Goal: Task Accomplishment & Management: Manage account settings

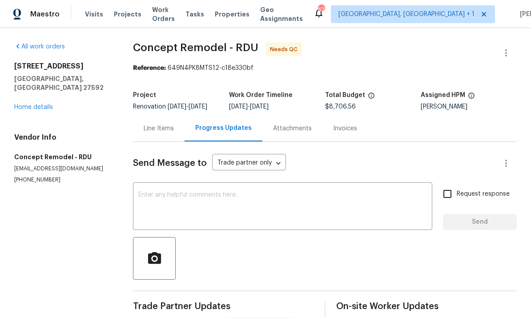
click at [44, 104] on link "Home details" at bounding box center [33, 107] width 39 height 6
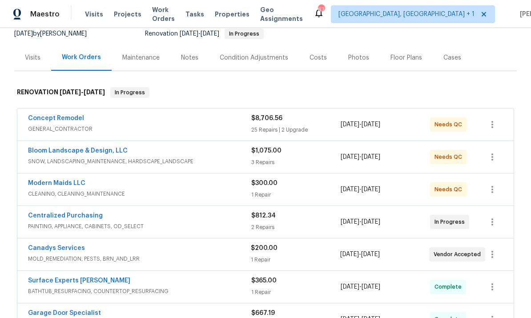
scroll to position [92, 0]
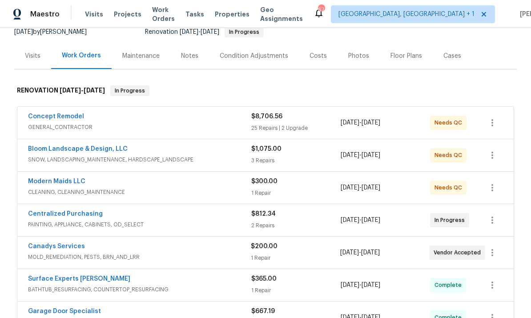
click at [74, 246] on link "Canadys Services" at bounding box center [56, 246] width 57 height 6
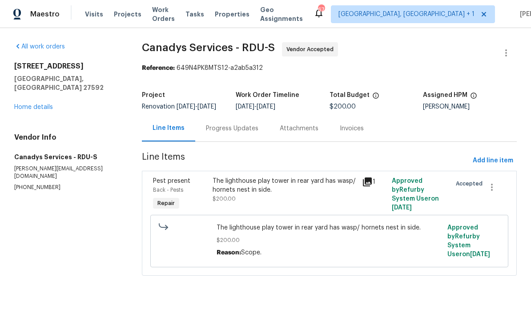
click at [225, 133] on div "Progress Updates" at bounding box center [232, 128] width 52 height 9
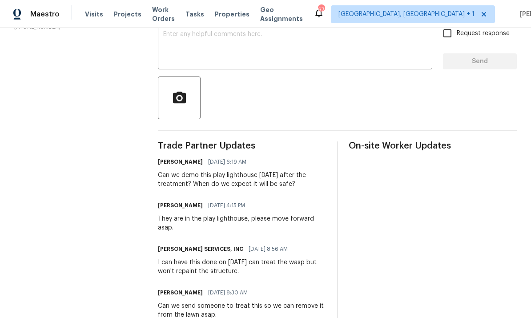
scroll to position [160, 0]
click at [201, 50] on textarea at bounding box center [295, 47] width 264 height 31
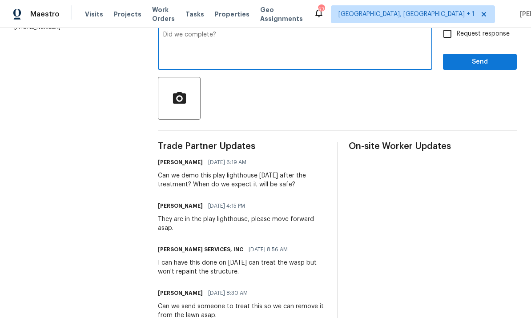
type textarea "Did we complete?"
click at [446, 37] on input "Request response" at bounding box center [447, 33] width 19 height 19
checkbox input "true"
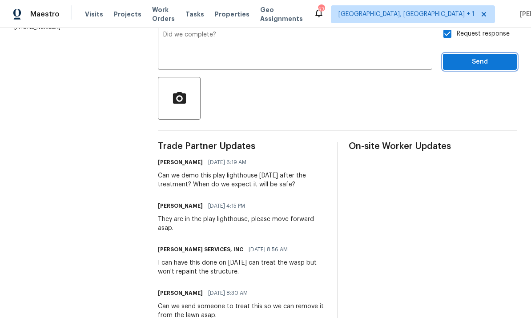
click at [487, 68] on span "Send" at bounding box center [480, 61] width 60 height 11
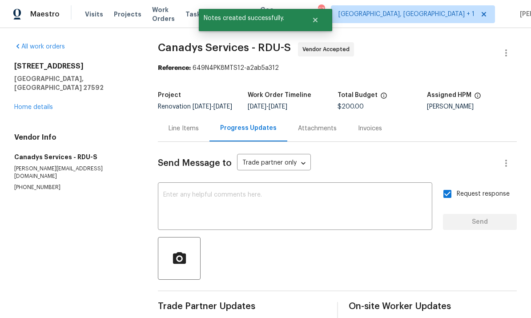
click at [44, 104] on link "Home details" at bounding box center [33, 107] width 39 height 6
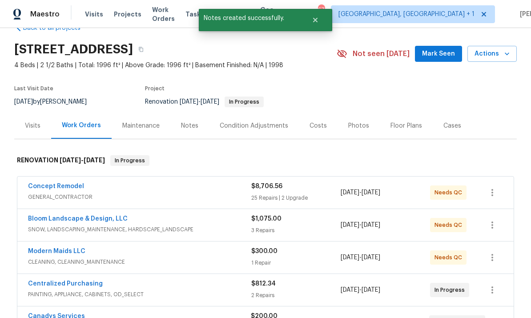
scroll to position [55, 0]
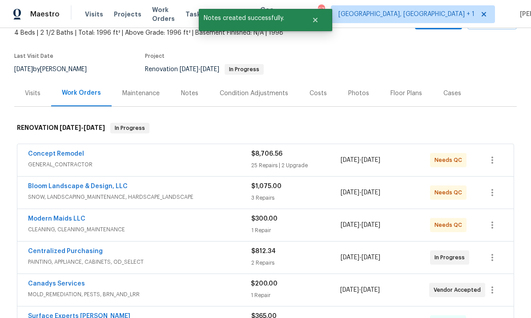
click at [76, 156] on link "Concept Remodel" at bounding box center [56, 154] width 56 height 6
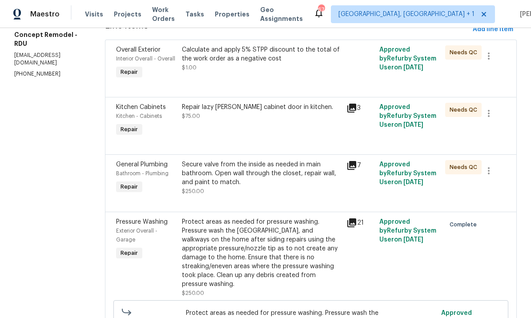
scroll to position [151, 0]
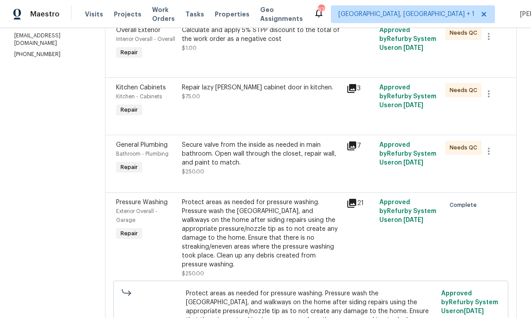
click at [347, 84] on icon at bounding box center [351, 88] width 11 height 11
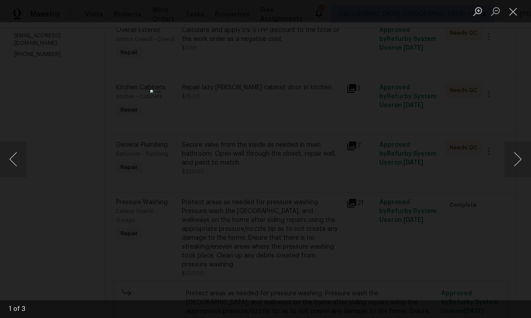
click at [521, 164] on button "Next image" at bounding box center [517, 159] width 27 height 36
click at [519, 165] on button "Next image" at bounding box center [517, 159] width 27 height 36
click at [520, 167] on button "Next image" at bounding box center [517, 159] width 27 height 36
click at [519, 170] on button "Next image" at bounding box center [517, 159] width 27 height 36
click at [521, 165] on button "Next image" at bounding box center [517, 159] width 27 height 36
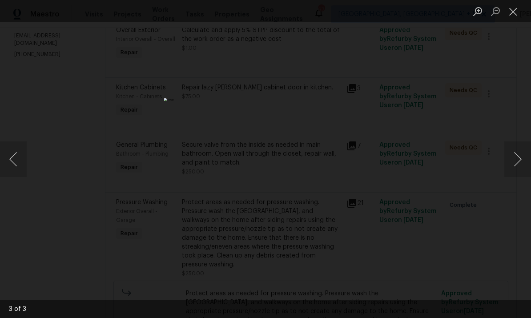
click at [525, 132] on div "Lightbox" at bounding box center [265, 159] width 531 height 318
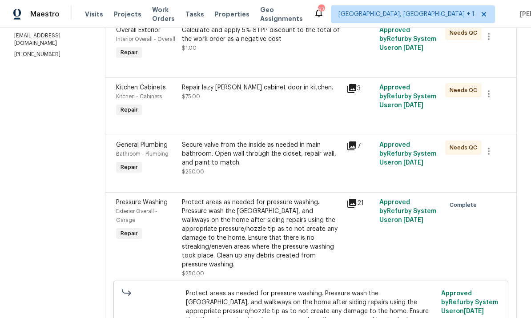
click at [260, 89] on div "Repair lazy Susan cabinet door in kitchen." at bounding box center [261, 87] width 159 height 9
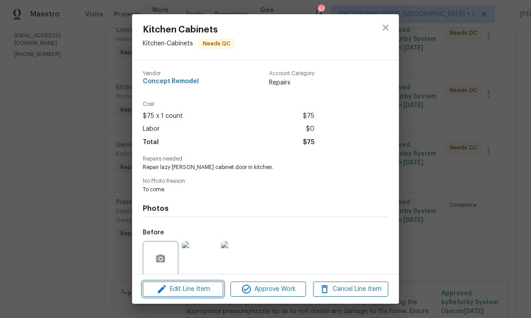
click at [198, 289] on span "Edit Line Item" at bounding box center [182, 289] width 75 height 11
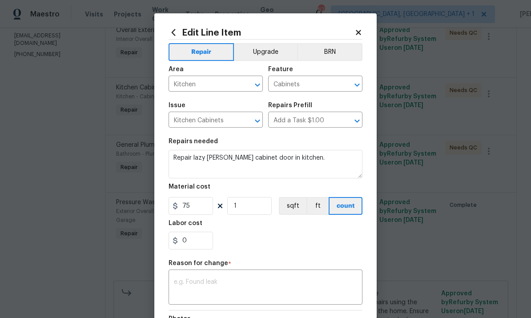
click at [433, 171] on body "Maestro Visits Projects Work Orders Tasks Properties Geo Assignments 67 Albuque…" at bounding box center [265, 159] width 531 height 318
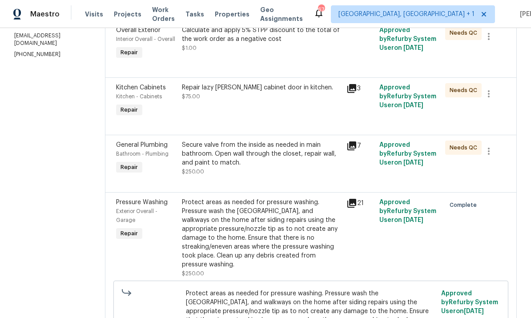
click at [278, 144] on div "Secure valve from the inside as needed in main bathroom. Open wall through the …" at bounding box center [261, 154] width 159 height 27
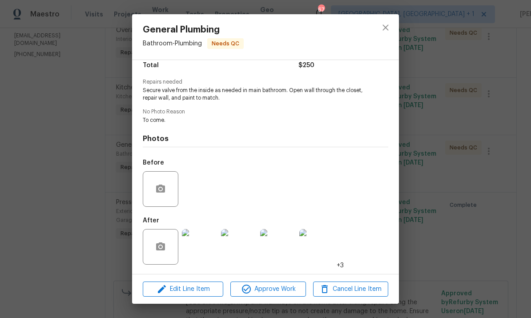
scroll to position [79, 0]
click at [209, 250] on img at bounding box center [200, 247] width 36 height 36
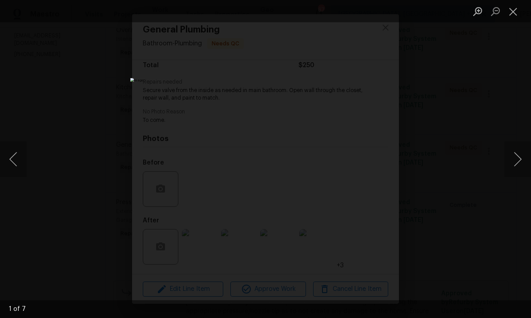
click at [524, 164] on button "Next image" at bounding box center [517, 159] width 27 height 36
click at [519, 164] on button "Next image" at bounding box center [517, 159] width 27 height 36
click at [516, 163] on button "Next image" at bounding box center [517, 159] width 27 height 36
click at [513, 164] on button "Next image" at bounding box center [517, 159] width 27 height 36
click at [515, 188] on div "Lightbox" at bounding box center [265, 159] width 531 height 318
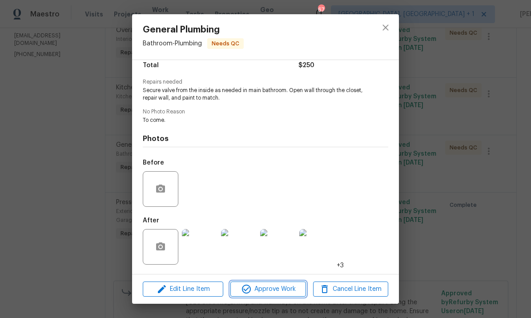
click at [270, 289] on span "Approve Work" at bounding box center [268, 289] width 70 height 11
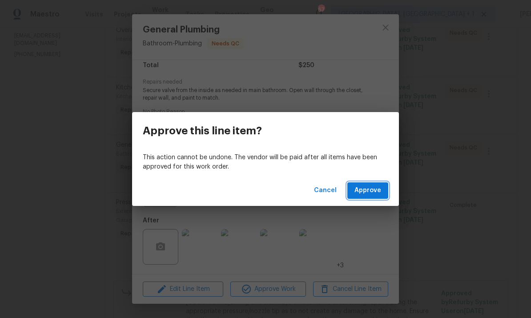
click at [374, 185] on button "Approve" at bounding box center [367, 190] width 41 height 16
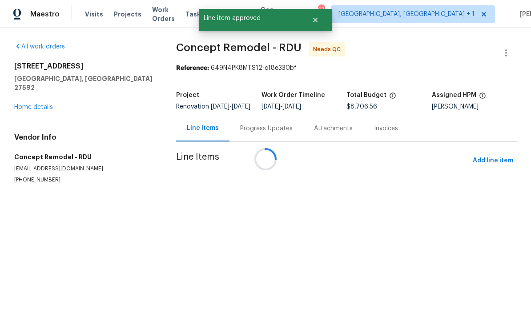
scroll to position [0, 0]
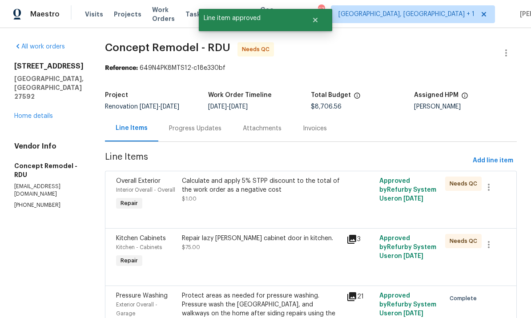
click at [239, 243] on div "Repair lazy Susan cabinet door in kitchen. $75.00" at bounding box center [261, 243] width 159 height 18
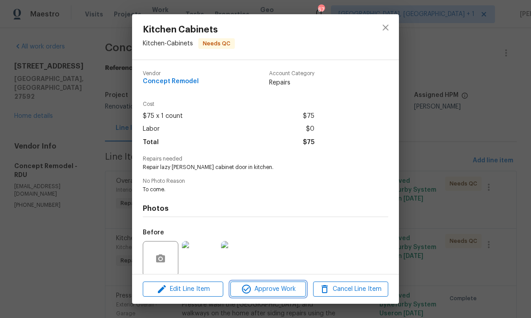
click at [270, 285] on span "Approve Work" at bounding box center [268, 289] width 70 height 11
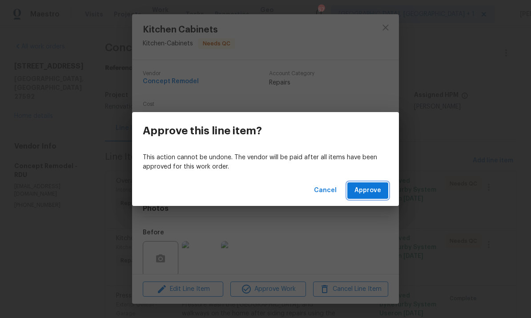
click at [370, 191] on span "Approve" at bounding box center [368, 190] width 27 height 11
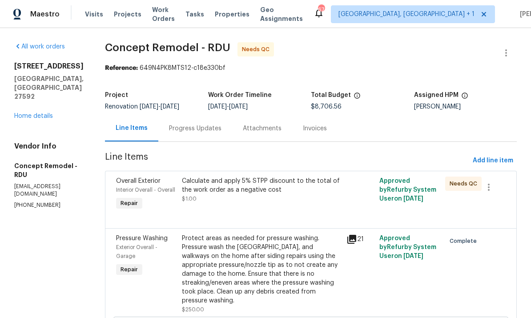
click at [221, 188] on div "Calculate and apply 5% STPP discount to the total of the work order as a negati…" at bounding box center [261, 186] width 159 height 18
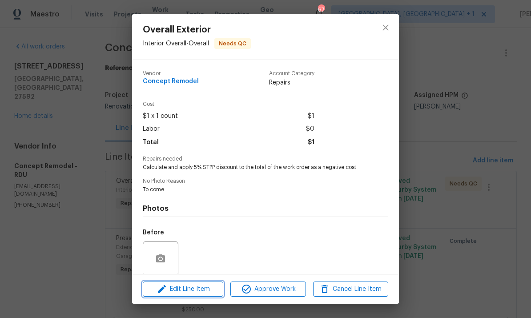
click at [202, 291] on span "Edit Line Item" at bounding box center [182, 289] width 75 height 11
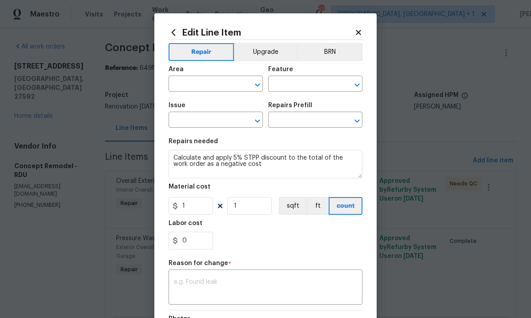
type input "Interior Overall"
type input "Overall"
type input "Overall Exterior"
type input "Strategic Trade Partner Discount $1.00"
click at [198, 208] on input "1" at bounding box center [191, 206] width 44 height 18
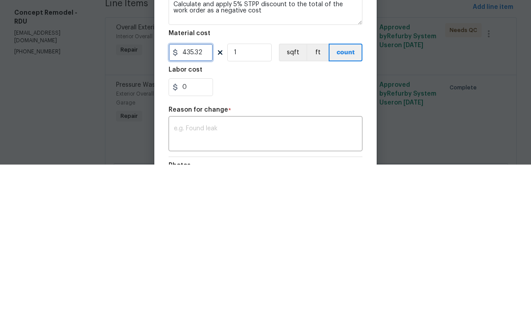
click at [185, 197] on input "435.32" at bounding box center [191, 206] width 44 height 18
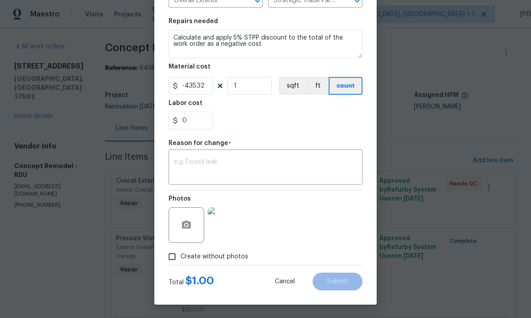
scroll to position [122, 0]
type input "-435.32"
click at [323, 231] on div "Photos" at bounding box center [266, 219] width 194 height 58
click at [204, 169] on textarea at bounding box center [265, 168] width 183 height 19
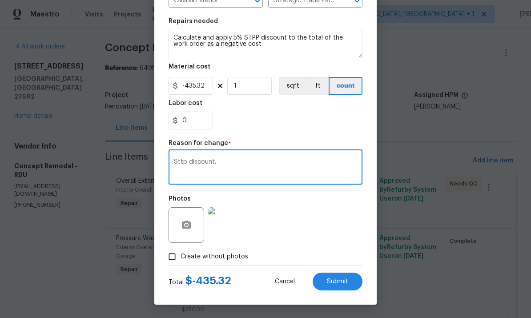
type textarea "Sttp discount."
click at [338, 281] on span "Submit" at bounding box center [337, 281] width 21 height 7
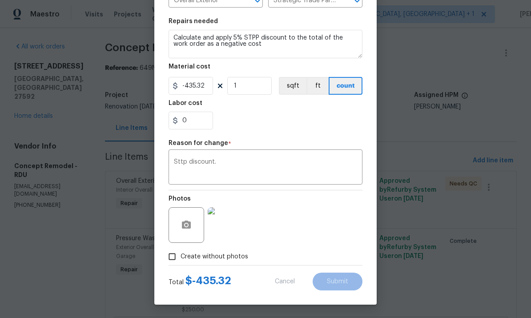
type input "1"
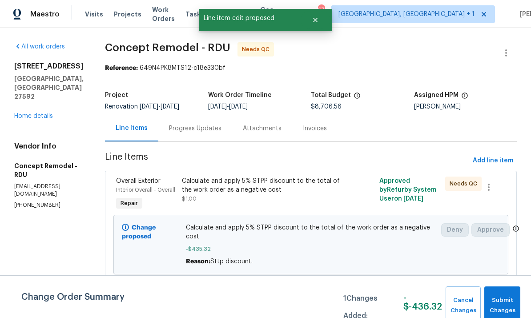
scroll to position [0, 0]
click at [497, 301] on span "Submit Changes" at bounding box center [502, 305] width 27 height 20
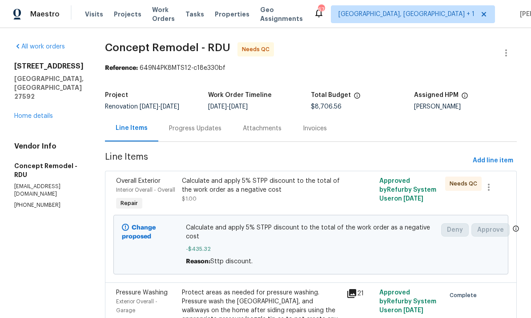
click at [245, 177] on div "Calculate and apply 5% STPP discount to the total of the work order as a negati…" at bounding box center [261, 186] width 159 height 18
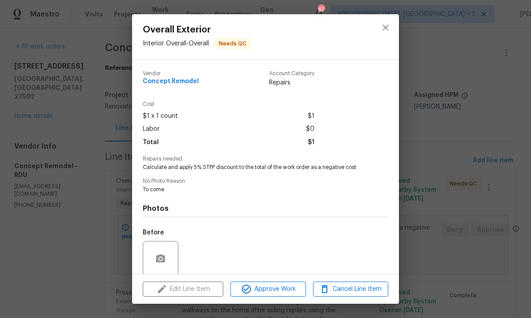
click at [457, 196] on div "Overall Exterior Interior Overall - Overall Needs QC Vendor Concept Remodel Acc…" at bounding box center [265, 159] width 531 height 318
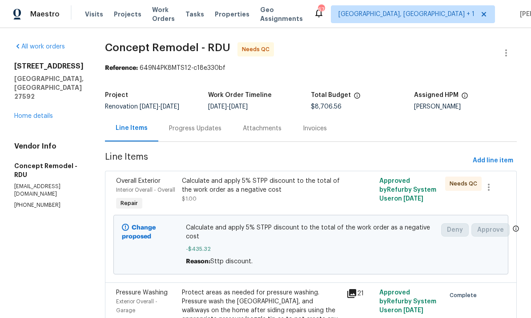
click at [289, 177] on div "Calculate and apply 5% STPP discount to the total of the work order as a negati…" at bounding box center [261, 186] width 159 height 18
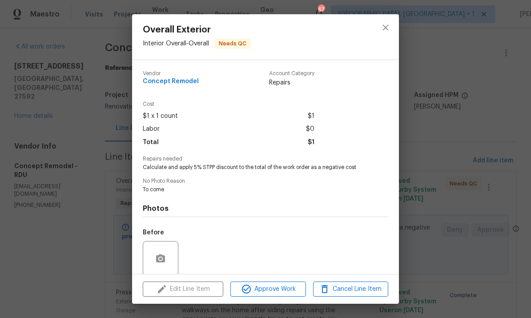
scroll to position [-1, 0]
click at [458, 219] on div "Overall Exterior Interior Overall - Overall Needs QC Vendor Concept Remodel Acc…" at bounding box center [265, 159] width 531 height 318
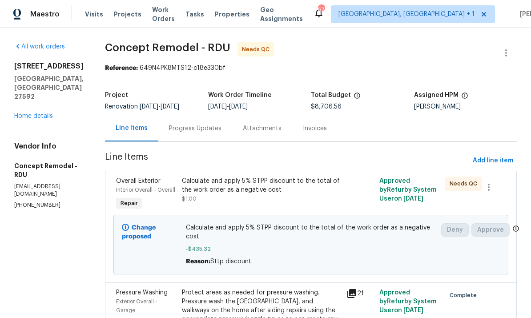
scroll to position [0, 0]
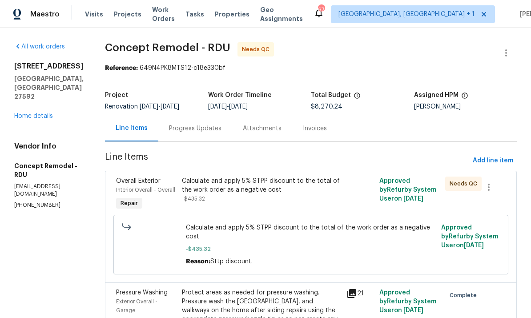
click at [215, 188] on div "Calculate and apply 5% STPP discount to the total of the work order as a negati…" at bounding box center [261, 186] width 159 height 18
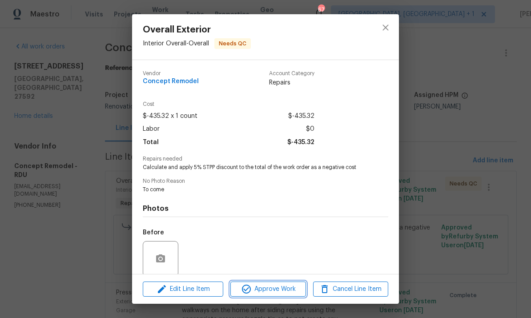
click at [279, 294] on span "Approve Work" at bounding box center [268, 289] width 70 height 11
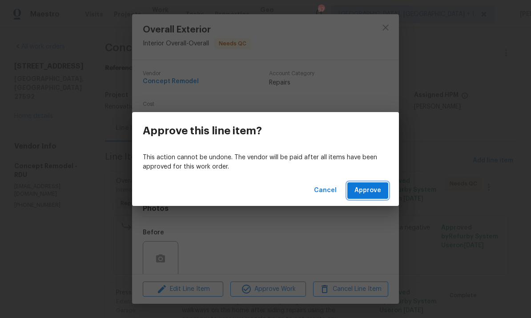
click at [369, 198] on button "Approve" at bounding box center [367, 190] width 41 height 16
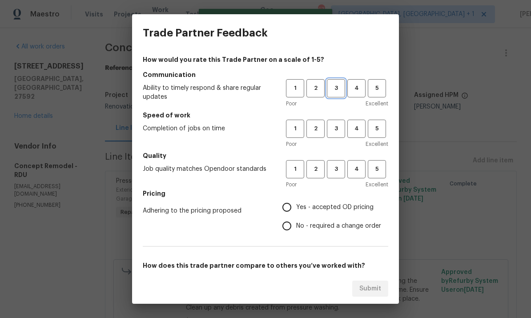
click at [333, 88] on span "3" at bounding box center [336, 88] width 16 height 10
click at [342, 136] on button "3" at bounding box center [336, 129] width 18 height 18
click at [356, 84] on span "4" at bounding box center [356, 88] width 16 height 10
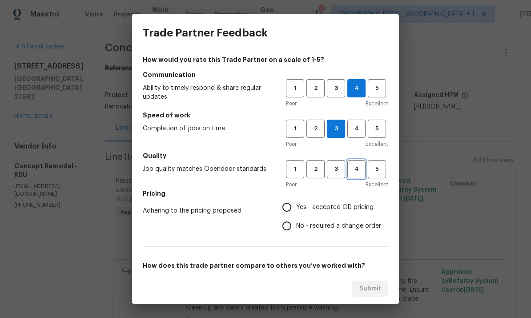
click at [360, 173] on span "4" at bounding box center [356, 169] width 16 height 10
click at [290, 207] on input "Yes - accepted OD pricing" at bounding box center [287, 207] width 19 height 19
radio input "true"
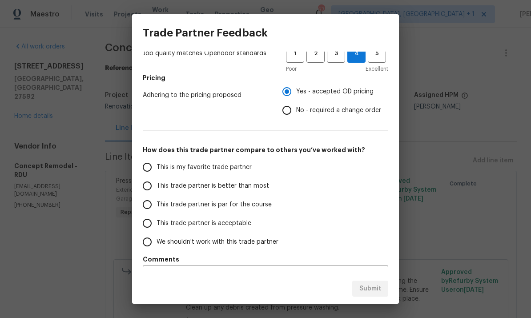
scroll to position [115, 0]
click at [153, 209] on input "This trade partner is par for the course" at bounding box center [147, 205] width 19 height 19
radio input "false"
click at [147, 187] on input "This trade partner is better than most" at bounding box center [147, 186] width 19 height 19
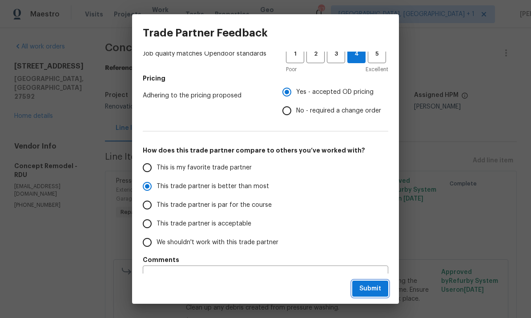
click at [367, 289] on span "Submit" at bounding box center [370, 288] width 22 height 11
radio input "true"
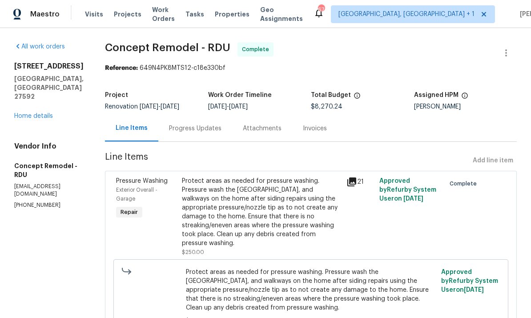
radio input "false"
click at [36, 119] on link "Home details" at bounding box center [33, 116] width 39 height 6
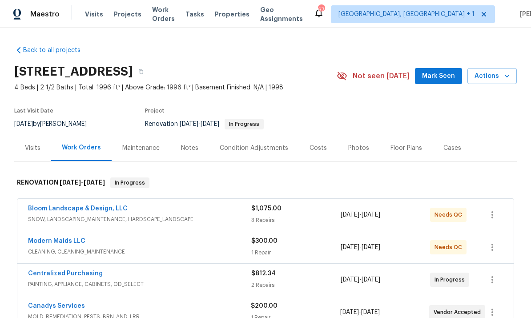
click at [110, 211] on link "Bloom Landscape & Design, LLC" at bounding box center [78, 208] width 100 height 6
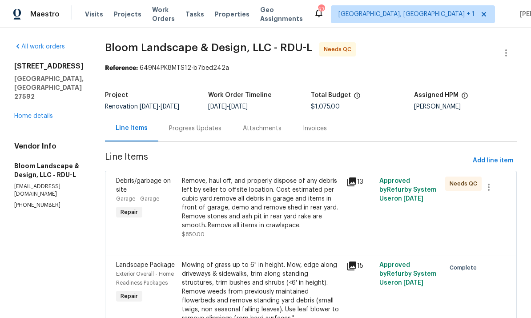
click at [278, 211] on div "Remove, haul off, and properly dispose of any debris left by seller to offsite …" at bounding box center [261, 203] width 159 height 53
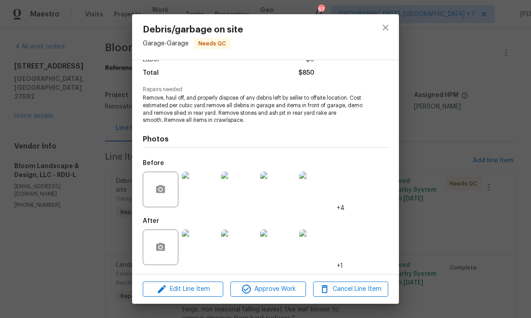
scroll to position [70, 0]
click at [245, 254] on img at bounding box center [239, 248] width 36 height 36
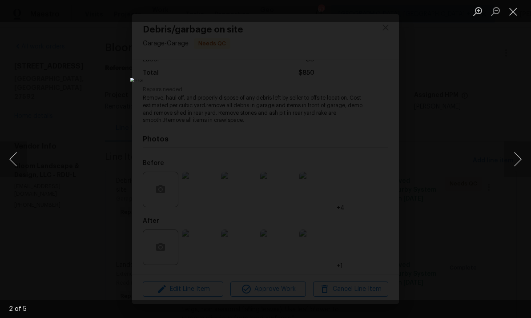
click at [524, 158] on button "Next image" at bounding box center [517, 159] width 27 height 36
click at [518, 162] on button "Next image" at bounding box center [517, 159] width 27 height 36
click at [521, 161] on button "Next image" at bounding box center [517, 159] width 27 height 36
click at [522, 162] on button "Next image" at bounding box center [517, 159] width 27 height 36
click at [524, 195] on div "Lightbox" at bounding box center [265, 159] width 531 height 318
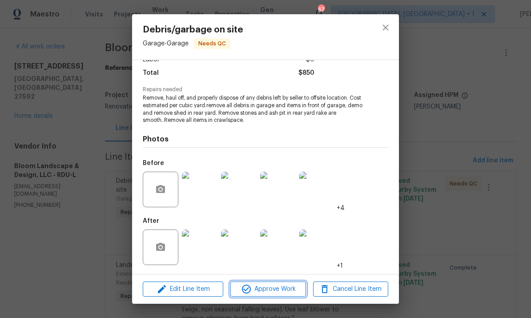
click at [295, 292] on span "Approve Work" at bounding box center [268, 289] width 70 height 11
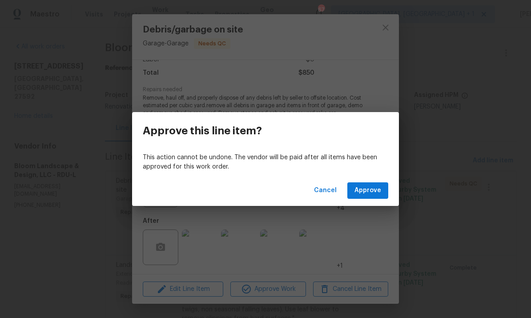
click at [369, 195] on span "Approve" at bounding box center [368, 190] width 27 height 11
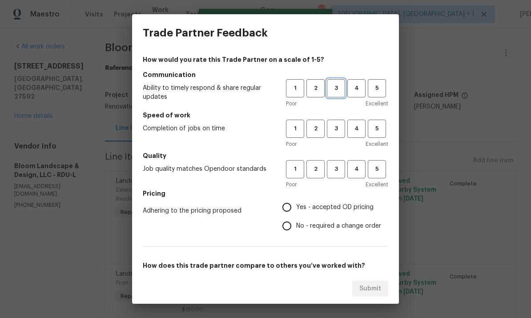
click at [338, 95] on button "3" at bounding box center [336, 88] width 18 height 18
click at [341, 129] on span "3" at bounding box center [336, 129] width 16 height 10
click at [340, 173] on span "3" at bounding box center [336, 169] width 16 height 10
click at [287, 214] on input "Yes - accepted OD pricing" at bounding box center [287, 207] width 19 height 19
radio input "true"
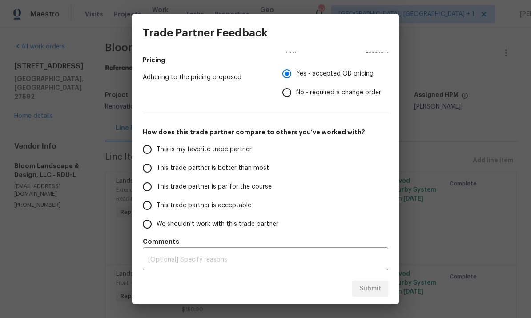
scroll to position [133, 0]
click at [150, 187] on input "This trade partner is par for the course" at bounding box center [147, 186] width 19 height 19
radio input "true"
click at [373, 283] on span "Submit" at bounding box center [370, 288] width 22 height 11
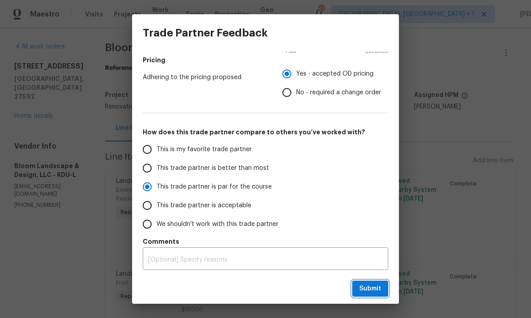
radio input "false"
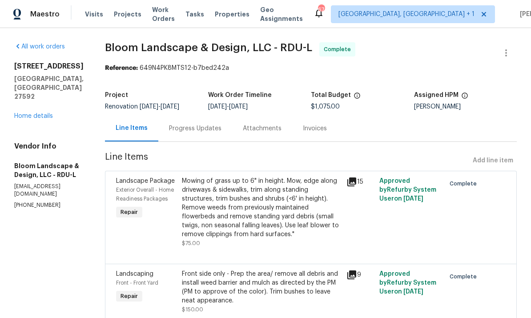
click at [41, 113] on link "Home details" at bounding box center [33, 116] width 39 height 6
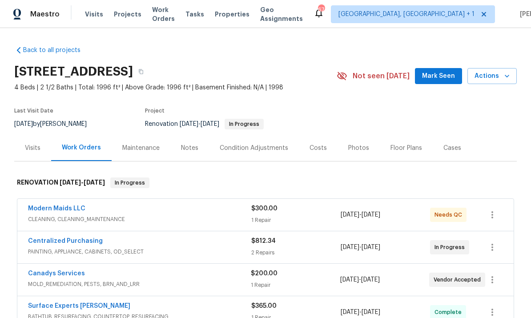
click at [60, 210] on link "Modern Maids LLC" at bounding box center [56, 208] width 57 height 6
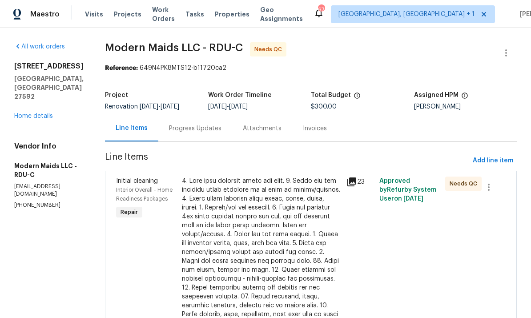
click at [249, 240] on div at bounding box center [261, 297] width 159 height 240
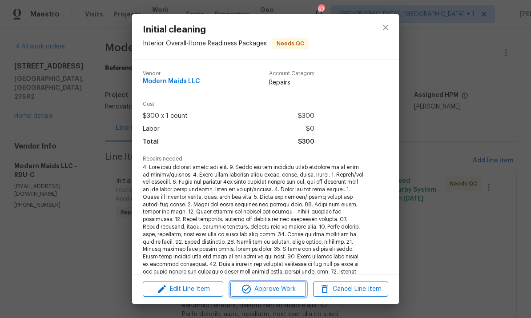
click at [280, 293] on span "Approve Work" at bounding box center [268, 289] width 70 height 11
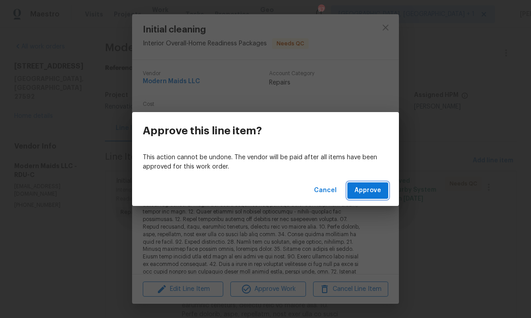
click at [374, 193] on span "Approve" at bounding box center [368, 190] width 27 height 11
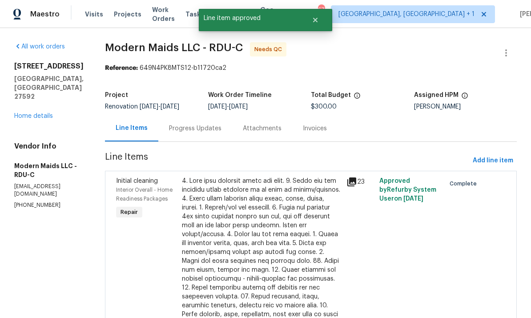
click at [41, 113] on link "Home details" at bounding box center [33, 116] width 39 height 6
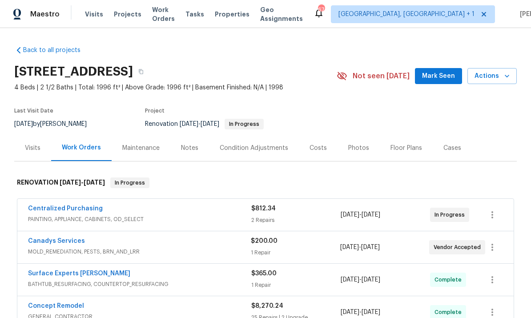
click at [78, 208] on link "Centralized Purchasing" at bounding box center [65, 208] width 75 height 6
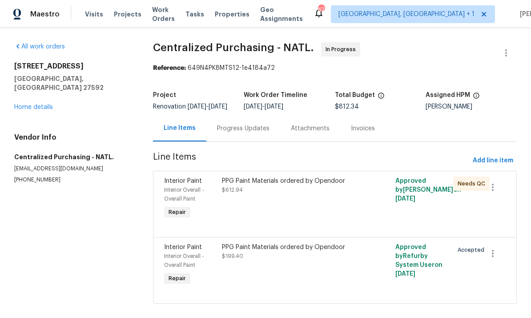
click at [286, 192] on div "PPG Paint Materials ordered by Opendoor $612.94" at bounding box center [291, 186] width 139 height 18
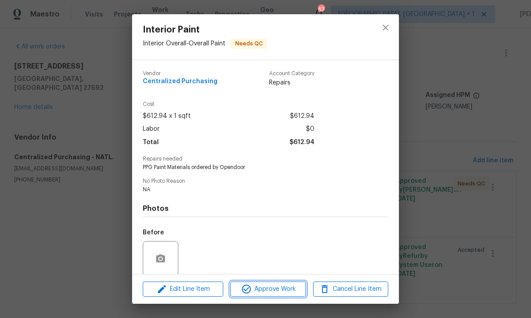
click at [282, 289] on span "Approve Work" at bounding box center [268, 289] width 70 height 11
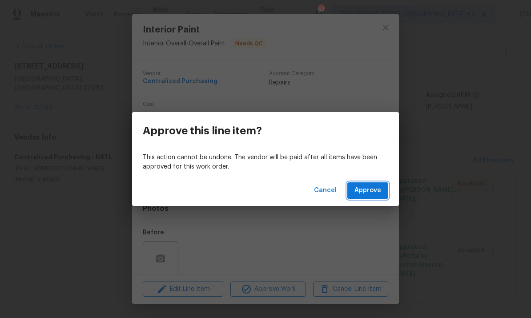
click at [371, 193] on span "Approve" at bounding box center [368, 190] width 27 height 11
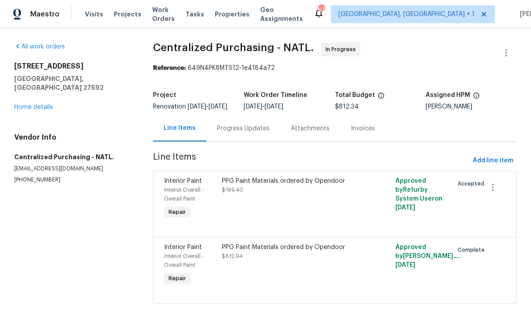
click at [40, 104] on link "Home details" at bounding box center [33, 107] width 39 height 6
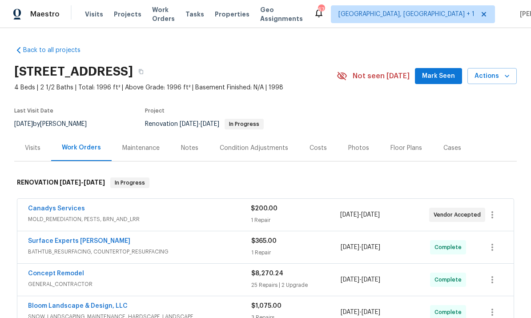
click at [64, 210] on link "Canadys Services" at bounding box center [56, 208] width 57 height 6
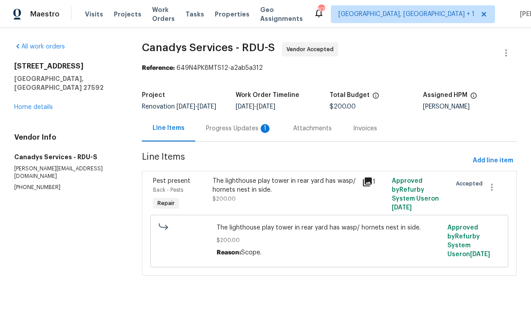
click at [43, 104] on link "Home details" at bounding box center [33, 107] width 39 height 6
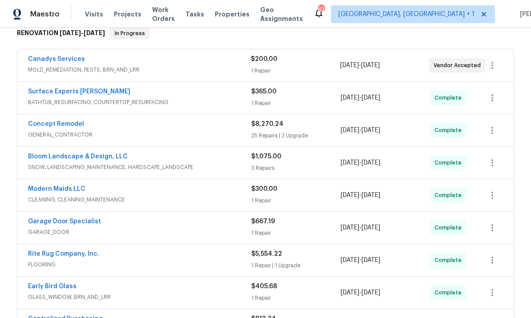
scroll to position [132, 0]
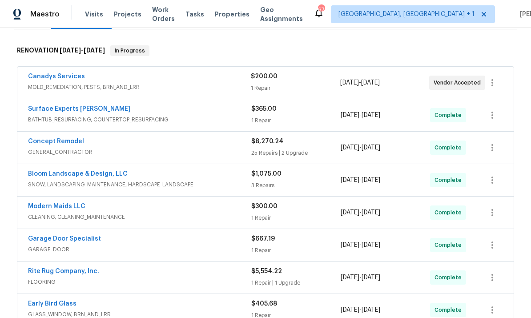
click at [67, 85] on span "MOLD_REMEDIATION, PESTS, BRN_AND_LRR" at bounding box center [139, 87] width 223 height 9
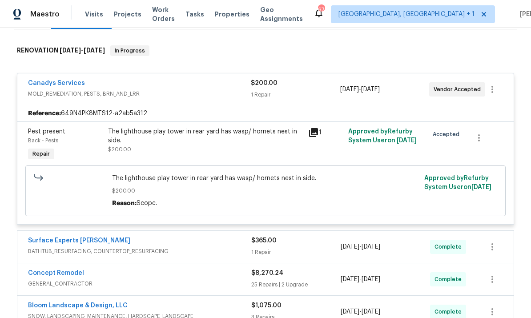
click at [66, 85] on link "Canadys Services" at bounding box center [56, 83] width 57 height 6
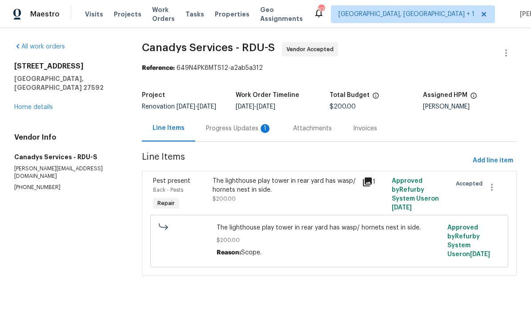
click at [234, 133] on div "Progress Updates 1" at bounding box center [239, 128] width 66 height 9
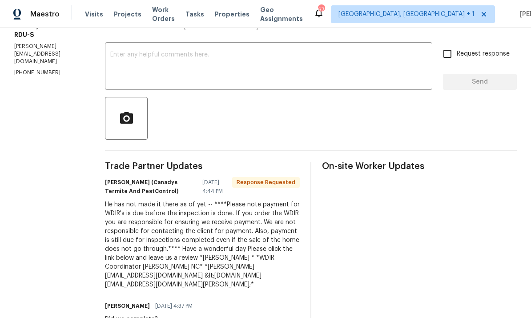
scroll to position [152, 0]
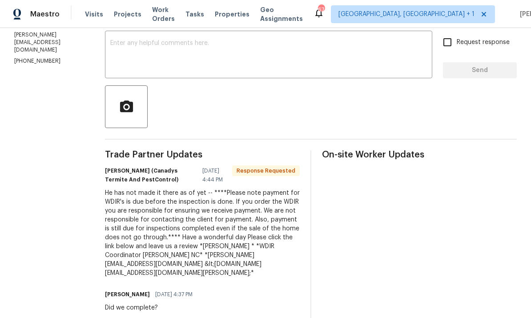
click at [172, 52] on textarea at bounding box center [268, 55] width 317 height 31
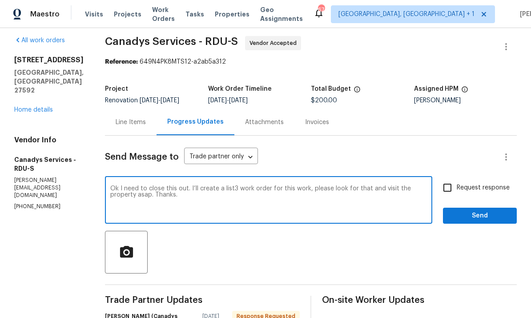
scroll to position [8, 0]
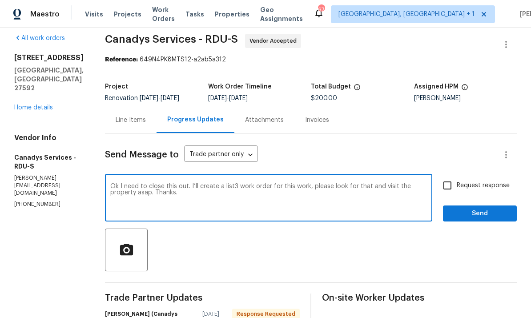
click at [250, 185] on textarea "Ok I need to close this out. I’ll create a list3 work order for this work, plea…" at bounding box center [268, 198] width 317 height 31
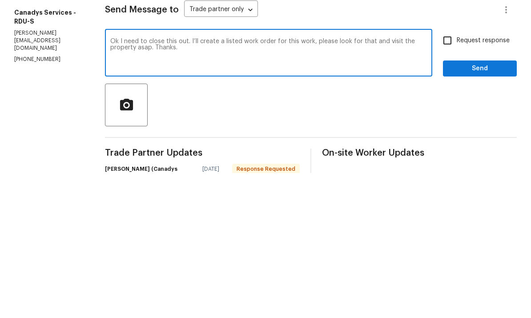
type textarea "Ok I need to close this out. I’ll create a listed work order for this work, ple…"
click at [456, 176] on input "Request response" at bounding box center [447, 185] width 19 height 19
checkbox input "true"
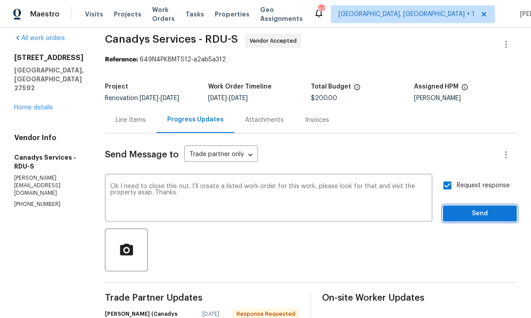
click at [487, 205] on button "Send" at bounding box center [480, 213] width 74 height 16
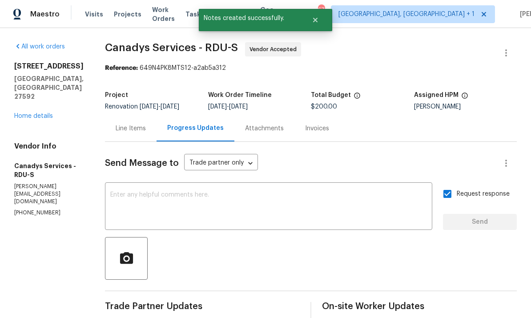
click at [47, 113] on link "Home details" at bounding box center [33, 116] width 39 height 6
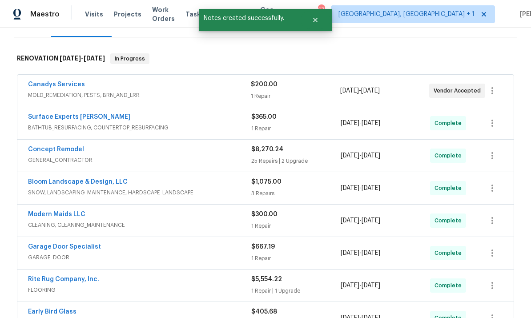
scroll to position [125, 0]
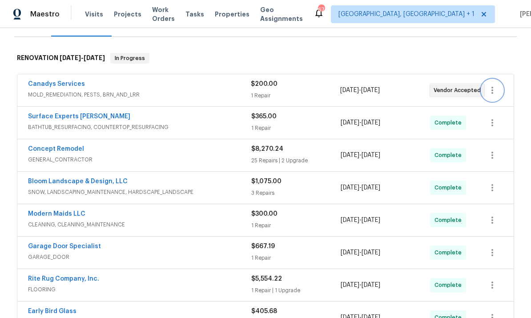
click at [494, 85] on icon "button" at bounding box center [492, 90] width 11 height 11
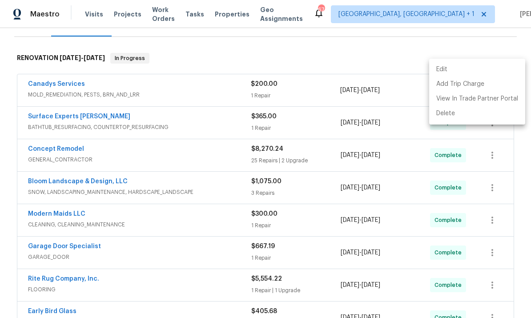
click at [185, 74] on div at bounding box center [265, 159] width 531 height 318
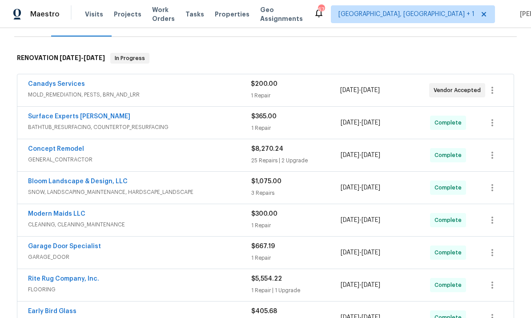
click at [67, 81] on link "Canadys Services" at bounding box center [56, 84] width 57 height 6
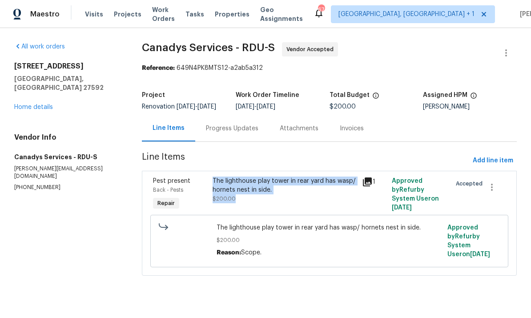
click at [229, 133] on div "Progress Updates" at bounding box center [232, 128] width 52 height 9
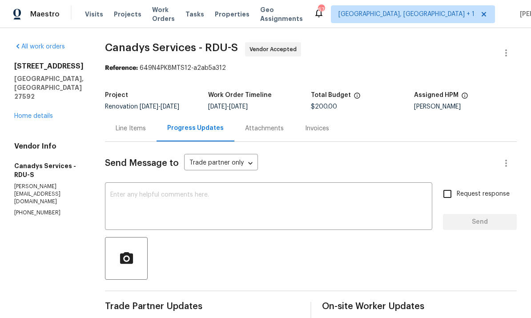
click at [35, 113] on link "Home details" at bounding box center [33, 116] width 39 height 6
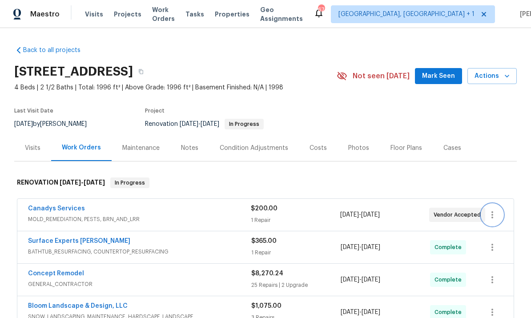
click at [494, 213] on icon "button" at bounding box center [492, 214] width 11 height 11
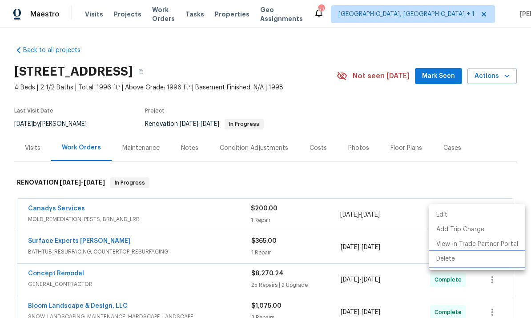
click at [449, 262] on li "Delete" at bounding box center [477, 259] width 96 height 15
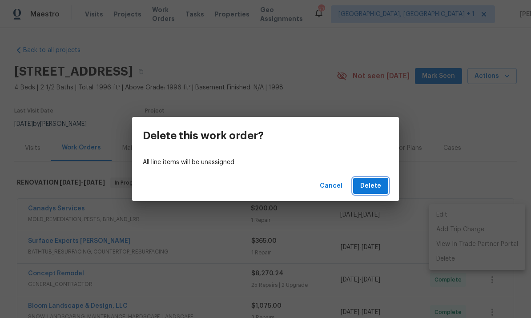
click at [369, 189] on span "Delete" at bounding box center [370, 186] width 21 height 11
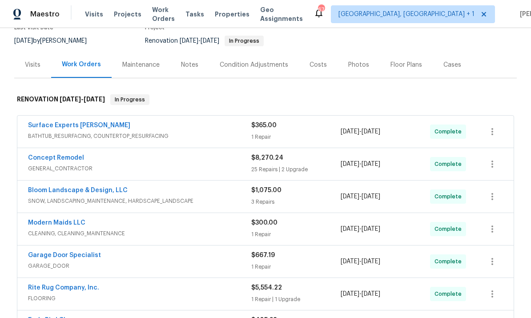
scroll to position [83, 0]
click at [188, 64] on div "Notes" at bounding box center [189, 65] width 17 height 9
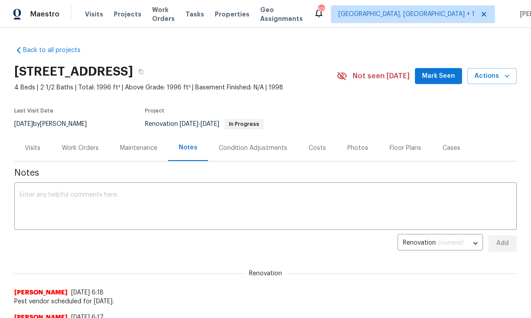
click at [77, 193] on textarea at bounding box center [266, 207] width 492 height 31
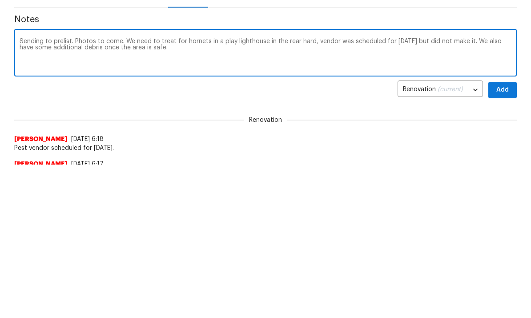
click at [40, 192] on textarea "Sending to prelist. Photos to come. We need to treat for hornets in a play ligh…" at bounding box center [266, 207] width 492 height 31
click at [181, 192] on textarea "Sending to prelist. Photos to come. We need to treat for hornets in a play ligh…" at bounding box center [266, 207] width 492 height 31
click at [310, 43] on textarea "Sending to prelist. Photos to come. We need to treat for hornets in a play ligh…" at bounding box center [266, 54] width 492 height 31
click at [202, 55] on textarea "Sending to prelist. Photos to come. We need to treat for hornets in a play ligh…" at bounding box center [266, 54] width 492 height 31
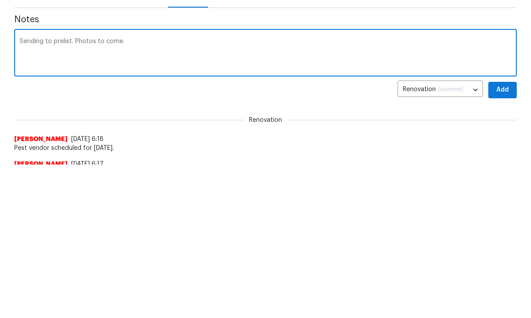
type textarea "Sending to prelist. Photos to come."
click at [508, 90] on span "Add" at bounding box center [503, 90] width 14 height 11
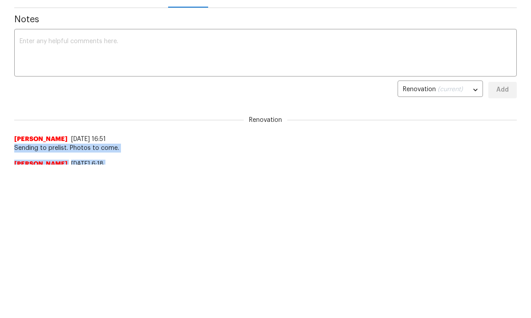
click at [351, 165] on html "Maestro Visits Projects Work Orders Tasks Properties Geo Assignments 67 Albuque…" at bounding box center [265, 6] width 531 height 318
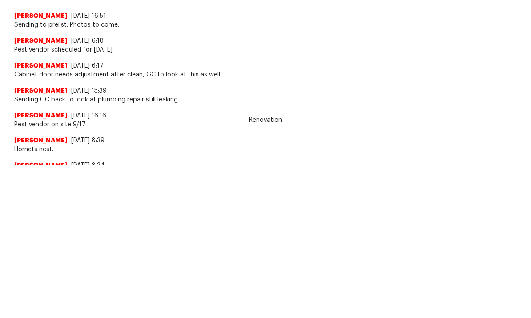
click at [351, 165] on html "Maestro Visits Projects Work Orders Tasks Properties Geo Assignments 67 Albuque…" at bounding box center [265, 6] width 531 height 318
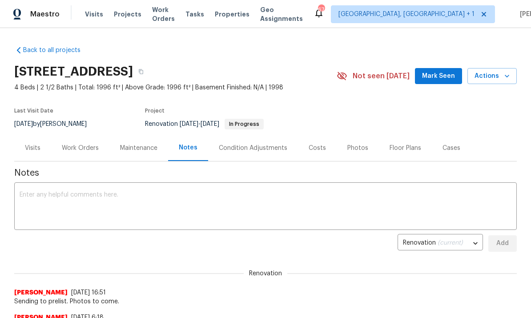
scroll to position [0, 0]
click at [85, 140] on div "Work Orders" at bounding box center [80, 148] width 58 height 26
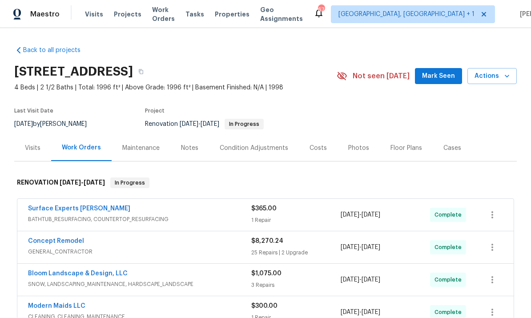
click at [429, 74] on span "Mark Seen" at bounding box center [438, 76] width 33 height 11
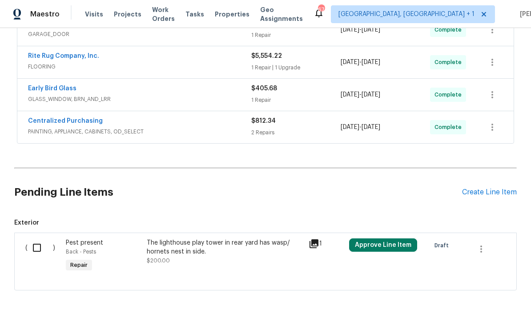
scroll to position [314, 0]
click at [42, 249] on input "checkbox" at bounding box center [40, 248] width 25 height 19
checkbox input "true"
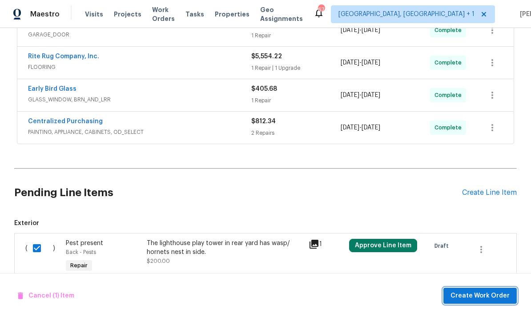
click at [479, 296] on span "Create Work Order" at bounding box center [480, 295] width 59 height 11
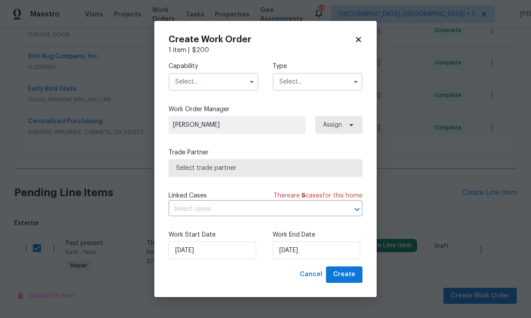
click at [245, 84] on input "text" at bounding box center [214, 82] width 90 height 18
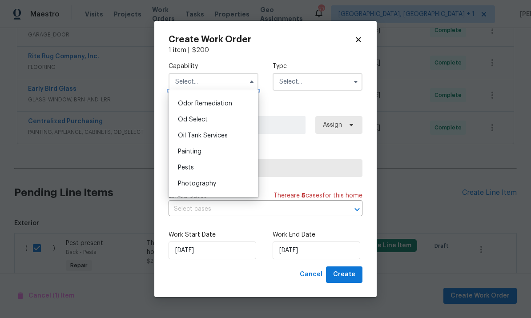
scroll to position [697, 0]
click at [204, 169] on div "Pests" at bounding box center [213, 167] width 85 height 16
type input "Pests"
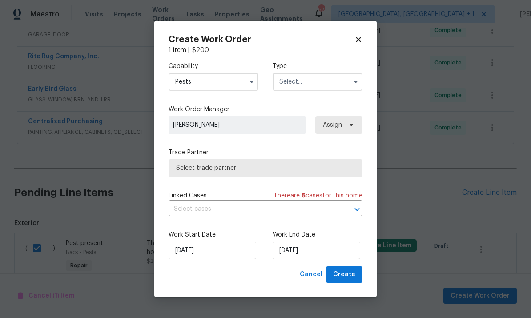
click at [348, 84] on input "text" at bounding box center [318, 82] width 90 height 18
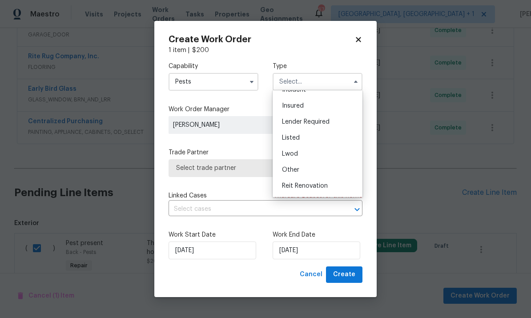
scroll to position [45, 0]
click at [307, 140] on div "Listed" at bounding box center [317, 135] width 85 height 16
type input "Listed"
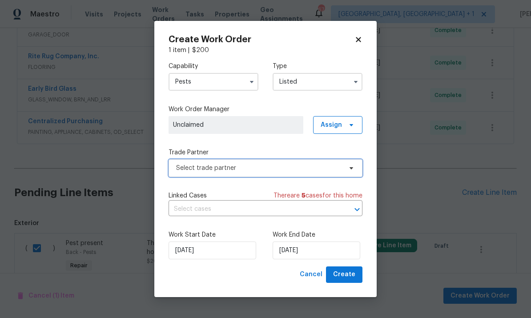
click at [351, 174] on span "Select trade partner" at bounding box center [266, 168] width 194 height 18
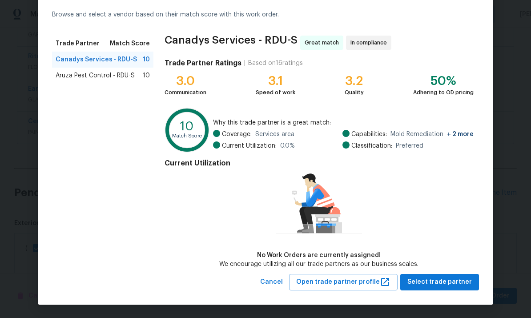
scroll to position [38, 0]
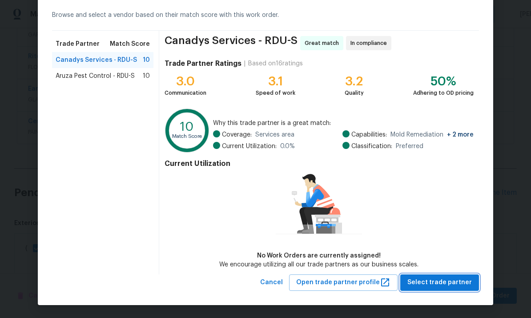
click at [455, 285] on span "Select trade partner" at bounding box center [439, 282] width 64 height 11
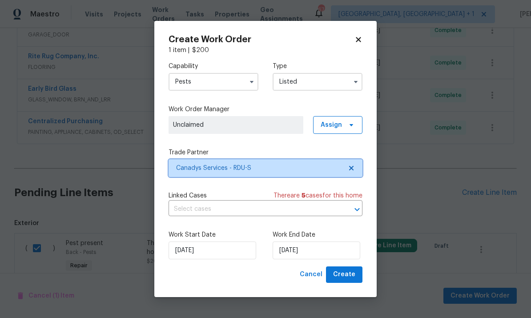
scroll to position [0, 0]
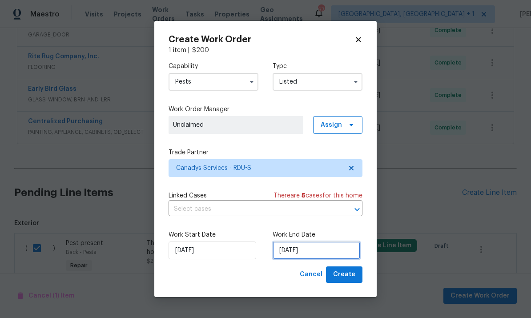
click at [325, 249] on input "[DATE]" at bounding box center [317, 251] width 88 height 18
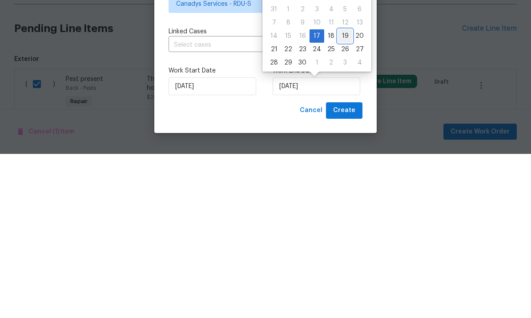
click at [344, 194] on div "19" at bounding box center [345, 200] width 14 height 12
type input "[DATE]"
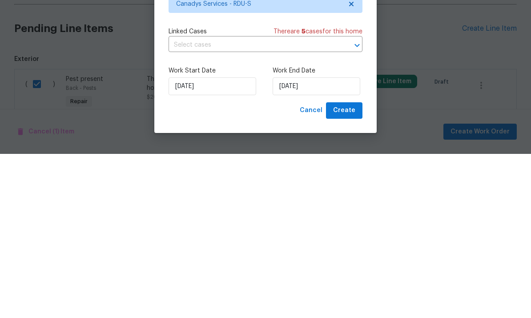
scroll to position [33, 0]
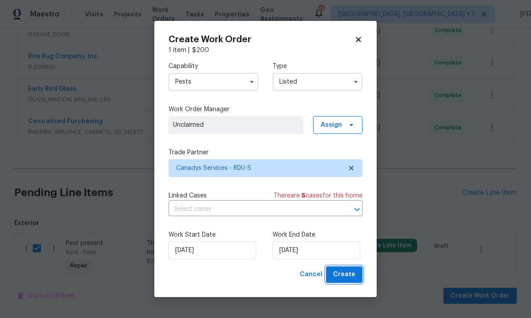
click at [350, 281] on button "Create" at bounding box center [344, 274] width 36 height 16
checkbox input "false"
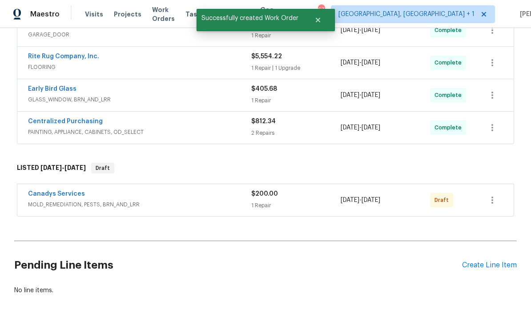
click at [68, 191] on link "Canadys Services" at bounding box center [56, 194] width 57 height 6
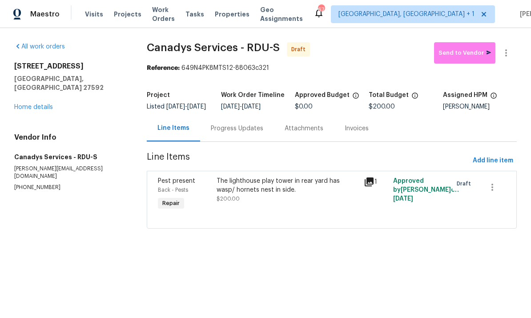
click at [230, 141] on div "Progress Updates" at bounding box center [237, 128] width 74 height 26
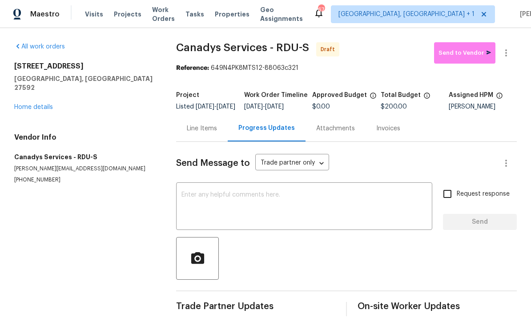
scroll to position [19, 0]
click at [207, 192] on textarea at bounding box center [304, 207] width 246 height 31
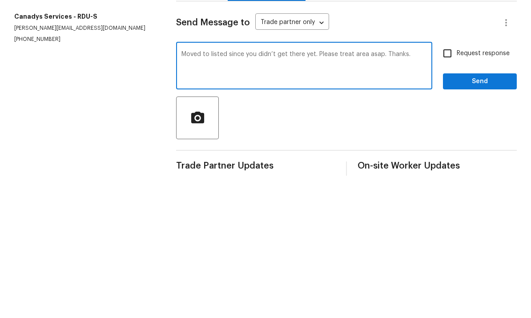
type textarea "Moved to listed since you didn’t get there yet. Please treat area asap. Thanks."
click at [450, 185] on input "Request response" at bounding box center [447, 194] width 19 height 19
checkbox input "true"
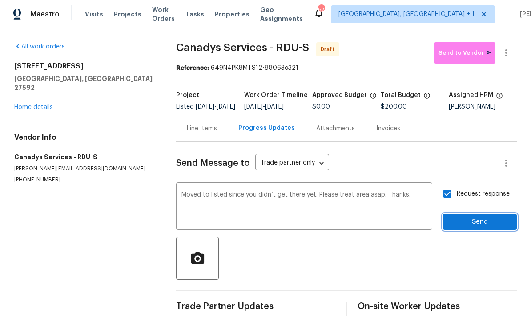
click at [492, 216] on button "Send" at bounding box center [480, 222] width 74 height 16
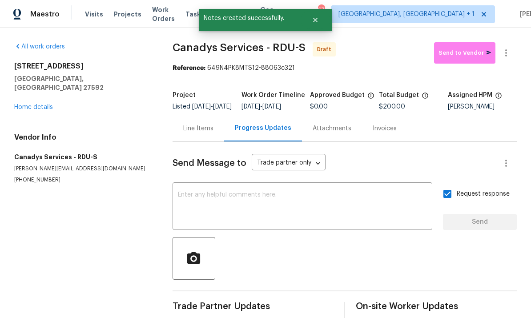
scroll to position [0, 0]
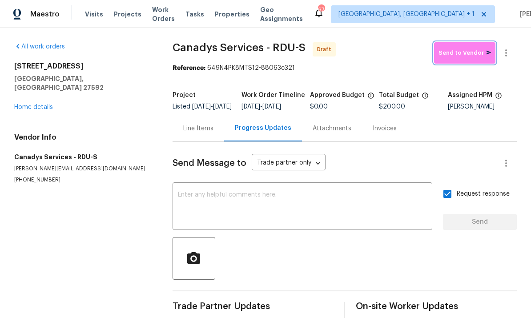
click at [468, 48] on span "Send to Vendor" at bounding box center [465, 53] width 52 height 10
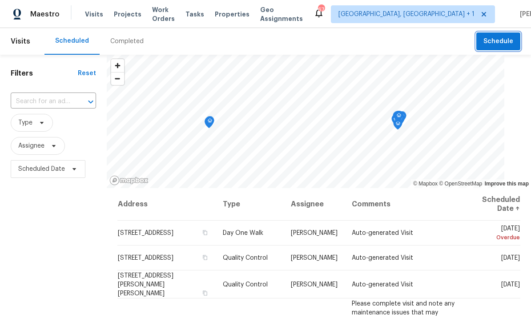
click at [507, 41] on span "Schedule" at bounding box center [498, 41] width 30 height 11
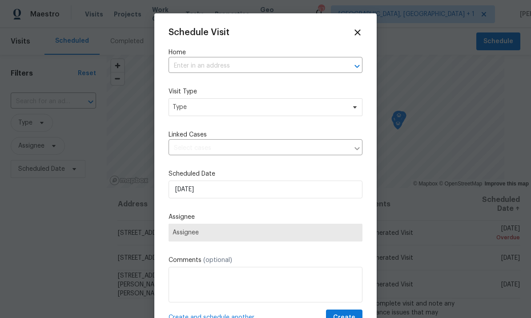
click at [202, 65] on input "text" at bounding box center [253, 66] width 169 height 14
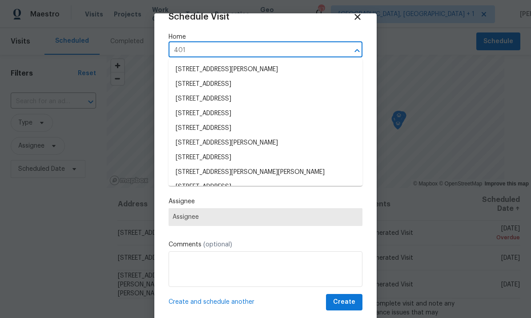
click at [209, 44] on input "401" at bounding box center [253, 51] width 169 height 14
click at [212, 51] on input "401" at bounding box center [253, 51] width 169 height 14
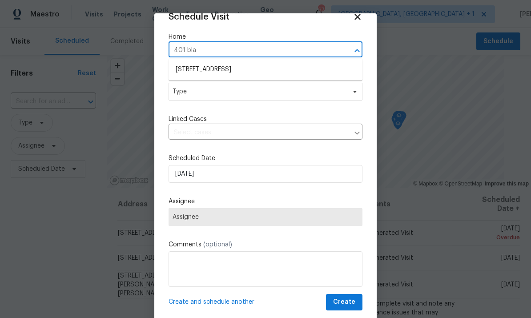
type input "401 blac"
click at [249, 74] on li "[STREET_ADDRESS]" at bounding box center [266, 69] width 194 height 15
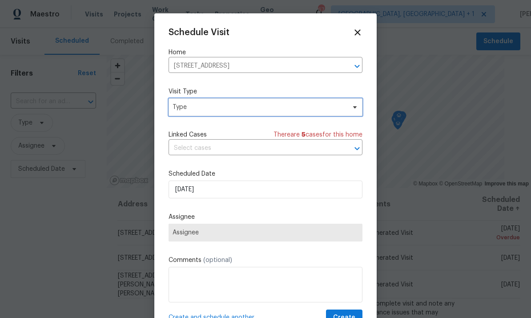
click at [349, 105] on span at bounding box center [354, 107] width 10 height 7
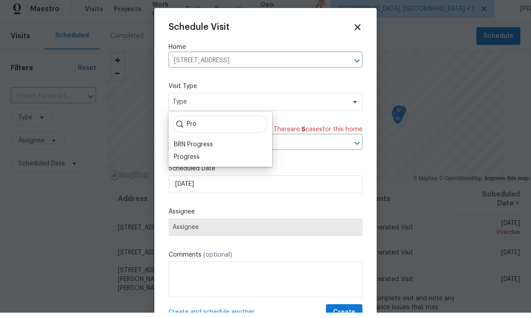
scroll to position [5, 0]
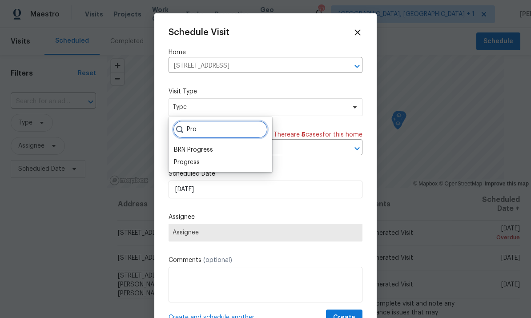
type input "Pro"
click at [191, 160] on div "Progress" at bounding box center [187, 162] width 26 height 9
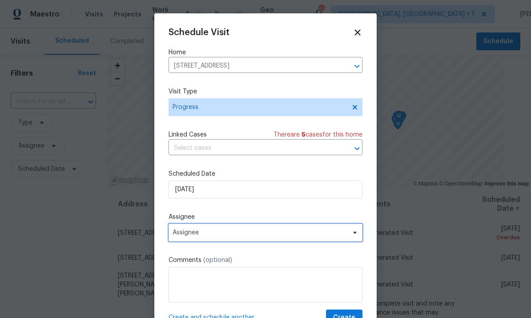
click at [353, 239] on span "Assignee" at bounding box center [266, 233] width 194 height 18
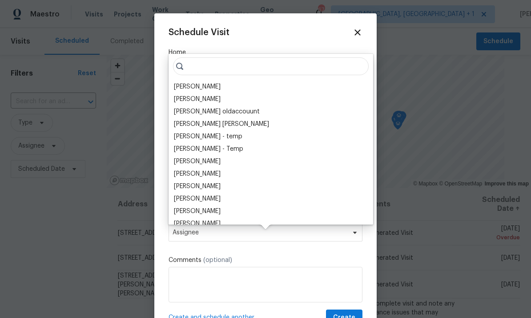
click at [206, 82] on div "[PERSON_NAME]" at bounding box center [197, 86] width 47 height 9
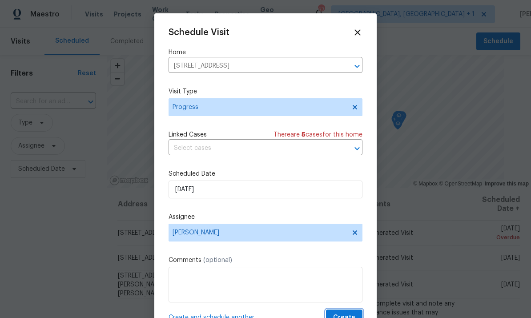
click at [350, 314] on button "Create" at bounding box center [344, 318] width 36 height 16
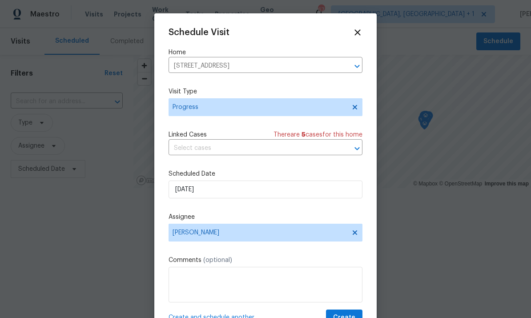
scroll to position [0, 0]
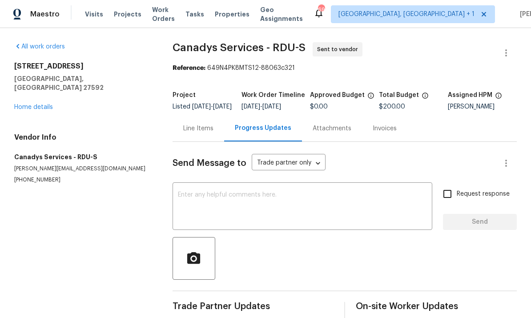
click at [45, 104] on link "Home details" at bounding box center [33, 107] width 39 height 6
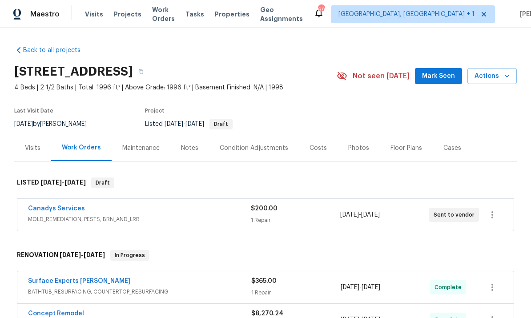
click at [450, 77] on span "Mark Seen" at bounding box center [438, 76] width 33 height 11
click at [192, 152] on div "Notes" at bounding box center [189, 148] width 17 height 9
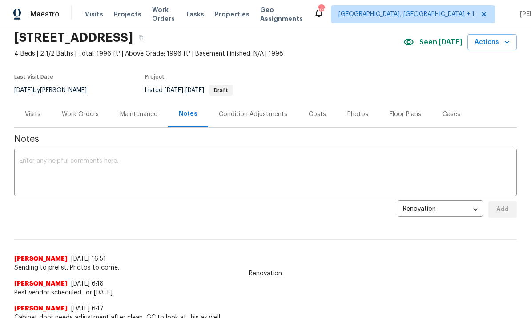
scroll to position [35, 0]
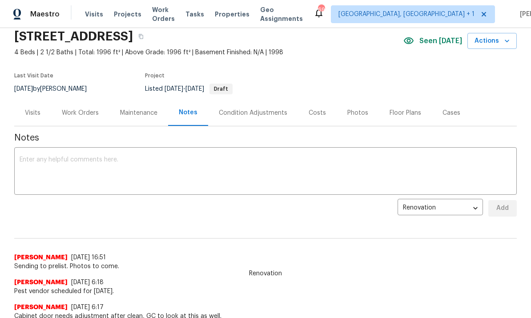
click at [80, 165] on textarea at bounding box center [266, 172] width 492 height 31
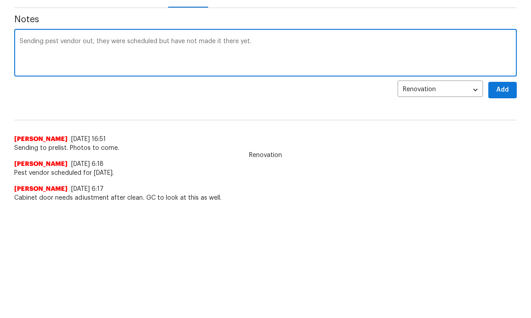
type textarea "Sending pest vendor out, they were scheduled but have not made it there yet."
click at [502, 200] on button "Add" at bounding box center [502, 208] width 28 height 16
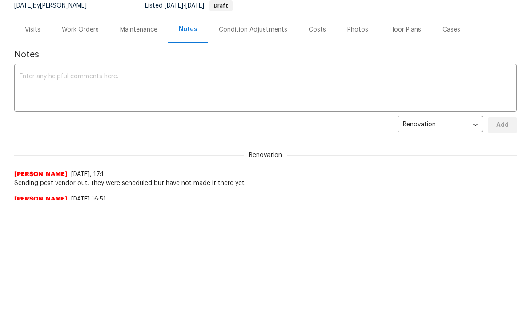
scroll to position [0, 0]
click at [86, 32] on div "Work Orders" at bounding box center [80, 29] width 37 height 9
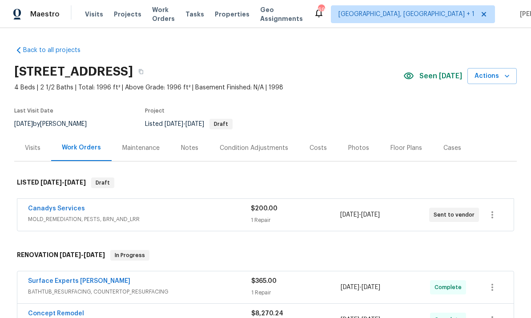
scroll to position [33, 0]
click at [69, 205] on link "Canadys Services" at bounding box center [56, 208] width 57 height 6
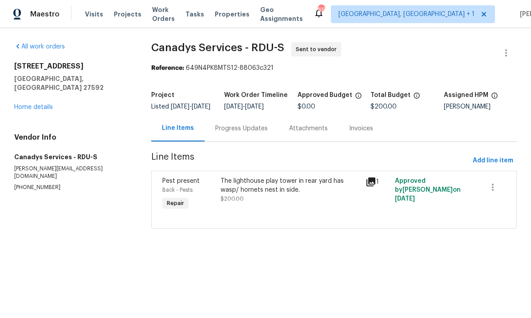
click at [239, 141] on div "Progress Updates" at bounding box center [242, 128] width 74 height 26
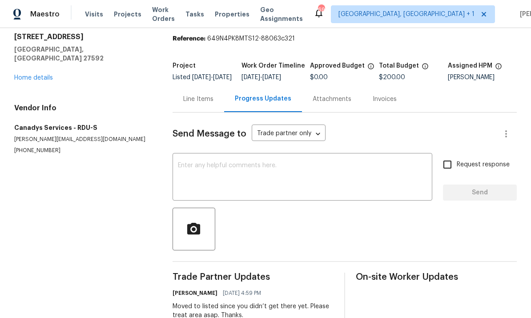
scroll to position [29, 0]
click at [46, 75] on link "Home details" at bounding box center [33, 78] width 39 height 6
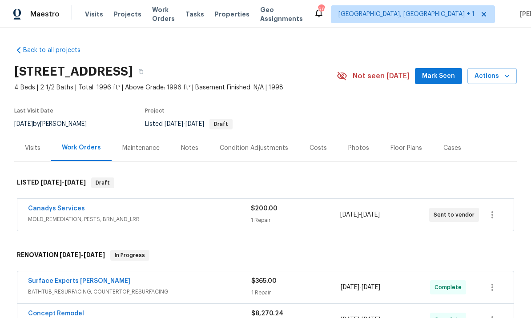
click at [440, 74] on span "Mark Seen" at bounding box center [438, 76] width 33 height 11
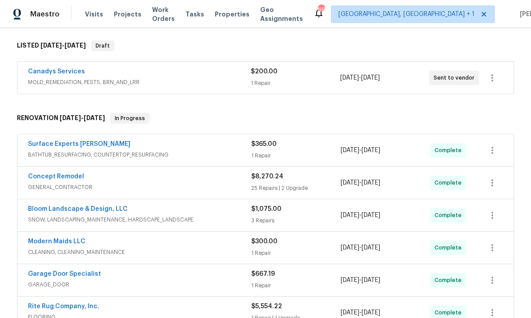
scroll to position [135, 0]
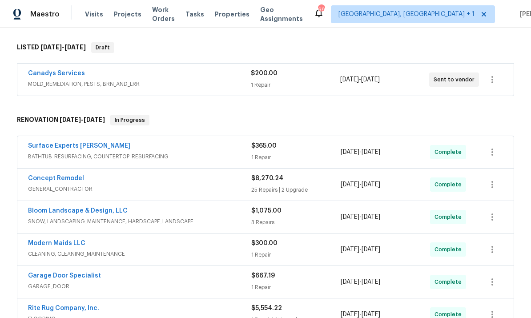
click at [70, 81] on span "MOLD_REMEDIATION, PESTS, BRN_AND_LRR" at bounding box center [139, 84] width 223 height 9
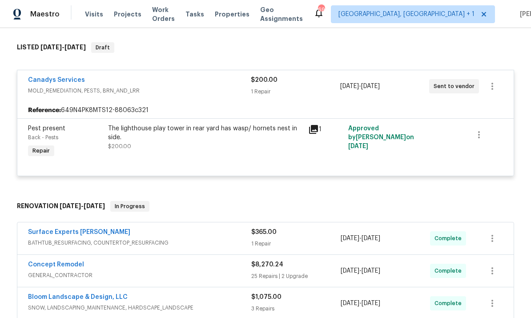
click at [73, 81] on link "Canadys Services" at bounding box center [56, 80] width 57 height 6
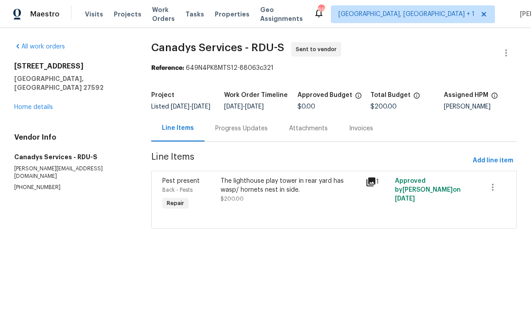
click at [250, 133] on div "Progress Updates" at bounding box center [241, 128] width 52 height 9
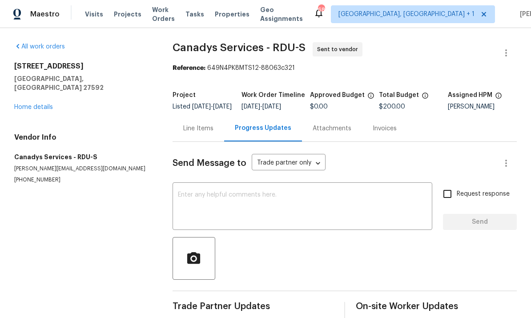
click at [40, 104] on link "Home details" at bounding box center [33, 107] width 39 height 6
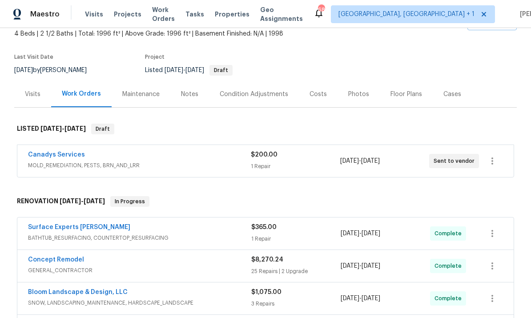
scroll to position [61, 0]
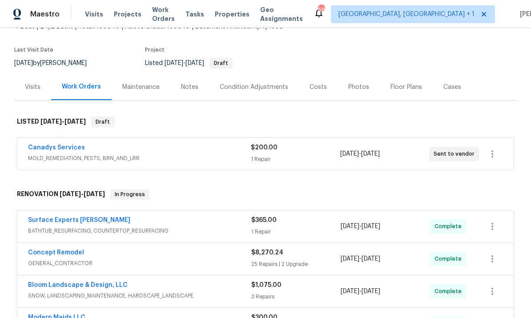
click at [57, 149] on link "Canadys Services" at bounding box center [56, 148] width 57 height 6
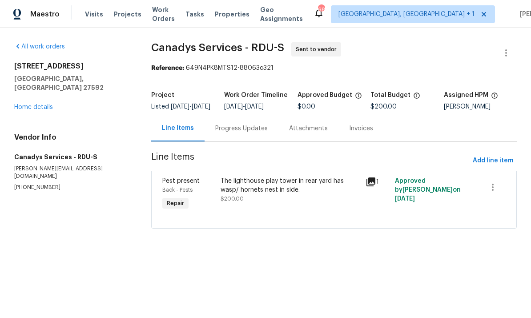
click at [259, 194] on div "The lighthouse play tower in rear yard has wasp/ hornets nest in side." at bounding box center [291, 186] width 140 height 18
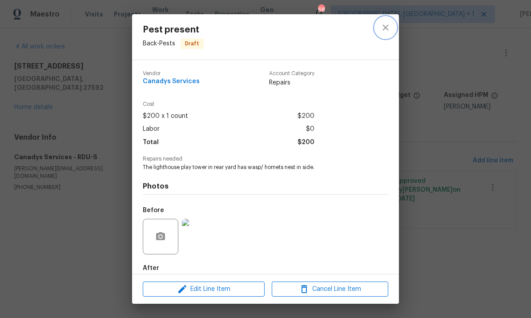
click at [388, 29] on icon "close" at bounding box center [385, 27] width 11 height 11
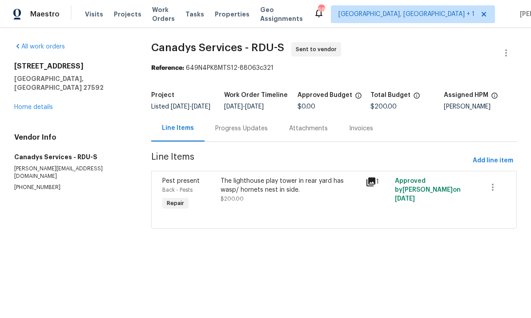
click at [259, 194] on div "The lighthouse play tower in rear yard has wasp/ hornets nest in side." at bounding box center [291, 186] width 140 height 18
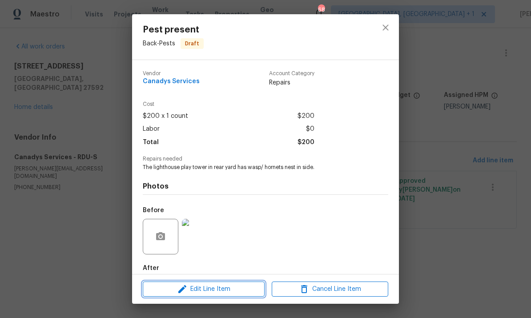
click at [228, 287] on span "Edit Line Item" at bounding box center [203, 289] width 117 height 11
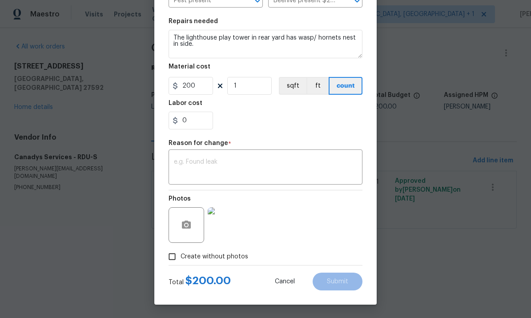
scroll to position [122, 0]
click at [431, 203] on body "Maestro Visits Projects Work Orders Tasks Properties Geo Assignments 68 [GEOGRA…" at bounding box center [265, 127] width 531 height 254
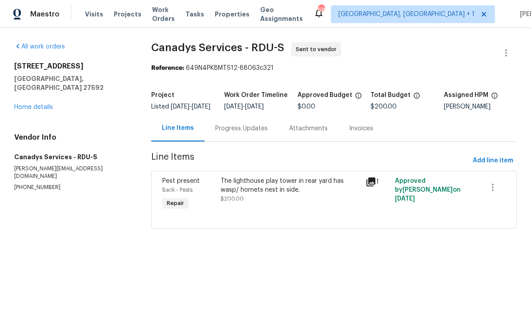
scroll to position [0, 0]
click at [497, 191] on icon "button" at bounding box center [492, 187] width 11 height 11
click at [475, 229] on div at bounding box center [265, 159] width 531 height 318
click at [516, 50] on button "button" at bounding box center [506, 52] width 21 height 21
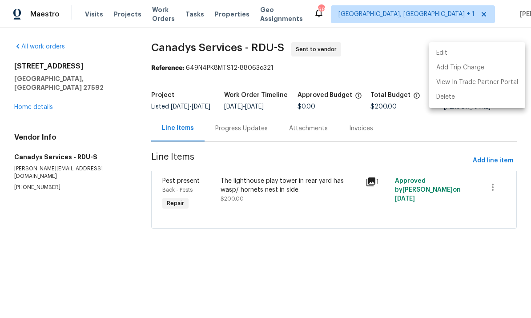
click at [451, 54] on li "Edit" at bounding box center [477, 53] width 96 height 15
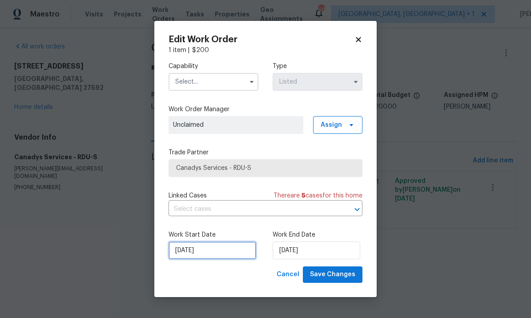
click at [224, 253] on input "[DATE]" at bounding box center [213, 251] width 88 height 18
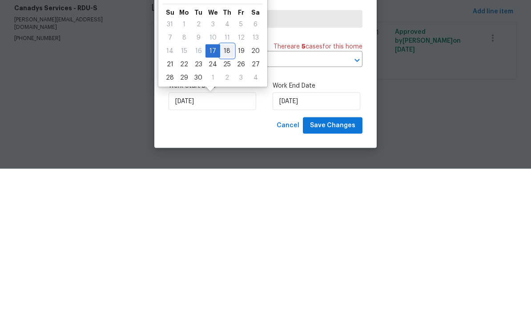
click at [226, 194] on div "18" at bounding box center [227, 200] width 14 height 12
type input "[DATE]"
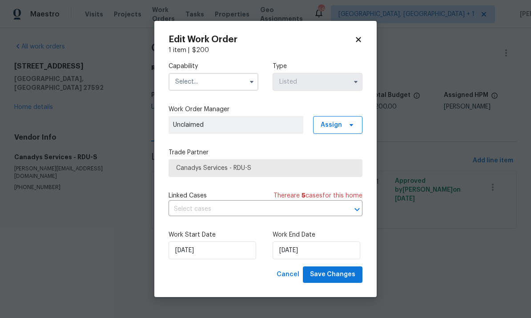
click at [257, 82] on button "button" at bounding box center [251, 82] width 11 height 11
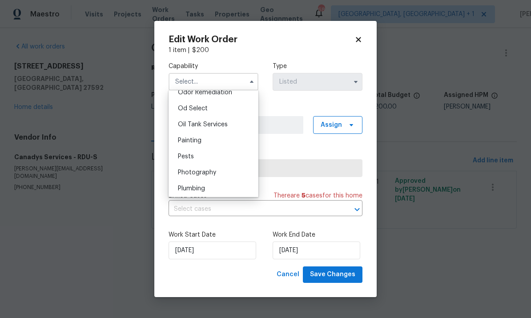
scroll to position [709, 0]
click at [199, 155] on div "Pests" at bounding box center [213, 155] width 85 height 16
type input "Pests"
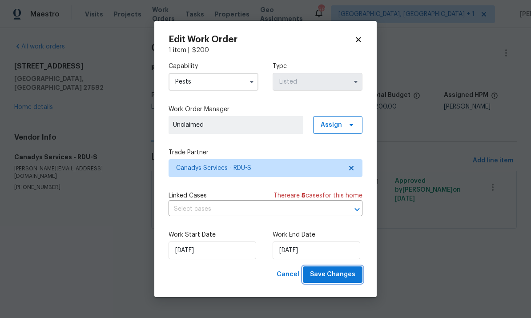
click at [340, 279] on span "Save Changes" at bounding box center [332, 274] width 45 height 11
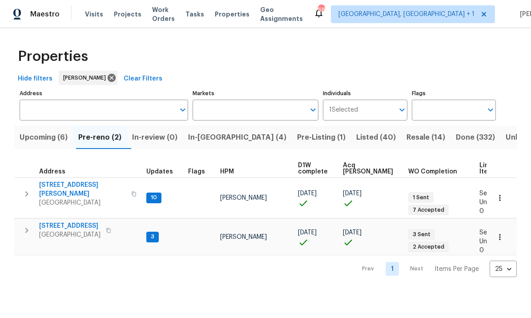
click at [297, 137] on span "Pre-Listing (1)" at bounding box center [321, 137] width 48 height 12
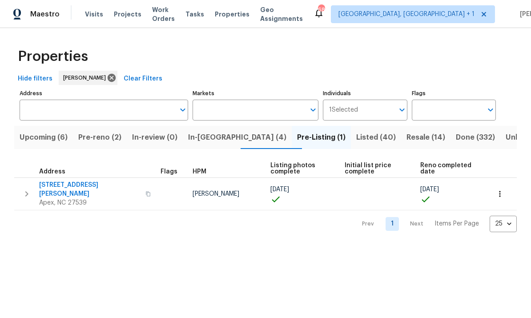
click at [218, 143] on span "In-[GEOGRAPHIC_DATA] (4)" at bounding box center [237, 137] width 98 height 12
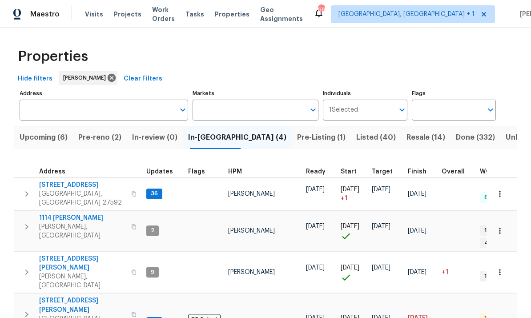
scroll to position [7, 0]
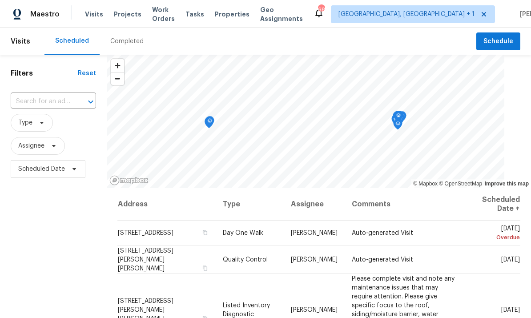
click at [125, 43] on div "Completed" at bounding box center [126, 41] width 33 height 9
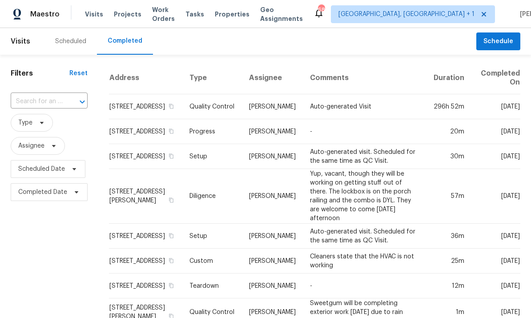
click at [42, 102] on input "text" at bounding box center [37, 102] width 52 height 14
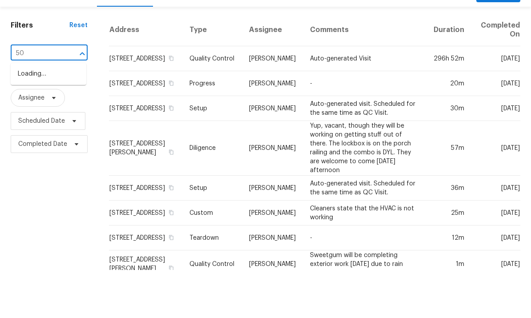
type input "5"
type input "401 blackberry"
click at [56, 115] on li "[STREET_ADDRESS]" at bounding box center [49, 122] width 76 height 15
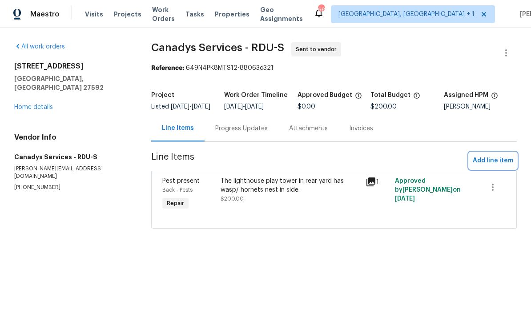
click at [491, 166] on span "Add line item" at bounding box center [493, 160] width 40 height 11
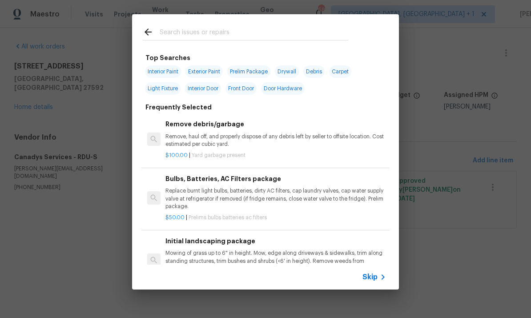
click at [186, 29] on input "text" at bounding box center [254, 33] width 189 height 13
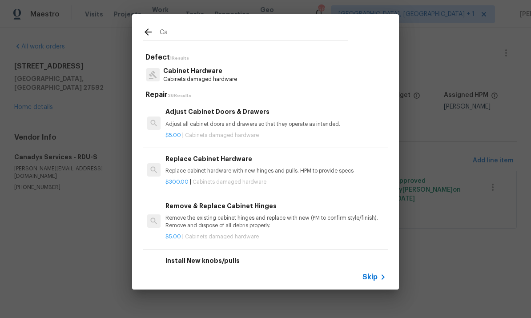
type input "C"
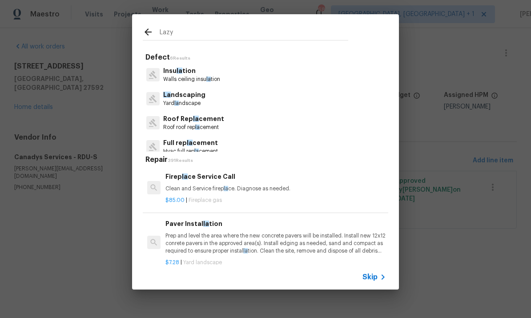
type input "Lazy"
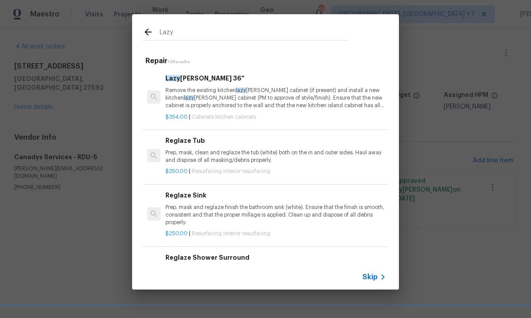
click at [212, 88] on p "Remove the existing kitchen lazy [PERSON_NAME] cabinet (if present) and install…" at bounding box center [275, 98] width 221 height 23
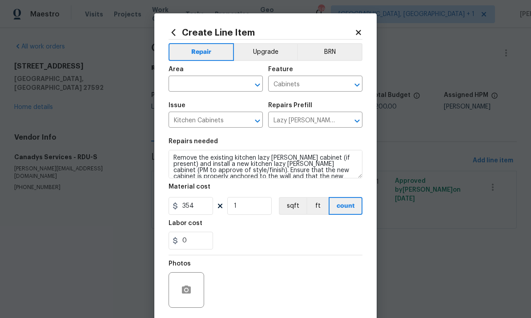
click at [197, 86] on input "text" at bounding box center [203, 85] width 69 height 14
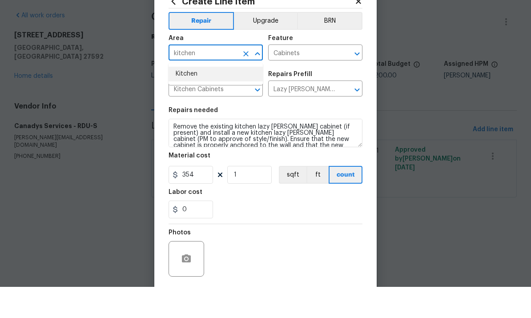
click at [191, 98] on li "Kitchen" at bounding box center [216, 105] width 94 height 15
type input "Kitchen"
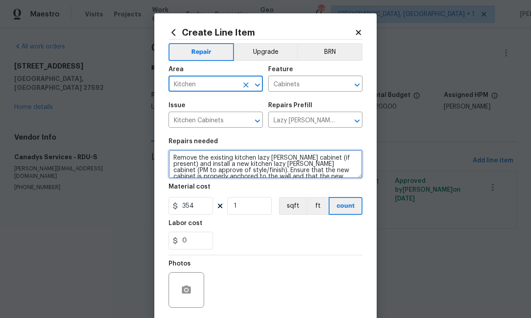
click at [356, 161] on textarea "Remove the existing kitchen lazy [PERSON_NAME] cabinet (if present) and install…" at bounding box center [266, 164] width 194 height 28
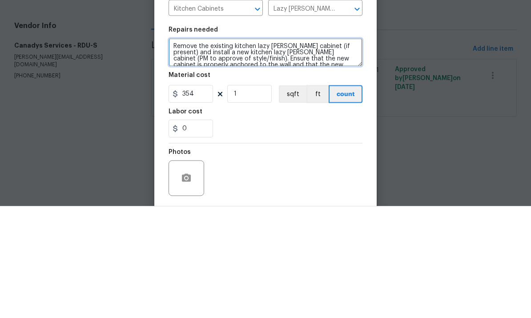
click at [352, 150] on textarea "Remove the existing kitchen lazy [PERSON_NAME] cabinet (if present) and install…" at bounding box center [266, 164] width 194 height 28
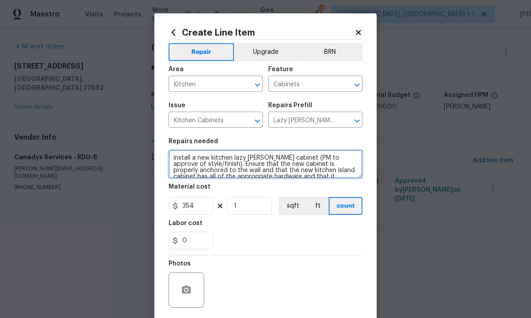
click at [290, 157] on textarea "install a new kitchen lazy [PERSON_NAME] cabinet (PM to approve of style/finish…" at bounding box center [266, 164] width 194 height 28
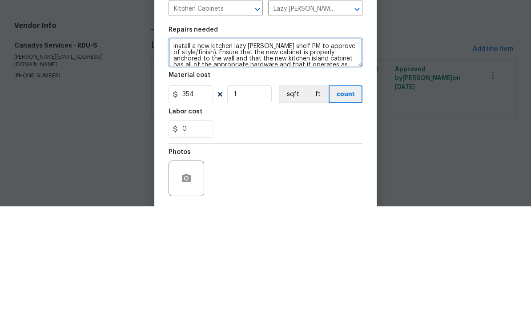
click at [208, 150] on textarea "install a new kitchen lazy susan shelf PM to approve of style/finish). Ensure t…" at bounding box center [266, 164] width 194 height 28
click at [195, 150] on textarea "install a new kitchen lazy susan shelf. Ensure that the new cabinet is properly…" at bounding box center [266, 164] width 194 height 28
click at [351, 150] on textarea "install a new kitchen lazy susan shelf. Ensure that the new shlf is properly an…" at bounding box center [266, 164] width 194 height 28
click at [355, 150] on textarea "install a new kitchen lazy susan shelf. Ensure that the new shlf is properly an…" at bounding box center [266, 164] width 194 height 28
click at [358, 150] on textarea "install a new kitchen lazy susan shelf. Ensure that the new shlf is properly an…" at bounding box center [266, 164] width 194 height 28
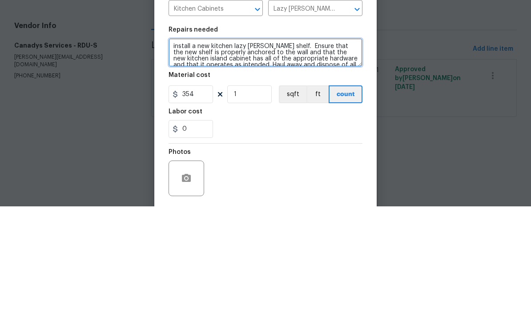
click at [283, 150] on textarea "install a new kitchen lazy susan shelf. Ensure that the new shelf is properly a…" at bounding box center [266, 164] width 194 height 28
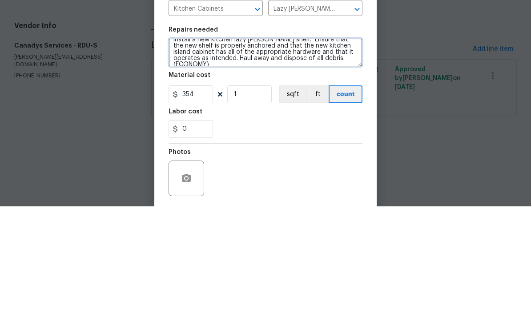
scroll to position [6, 0]
click at [209, 150] on textarea "install a new kitchen lazy susan shelf. Ensure that the new shelf is properly a…" at bounding box center [266, 164] width 194 height 28
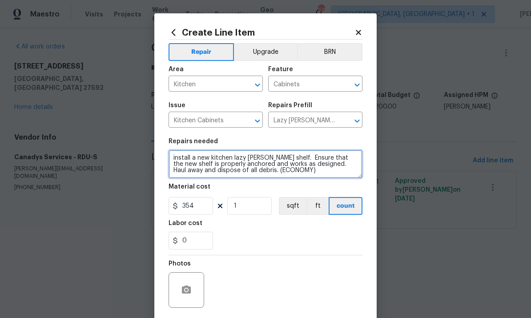
type textarea "install a new kitchen lazy susan shelf. Ensure that the new shelf is properly a…"
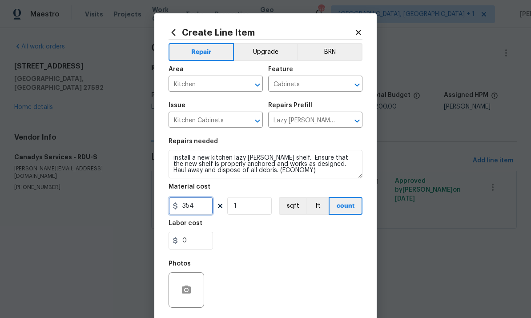
click at [205, 209] on input "354" at bounding box center [191, 206] width 44 height 18
type input "150"
click at [189, 287] on icon "button" at bounding box center [186, 290] width 11 height 11
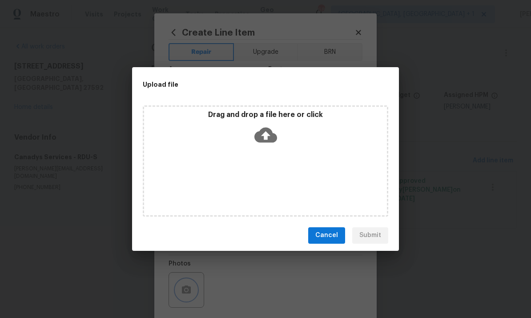
click at [462, 167] on div "Upload file Drag and drop a file here or click Cancel Submit" at bounding box center [265, 159] width 531 height 318
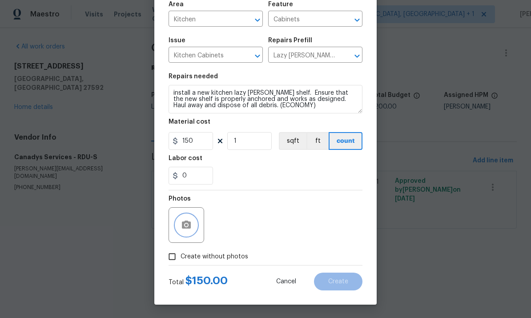
scroll to position [67, 0]
click at [179, 261] on input "Create without photos" at bounding box center [172, 256] width 17 height 17
checkbox input "true"
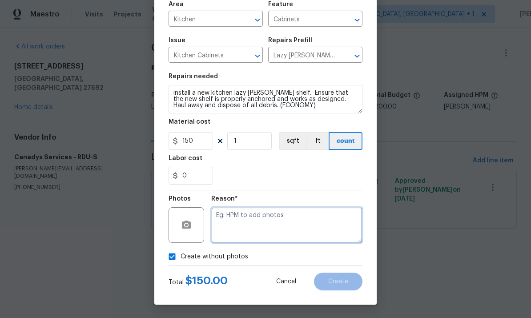
click at [231, 221] on textarea at bounding box center [286, 225] width 151 height 36
type textarea "To come."
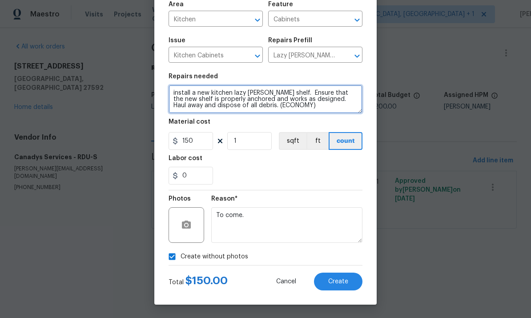
click at [173, 93] on textarea "install a new kitchen lazy susan shelf. Ensure that the new shelf is properly a…" at bounding box center [266, 99] width 194 height 28
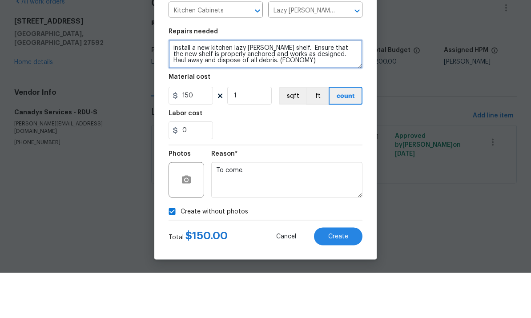
click at [193, 85] on textarea "install a new kitchen lazy susan shelf. Ensure that the new shelf is properly a…" at bounding box center [266, 99] width 194 height 28
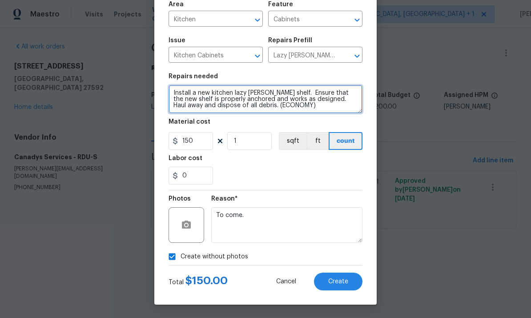
type textarea "Install a new kitchen lazy susan shelf. Ensure that the new shelf is properly a…"
click at [338, 279] on span "Create" at bounding box center [338, 281] width 20 height 7
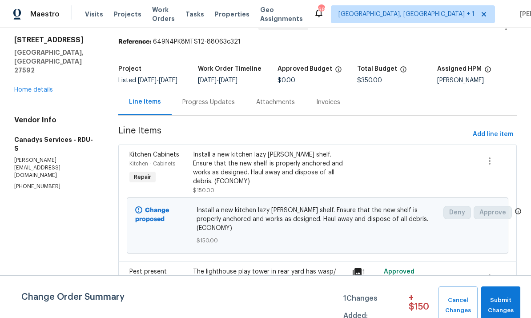
scroll to position [33, 0]
click at [292, 150] on div "Install a new kitchen lazy susan shelf. Ensure that the new shelf is properly a…" at bounding box center [270, 168] width 154 height 36
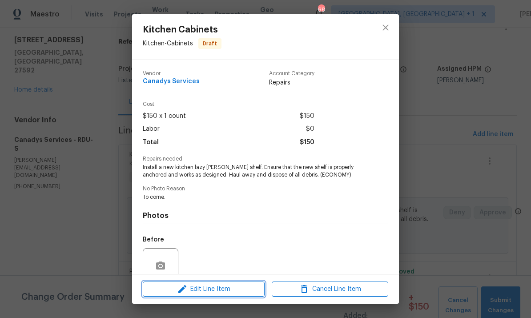
click at [230, 287] on span "Edit Line Item" at bounding box center [203, 289] width 117 height 11
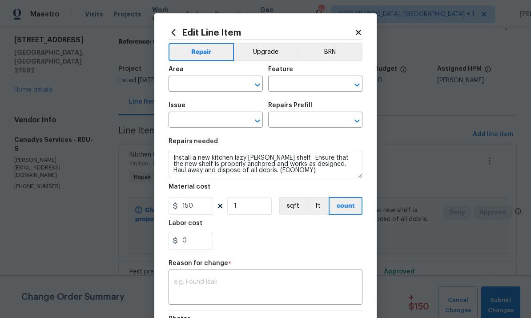
type input "Kitchen"
type input "Cabinets"
type input "Kitchen Cabinets"
type input "Lazy Susan 36'' $354.00"
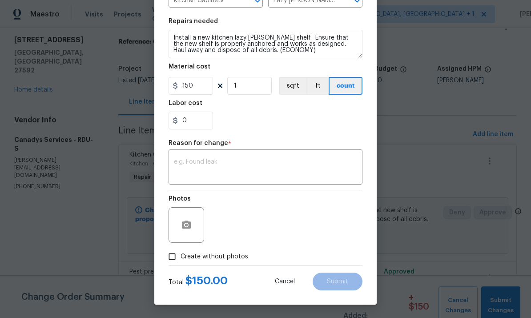
scroll to position [122, 0]
click at [178, 261] on input "Create without photos" at bounding box center [172, 256] width 17 height 17
checkbox input "true"
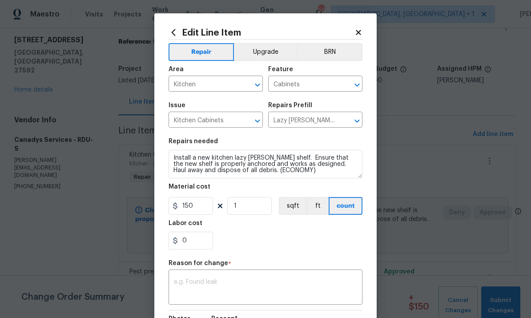
scroll to position [0, 0]
click at [306, 243] on div "0" at bounding box center [266, 241] width 194 height 18
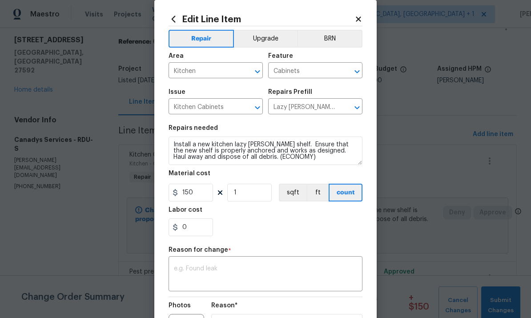
scroll to position [17, 0]
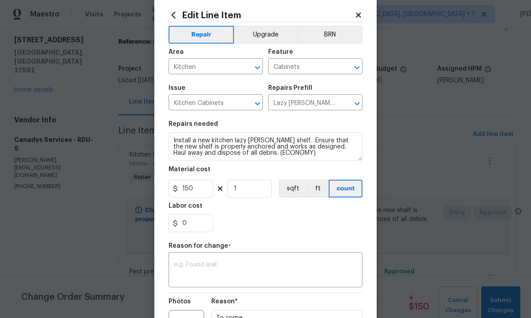
click at [224, 266] on textarea at bounding box center [265, 271] width 183 height 19
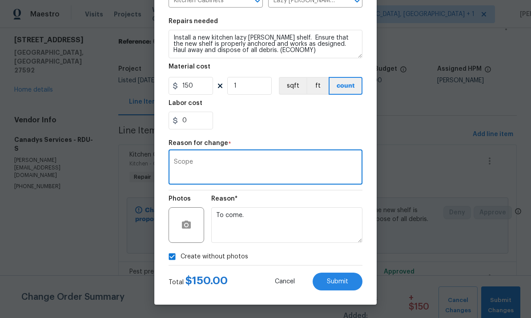
scroll to position [122, 0]
type textarea "Scope"
click at [341, 286] on button "Submit" at bounding box center [338, 282] width 50 height 18
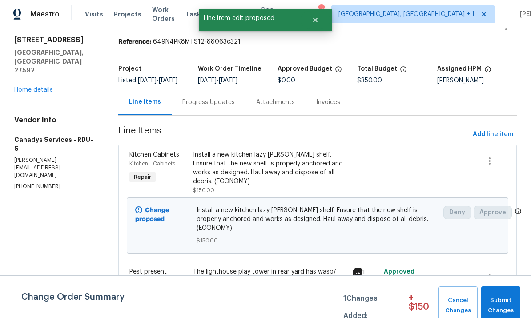
scroll to position [0, 0]
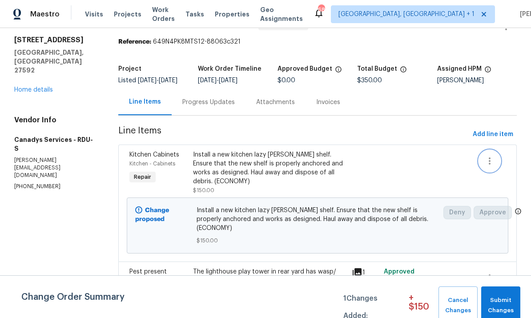
click at [490, 156] on icon "button" at bounding box center [489, 161] width 11 height 11
click at [405, 146] on div at bounding box center [265, 159] width 531 height 318
click at [505, 300] on span "Submit Changes" at bounding box center [501, 305] width 31 height 20
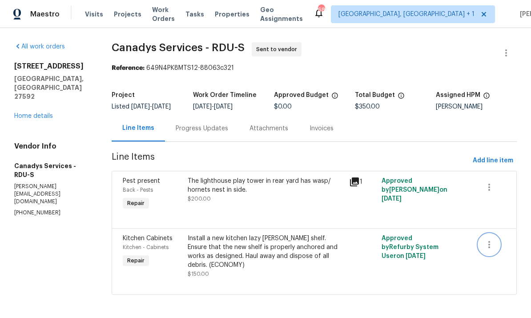
click at [488, 250] on icon "button" at bounding box center [489, 244] width 11 height 11
click at [492, 250] on li "Cancel" at bounding box center [496, 251] width 34 height 15
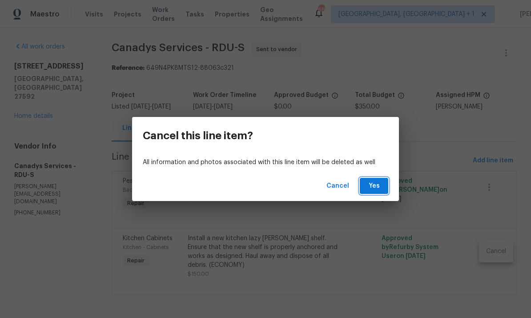
click at [373, 186] on span "Yes" at bounding box center [374, 186] width 14 height 11
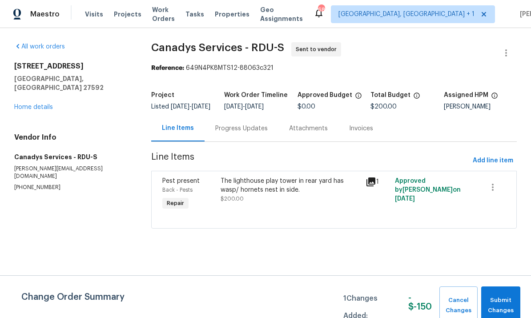
click at [39, 93] on div "401 Blackberry Creek Dr Willow Spring, NC 27592 Home details" at bounding box center [72, 87] width 116 height 50
click at [33, 104] on link "Home details" at bounding box center [33, 107] width 39 height 6
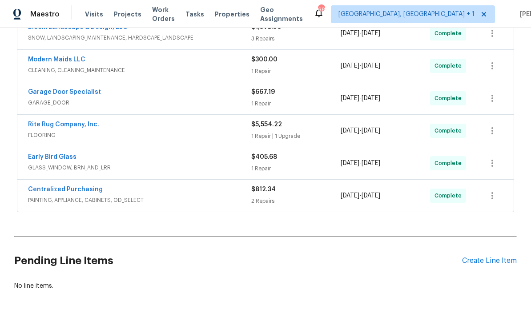
scroll to position [318, 0]
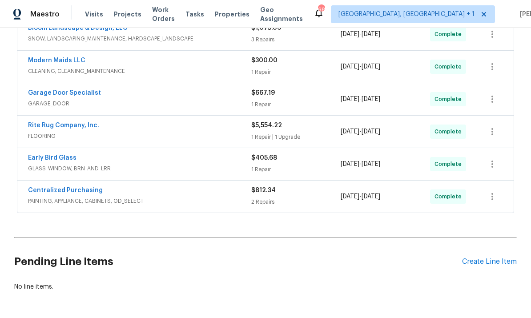
click at [500, 263] on div "Create Line Item" at bounding box center [489, 262] width 55 height 8
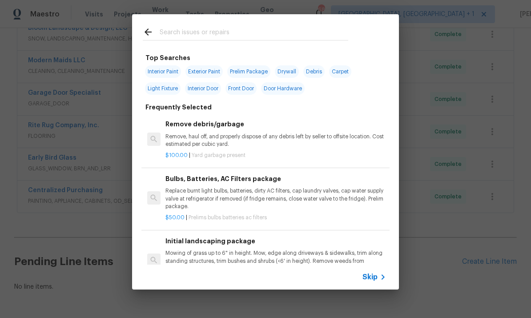
click at [187, 32] on input "text" at bounding box center [254, 33] width 189 height 13
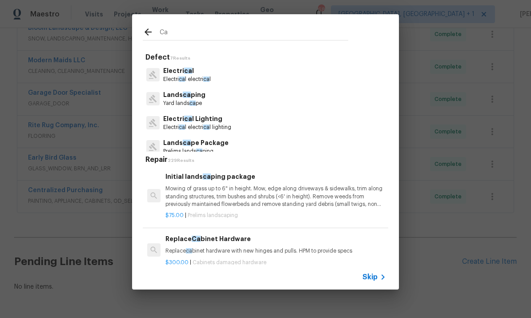
type input "C"
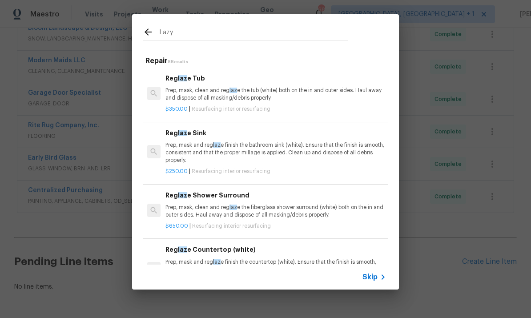
type input "Lazy"
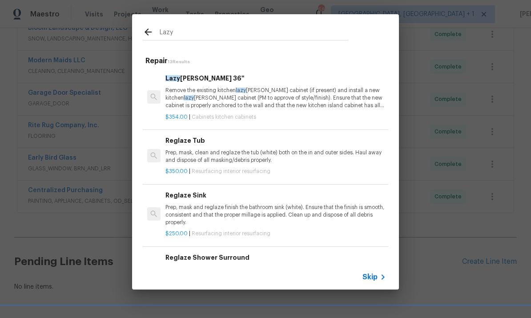
click at [206, 101] on p "Remove the existing kitchen lazy susan cabinet (if present) and install a new k…" at bounding box center [275, 98] width 221 height 23
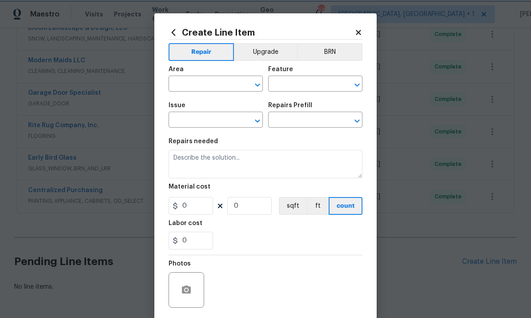
type input "Cabinets"
type input "Kitchen Cabinets"
type textarea "Remove the existing kitchen lazy susan cabinet (if present) and install a new k…"
type input "1"
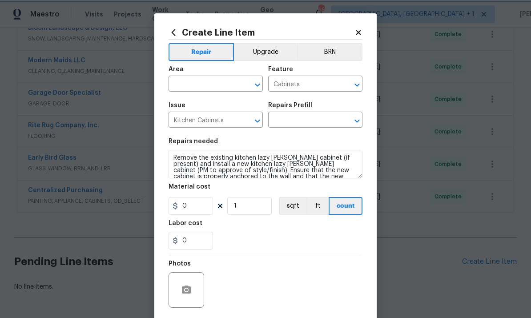
type input "Lazy Susan 36'' $354.00"
type input "354"
click at [197, 84] on input "text" at bounding box center [203, 85] width 69 height 14
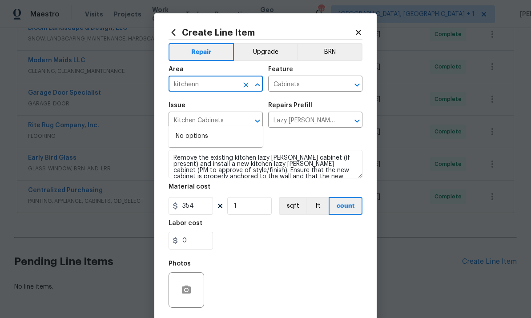
scroll to position [0, 0]
click at [192, 89] on input "kitchenn" at bounding box center [203, 85] width 69 height 14
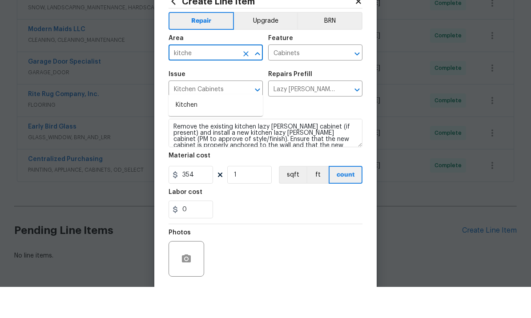
click at [194, 129] on li "Kitchen" at bounding box center [216, 136] width 94 height 15
type input "Kitchen"
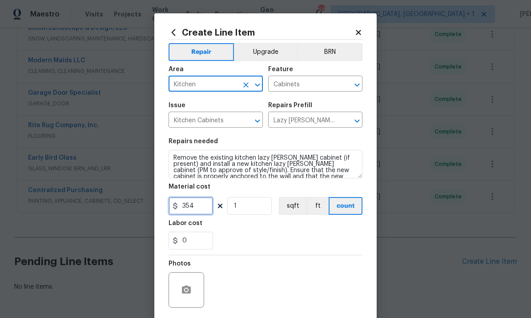
click at [201, 210] on input "354" at bounding box center [191, 206] width 44 height 18
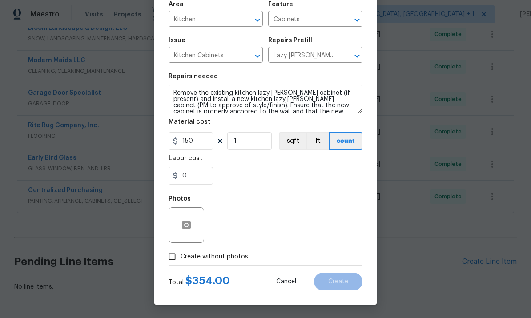
scroll to position [67, 0]
type input "150"
click at [177, 260] on input "Create without photos" at bounding box center [172, 256] width 17 height 17
checkbox input "true"
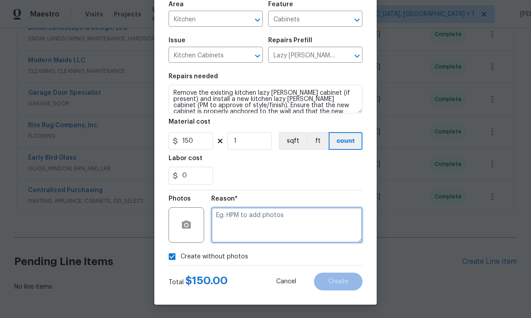
click at [243, 214] on textarea at bounding box center [286, 225] width 151 height 36
type textarea "To come"
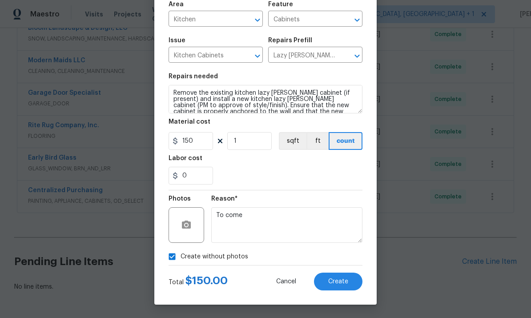
click at [340, 280] on span "Create" at bounding box center [338, 281] width 20 height 7
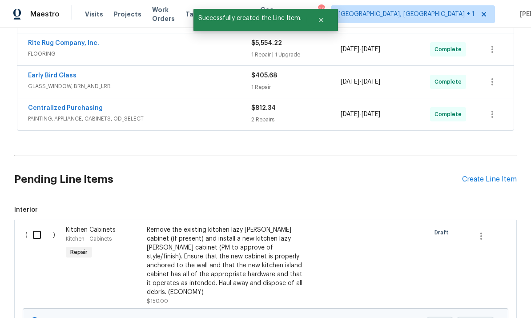
scroll to position [404, 0]
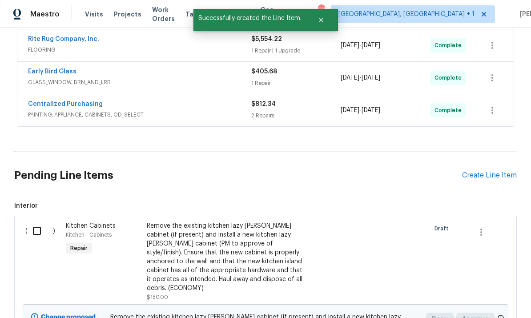
click at [44, 222] on input "checkbox" at bounding box center [40, 231] width 25 height 19
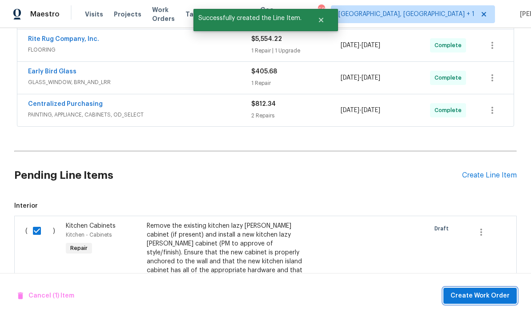
click at [476, 302] on button "Create Work Order" at bounding box center [479, 296] width 73 height 16
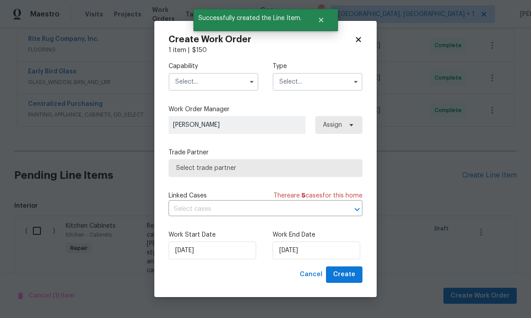
checkbox input "false"
click at [229, 79] on input "text" at bounding box center [214, 82] width 90 height 18
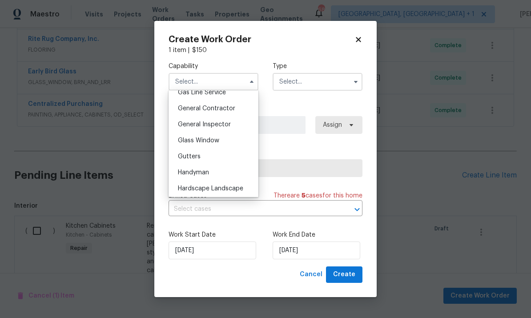
scroll to position [419, 0]
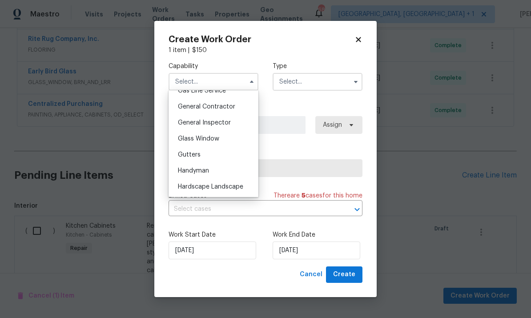
click at [230, 102] on div "General Contractor" at bounding box center [213, 107] width 85 height 16
type input "General Contractor"
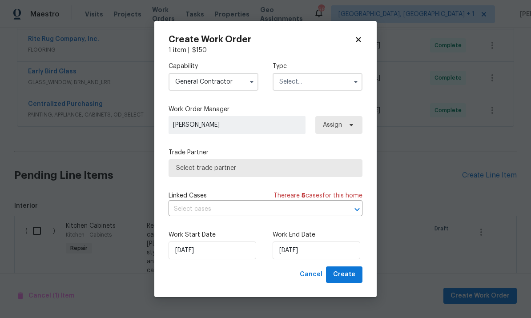
click at [337, 78] on input "text" at bounding box center [318, 82] width 90 height 18
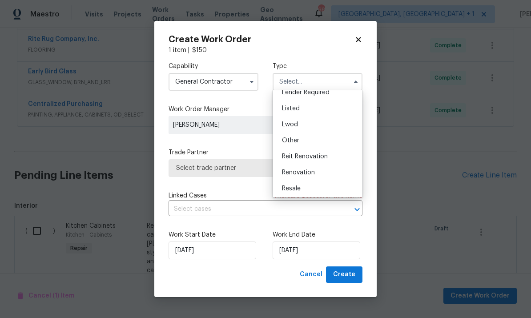
scroll to position [68, 0]
click at [298, 110] on span "Listed" at bounding box center [291, 112] width 18 height 6
type input "Listed"
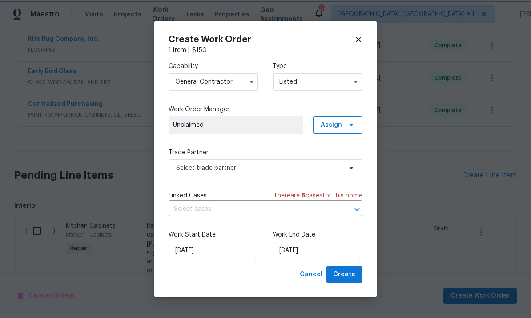
scroll to position [0, 0]
click at [227, 255] on input "[DATE]" at bounding box center [213, 251] width 88 height 18
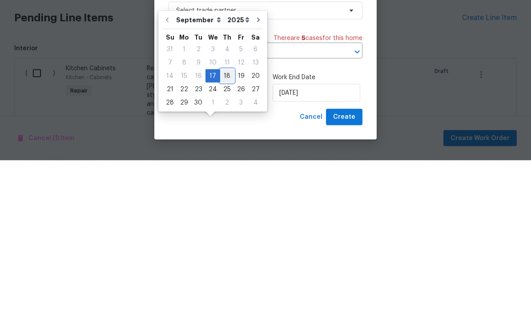
click at [225, 227] on div "18" at bounding box center [227, 233] width 14 height 12
type input "[DATE]"
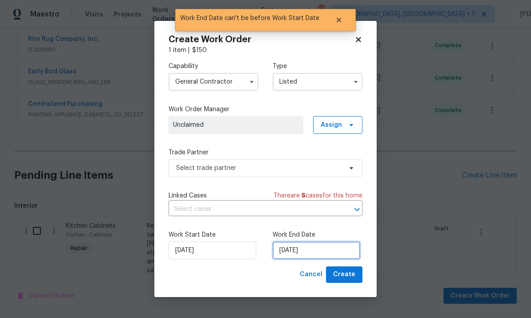
click at [338, 254] on input "[DATE]" at bounding box center [317, 251] width 88 height 18
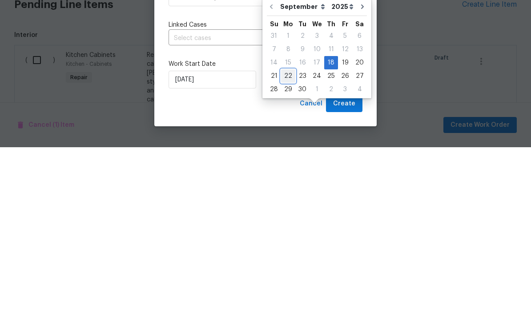
click at [286, 241] on div "22" at bounding box center [288, 247] width 14 height 12
type input "9/22/2025"
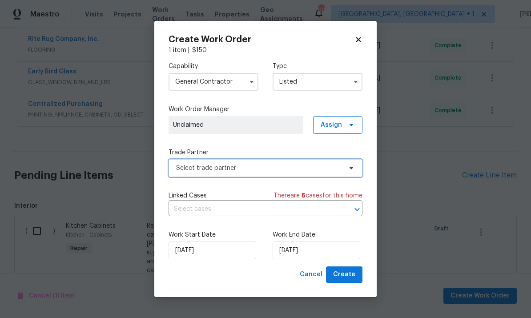
click at [346, 167] on span at bounding box center [350, 168] width 10 height 7
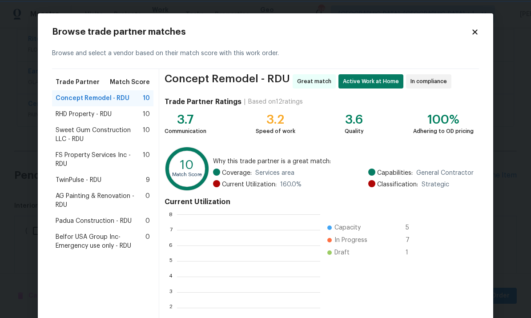
scroll to position [125, 143]
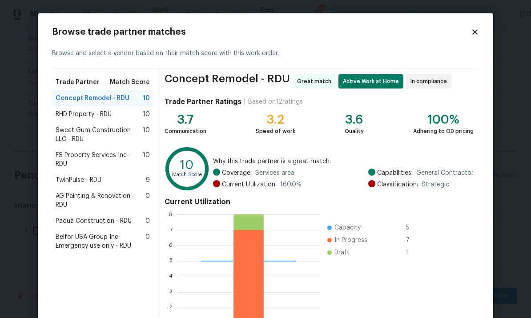
click at [109, 98] on span "Concept Remodel - RDU" at bounding box center [93, 98] width 74 height 9
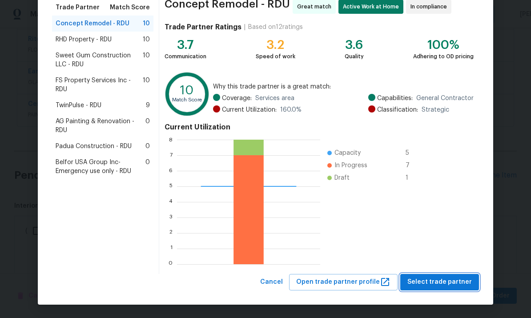
click at [451, 283] on span "Select trade partner" at bounding box center [439, 282] width 64 height 11
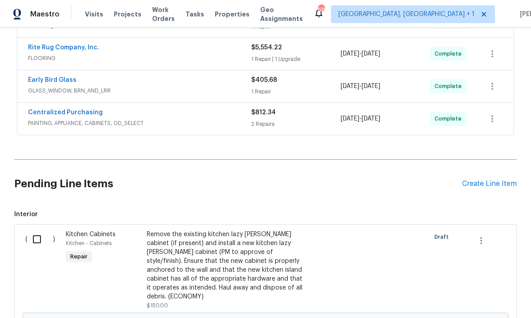
scroll to position [403, 0]
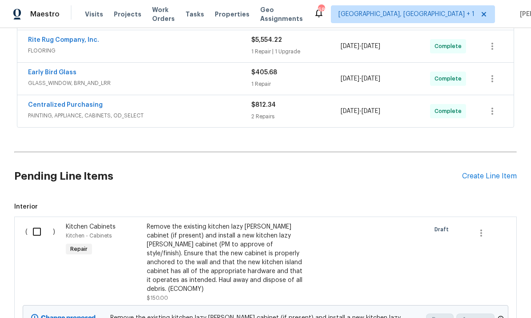
click at [47, 222] on input "checkbox" at bounding box center [40, 231] width 25 height 19
checkbox input "true"
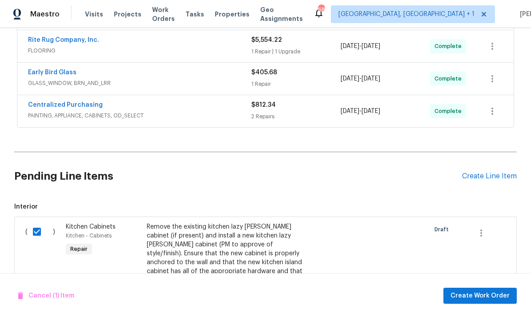
click at [492, 308] on div "Cancel (1) Item Create Work Order" at bounding box center [265, 295] width 531 height 45
click at [492, 301] on button "Create Work Order" at bounding box center [479, 296] width 73 height 16
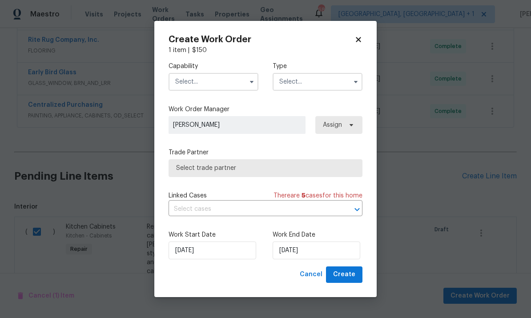
click at [233, 83] on input "text" at bounding box center [214, 82] width 90 height 18
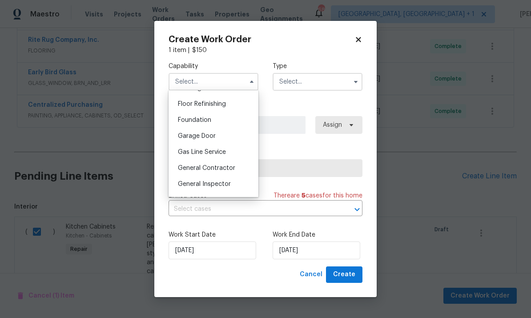
scroll to position [360, 0]
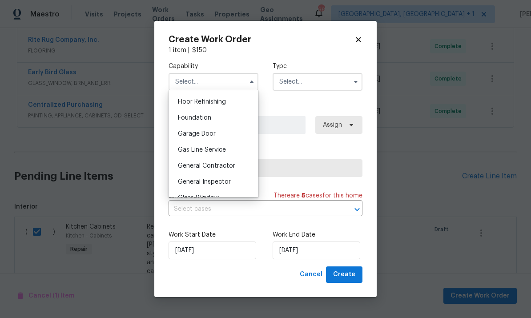
click at [229, 167] on span "General Contractor" at bounding box center [206, 166] width 57 height 6
type input "General Contractor"
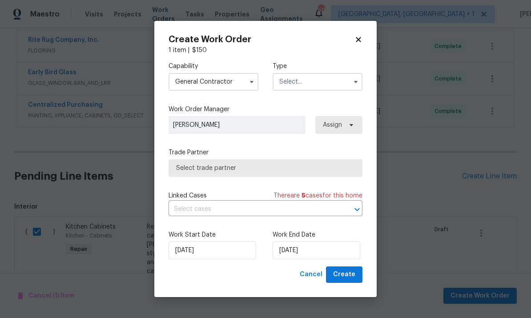
click at [344, 83] on input "text" at bounding box center [318, 82] width 90 height 18
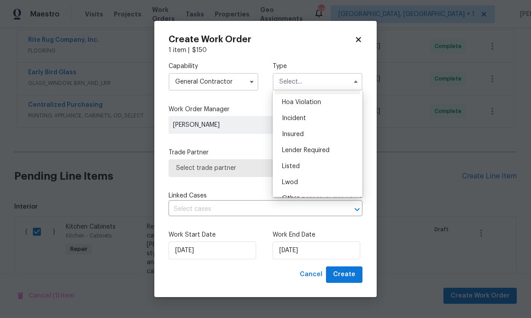
scroll to position [16, 0]
click at [303, 168] on div "Listed" at bounding box center [317, 164] width 85 height 16
type input "Listed"
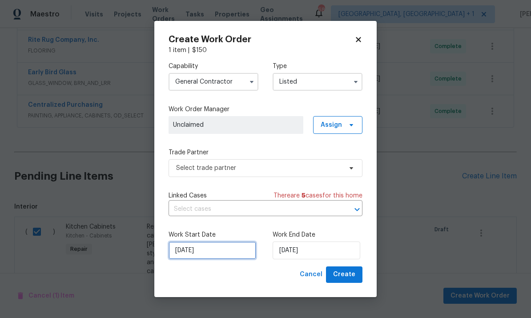
click at [230, 251] on input "[DATE]" at bounding box center [213, 251] width 88 height 18
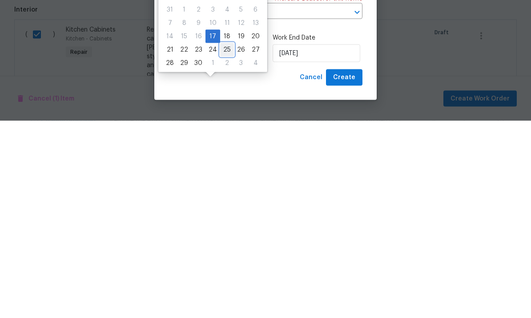
click at [224, 240] on div "25" at bounding box center [227, 246] width 14 height 13
type input "9/25/2025"
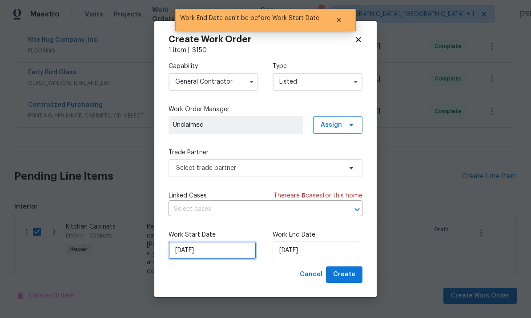
click at [221, 251] on input "9/25/2025" at bounding box center [213, 251] width 88 height 18
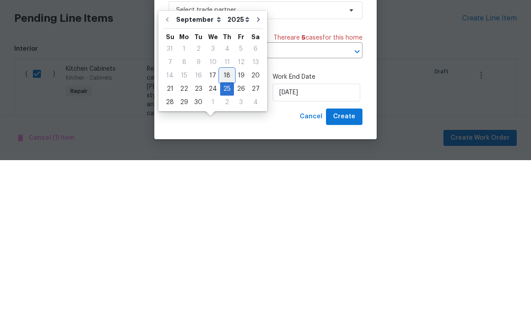
click at [227, 227] on div "18" at bounding box center [227, 233] width 14 height 12
type input "[DATE]"
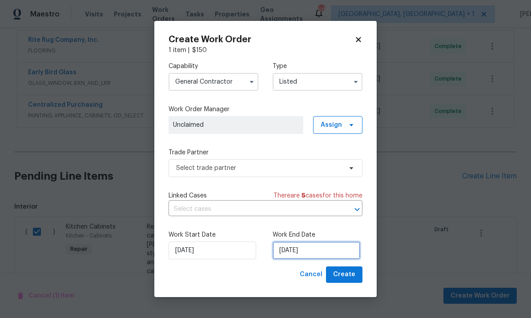
click at [330, 253] on input "9/25/2025" at bounding box center [317, 251] width 88 height 18
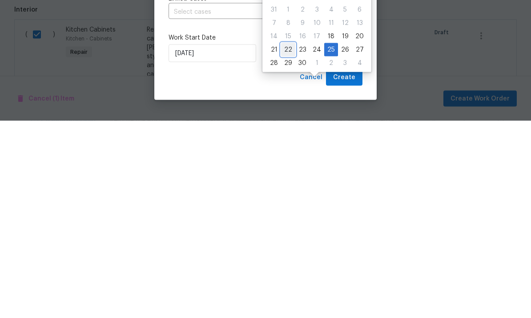
click at [288, 241] on div "22" at bounding box center [288, 247] width 14 height 12
type input "9/22/2025"
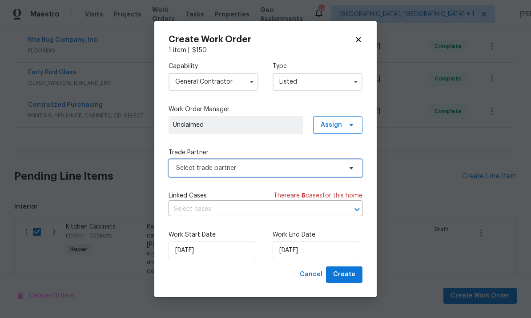
click at [352, 170] on icon at bounding box center [351, 168] width 7 height 7
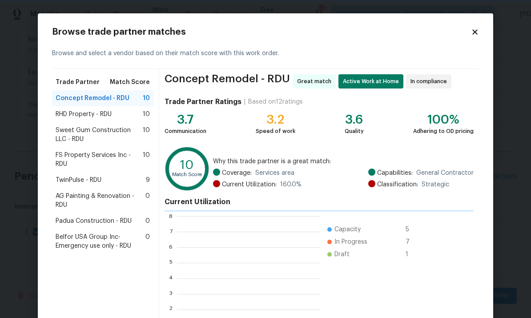
scroll to position [1, 1]
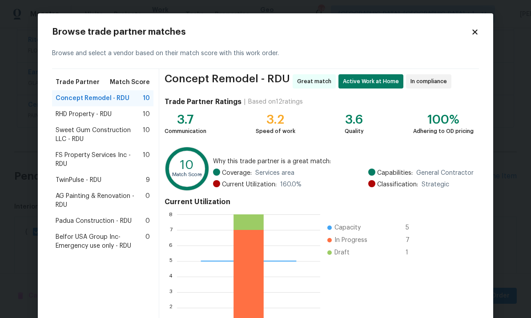
click at [107, 98] on span "Concept Remodel - RDU" at bounding box center [93, 98] width 74 height 9
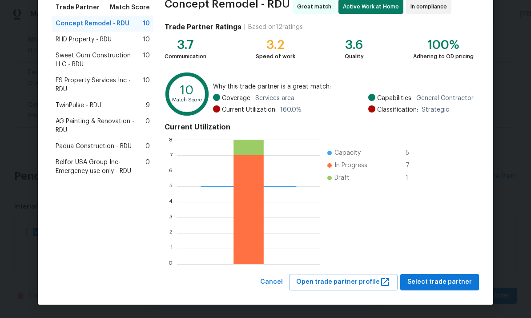
scroll to position [74, 0]
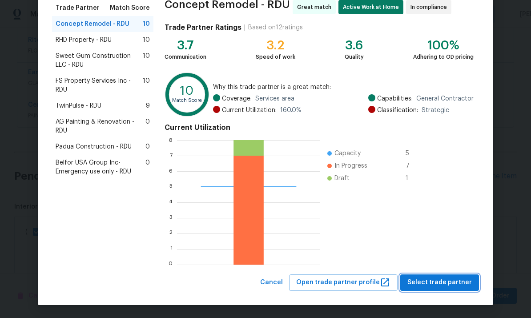
click at [444, 285] on span "Select trade partner" at bounding box center [439, 282] width 64 height 11
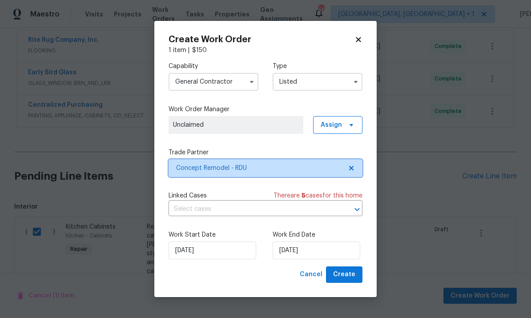
scroll to position [0, 0]
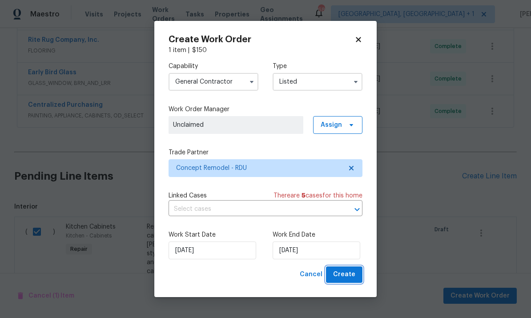
click at [346, 274] on span "Create" at bounding box center [344, 274] width 22 height 11
checkbox input "false"
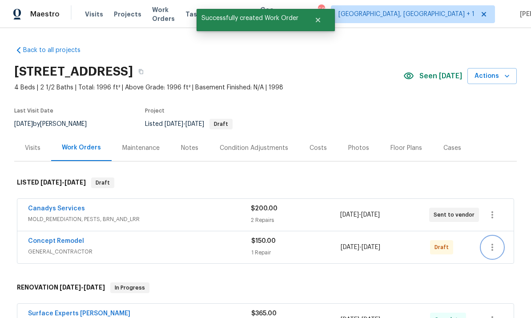
click at [486, 237] on button "button" at bounding box center [492, 247] width 21 height 21
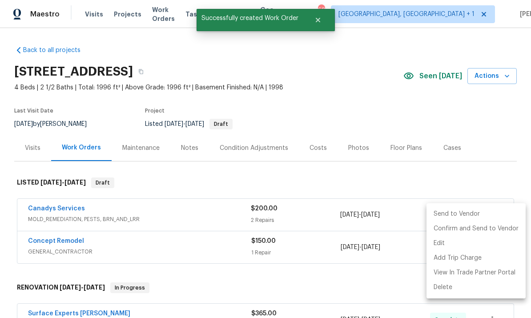
click at [456, 219] on li "Send to Vendor" at bounding box center [476, 214] width 99 height 15
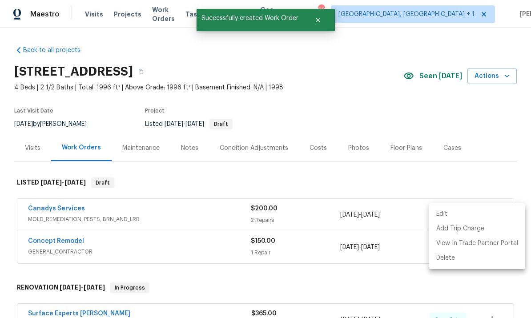
click at [64, 210] on div at bounding box center [265, 159] width 531 height 318
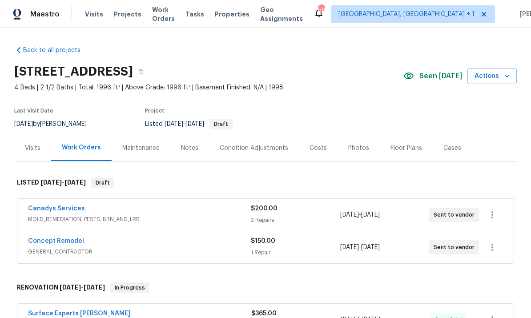
click at [192, 144] on div "Notes" at bounding box center [189, 148] width 17 height 9
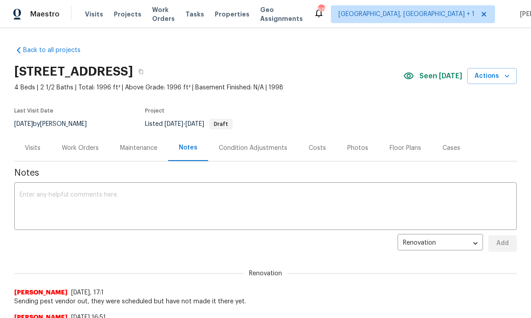
click at [84, 202] on textarea at bounding box center [266, 207] width 492 height 31
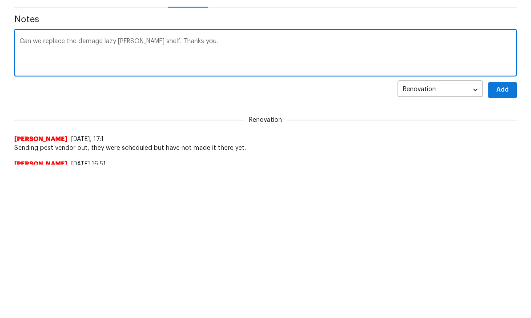
scroll to position [153, 0]
type textarea "Can we replace the damage lazy Susan shelf. Thanks you."
click at [509, 96] on button "Add" at bounding box center [502, 90] width 28 height 16
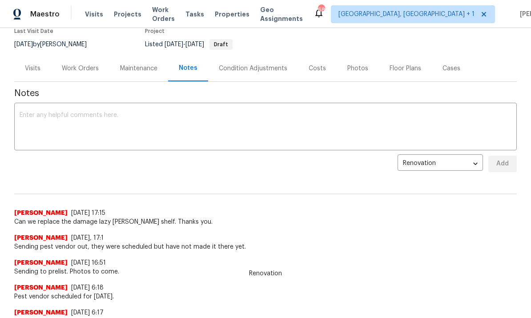
scroll to position [79, 0]
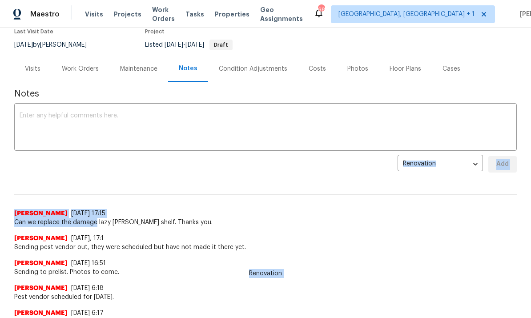
click at [302, 143] on textarea at bounding box center [266, 128] width 492 height 31
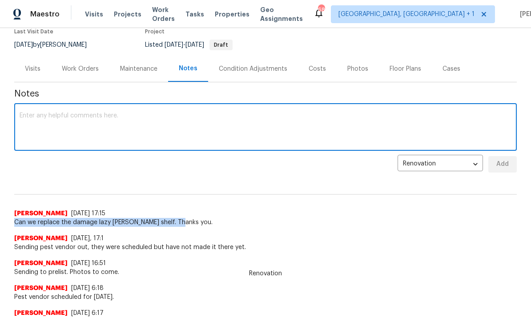
copy span "Can we replace the damage lazy Susan shelf. Thanks you"
click at [88, 65] on div "Work Orders" at bounding box center [80, 68] width 37 height 9
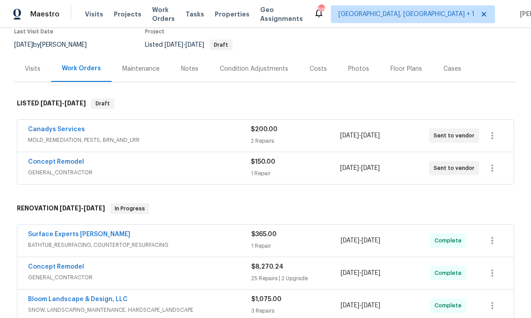
click at [68, 159] on link "Concept Remodel" at bounding box center [56, 162] width 56 height 6
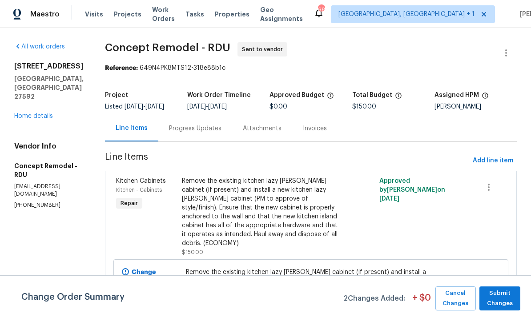
click at [181, 129] on div "Progress Updates" at bounding box center [195, 128] width 52 height 9
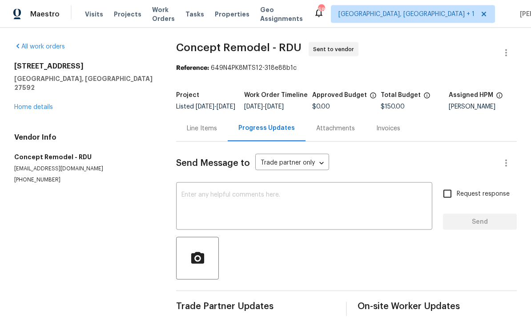
scroll to position [19, 0]
click at [209, 192] on textarea at bounding box center [304, 207] width 246 height 31
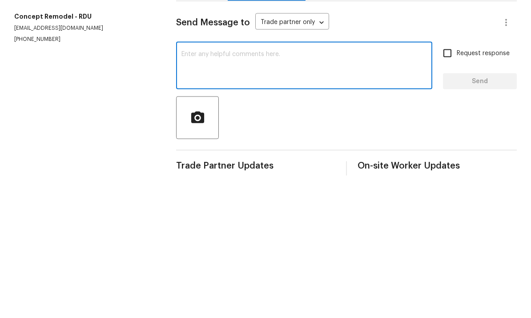
click at [210, 192] on textarea at bounding box center [304, 207] width 246 height 31
paste textarea "Can we replace the damage lazy Susan shelf. Thanks you"
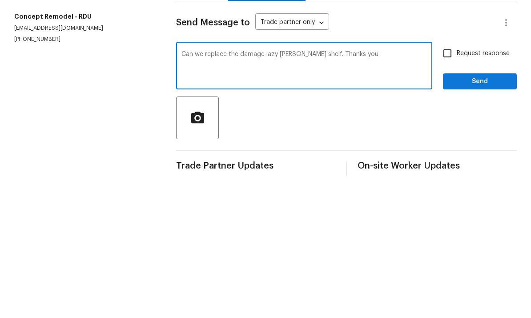
type textarea "Can we replace the damage lazy Susan shelf. Thanks you"
click at [451, 185] on input "Request response" at bounding box center [447, 194] width 19 height 19
checkbox input "true"
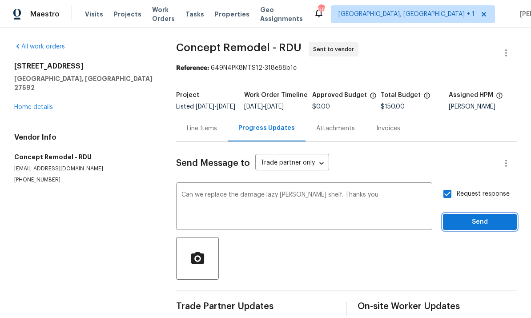
click at [480, 215] on button "Send" at bounding box center [480, 222] width 74 height 16
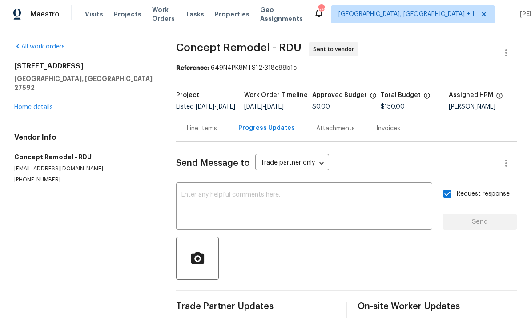
click at [40, 104] on link "Home details" at bounding box center [33, 107] width 39 height 6
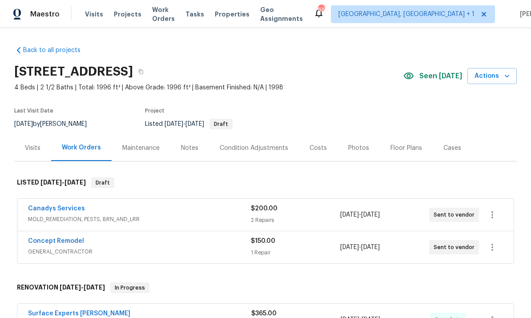
click at [58, 209] on link "Canadys Services" at bounding box center [56, 208] width 57 height 6
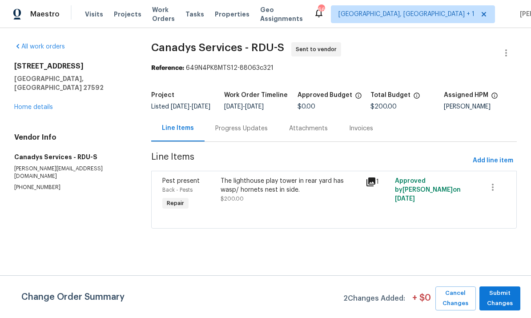
click at [256, 194] on div "The lighthouse play tower in rear yard has wasp/ hornets nest in side." at bounding box center [291, 186] width 140 height 18
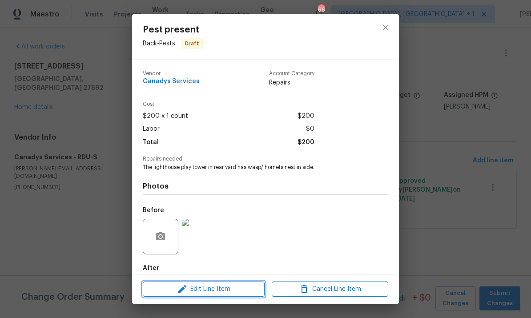
click at [231, 293] on span "Edit Line Item" at bounding box center [203, 289] width 117 height 11
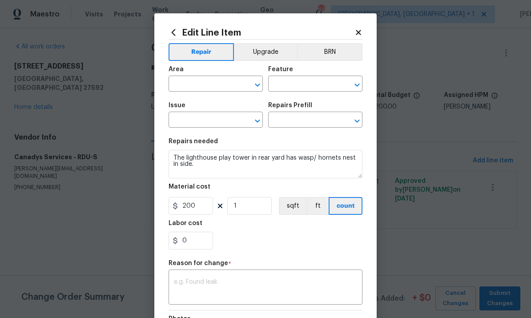
type input "Back"
type input "Pests"
type input "Pest present"
type input "Beehive present $200.00"
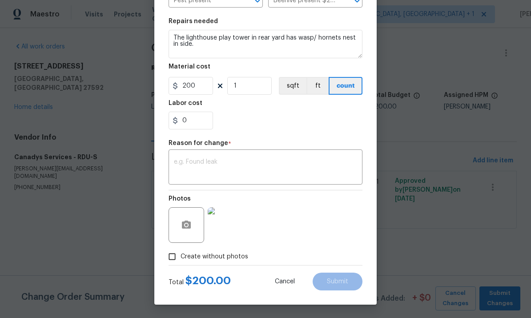
scroll to position [122, 0]
click at [419, 193] on body "Maestro Visits Projects Work Orders Tasks Properties Geo Assignments 66 Albuque…" at bounding box center [265, 127] width 531 height 254
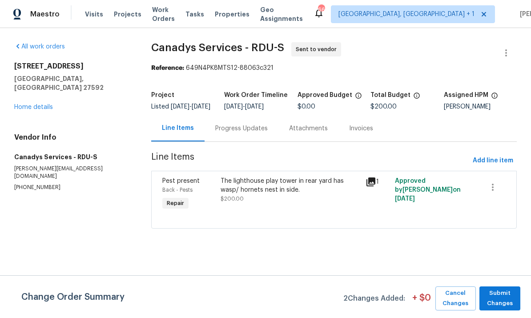
scroll to position [34, 0]
click at [504, 292] on span "Submit Changes" at bounding box center [500, 298] width 32 height 20
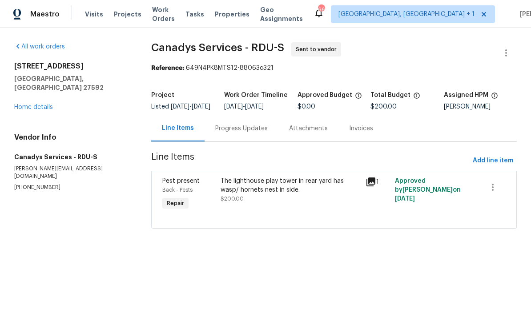
click at [43, 104] on link "Home details" at bounding box center [33, 107] width 39 height 6
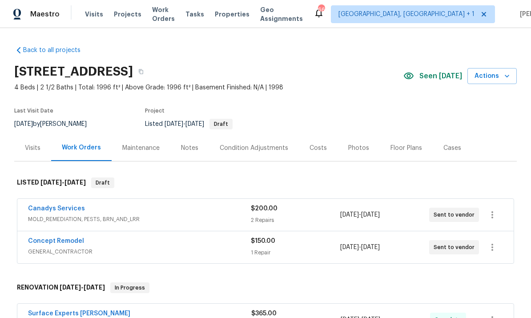
click at [72, 244] on link "Concept Remodel" at bounding box center [56, 241] width 56 height 6
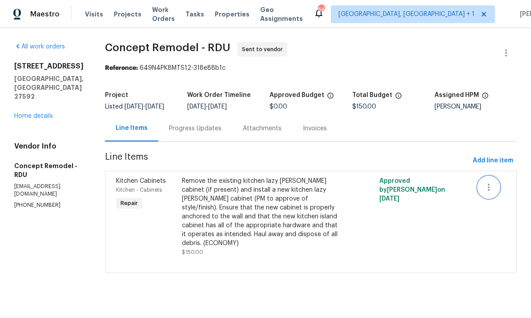
click at [493, 188] on button "button" at bounding box center [488, 187] width 21 height 21
click at [463, 226] on div at bounding box center [265, 159] width 531 height 318
click at [504, 52] on icon "button" at bounding box center [506, 53] width 11 height 11
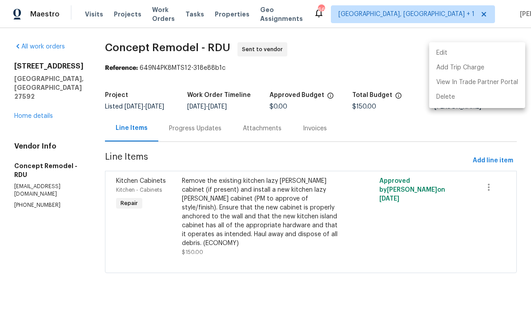
click at [443, 56] on li "Edit" at bounding box center [477, 53] width 96 height 15
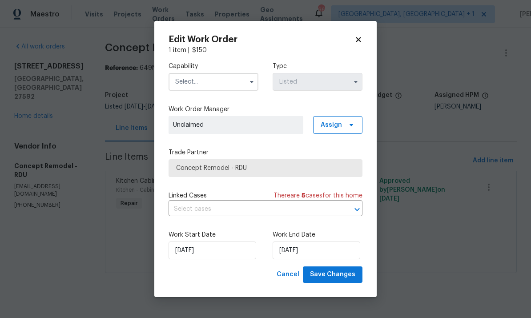
click at [505, 71] on body "Maestro Visits Projects Work Orders Tasks Properties Geo Assignments 66 Albuque…" at bounding box center [265, 149] width 531 height 298
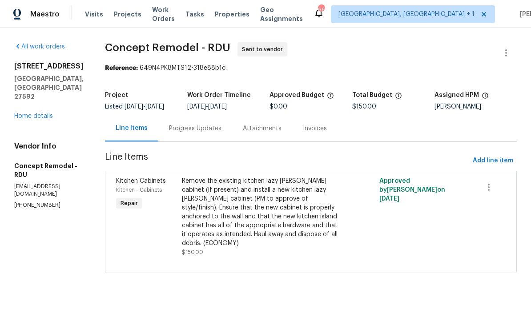
click at [32, 119] on link "Home details" at bounding box center [33, 116] width 39 height 6
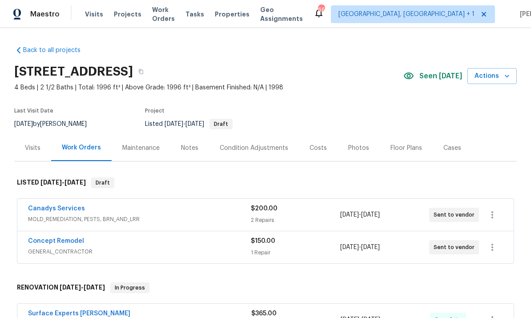
click at [56, 209] on link "Canadys Services" at bounding box center [56, 208] width 57 height 6
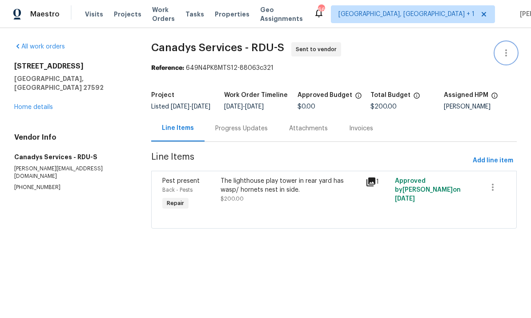
click at [510, 50] on icon "button" at bounding box center [506, 53] width 11 height 11
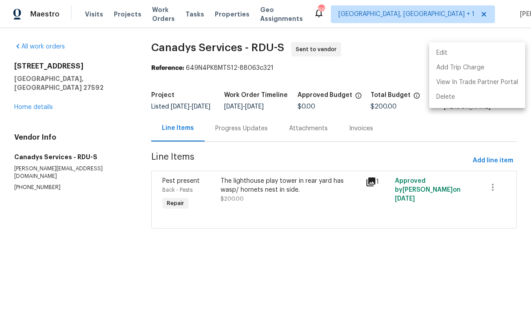
click at [446, 57] on li "Edit" at bounding box center [477, 53] width 96 height 15
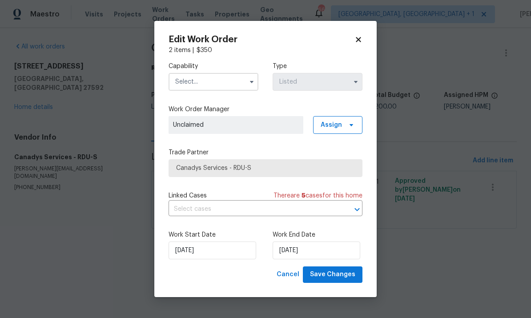
click at [466, 169] on body "Maestro Visits Projects Work Orders Tasks Properties Geo Assignments 66 Albuque…" at bounding box center [265, 127] width 531 height 254
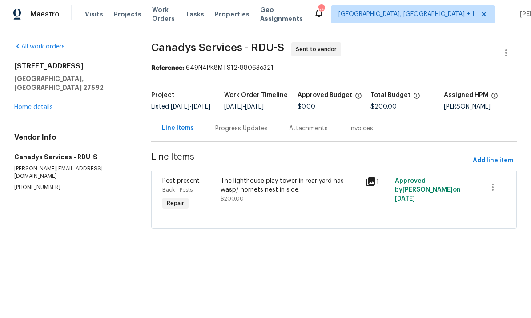
click at [34, 104] on link "Home details" at bounding box center [33, 107] width 39 height 6
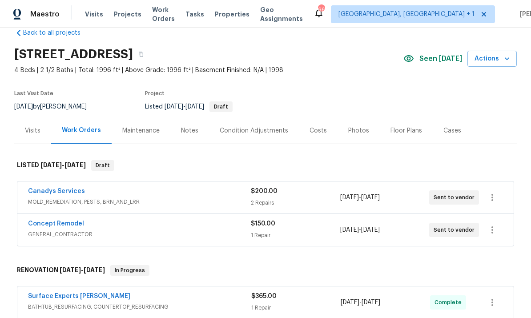
scroll to position [15, 0]
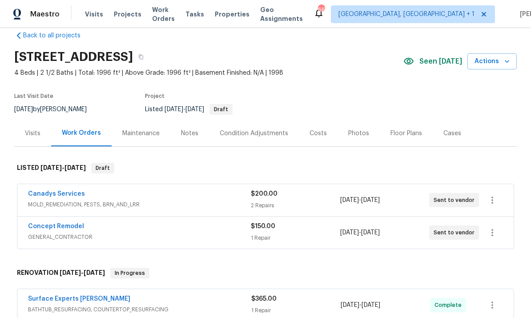
click at [232, 107] on span "Draft" at bounding box center [220, 109] width 21 height 5
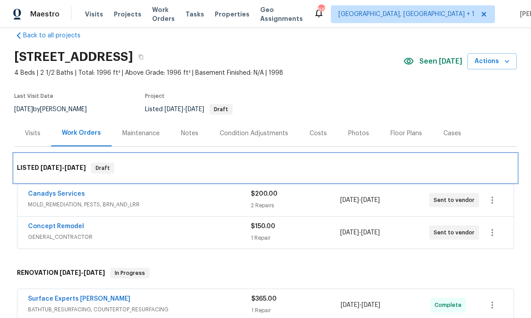
click at [108, 170] on span "Draft" at bounding box center [102, 168] width 21 height 9
click at [110, 173] on div "Draft" at bounding box center [102, 168] width 23 height 11
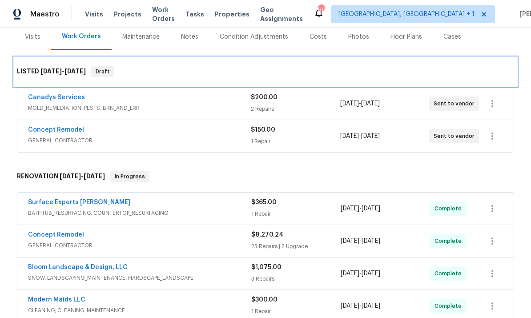
scroll to position [94, 0]
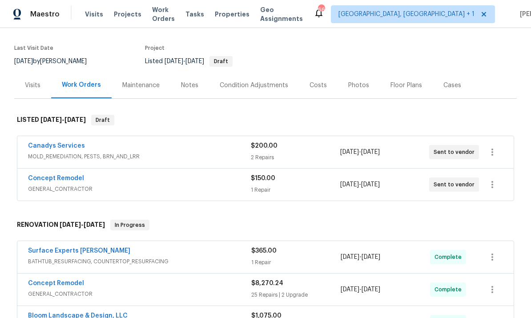
scroll to position [62, 0]
click at [250, 56] on div "Project" at bounding box center [230, 51] width 171 height 11
click at [232, 63] on span "Draft" at bounding box center [220, 61] width 21 height 5
click at [495, 154] on icon "button" at bounding box center [492, 152] width 11 height 11
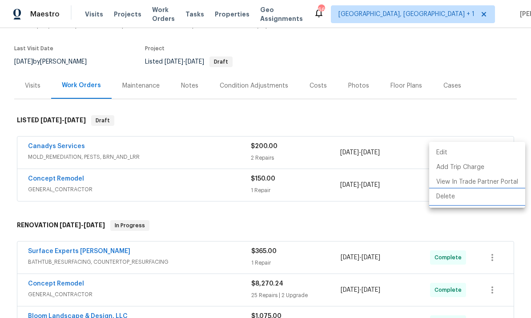
click at [450, 199] on li "Delete" at bounding box center [477, 196] width 96 height 15
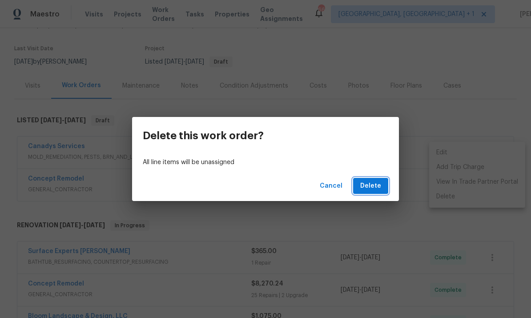
click at [378, 190] on span "Delete" at bounding box center [370, 186] width 21 height 11
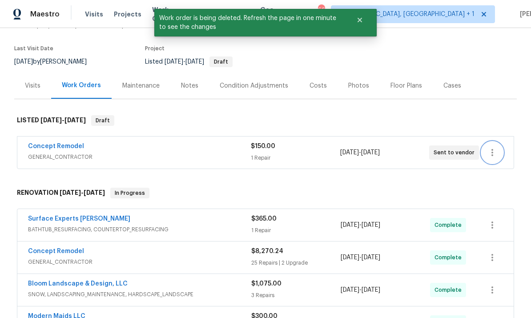
click at [495, 153] on icon "button" at bounding box center [492, 152] width 11 height 11
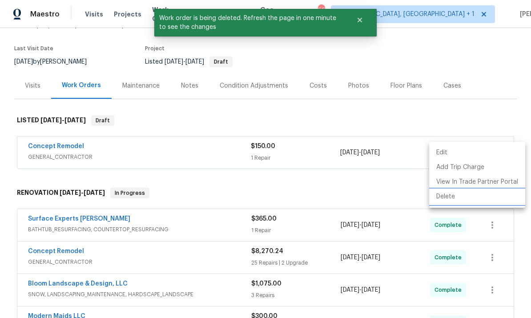
click at [456, 199] on li "Delete" at bounding box center [477, 196] width 96 height 15
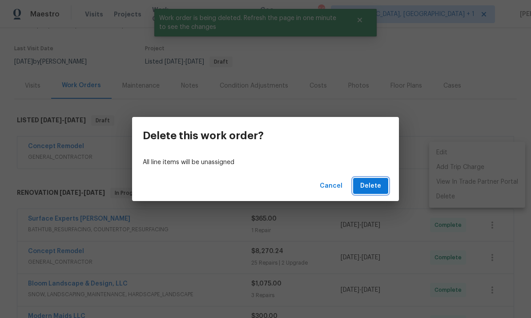
click at [380, 187] on span "Delete" at bounding box center [370, 186] width 21 height 11
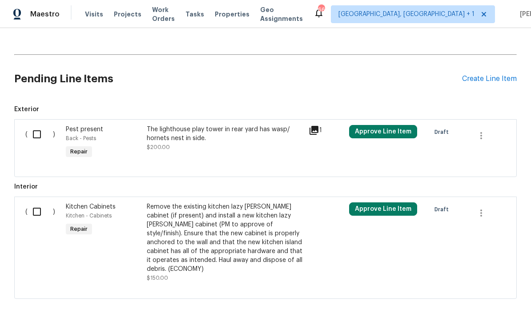
scroll to position [477, 0]
click at [38, 140] on input "checkbox" at bounding box center [40, 134] width 25 height 19
checkbox input "true"
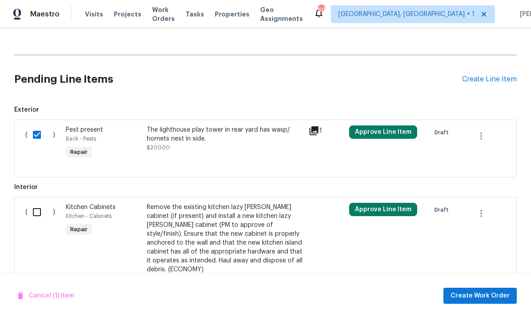
click at [40, 219] on input "checkbox" at bounding box center [40, 212] width 25 height 19
click at [41, 210] on input "checkbox" at bounding box center [40, 212] width 25 height 19
checkbox input "false"
click at [485, 138] on icon "button" at bounding box center [481, 136] width 11 height 11
click at [428, 164] on div at bounding box center [265, 159] width 531 height 318
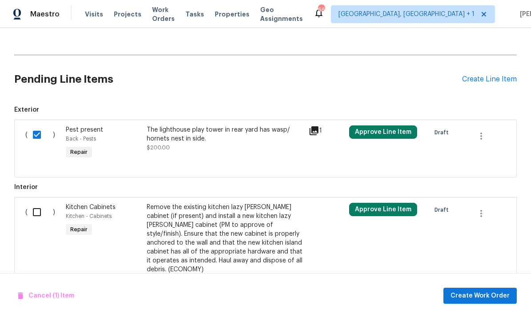
click at [387, 131] on button "Approve Line Item" at bounding box center [383, 131] width 68 height 13
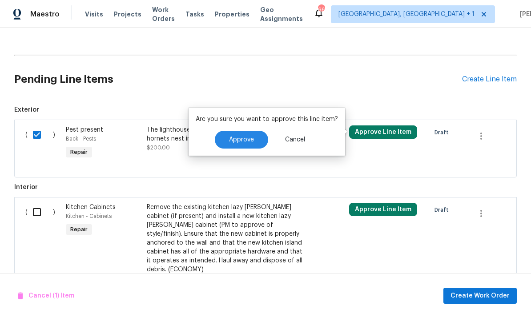
click at [275, 177] on section "Pending Line Items Create Line Item Exterior ( ) Pest present Back - Pests Repa…" at bounding box center [265, 179] width 503 height 241
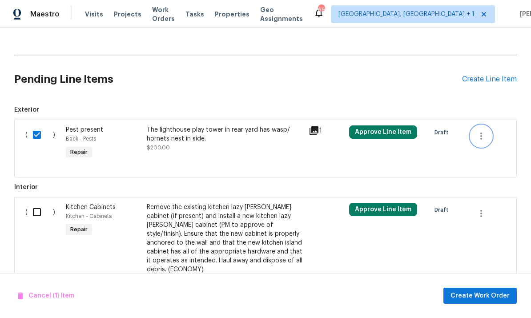
click at [483, 135] on icon "button" at bounding box center [481, 136] width 11 height 11
click at [424, 164] on div at bounding box center [265, 159] width 531 height 318
click at [34, 135] on input "checkbox" at bounding box center [40, 134] width 25 height 19
checkbox input "false"
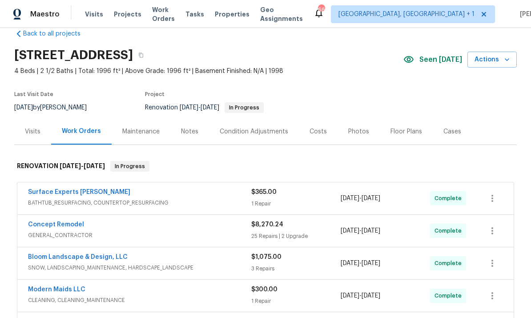
scroll to position [20, 0]
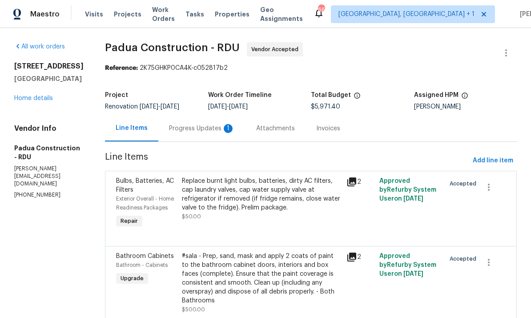
click at [44, 101] on link "Home details" at bounding box center [33, 98] width 39 height 6
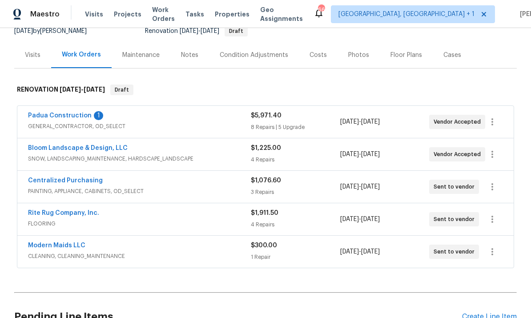
scroll to position [92, 0]
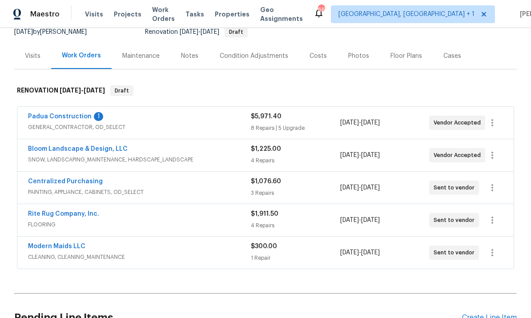
click at [58, 118] on link "Padua Construction" at bounding box center [60, 116] width 64 height 6
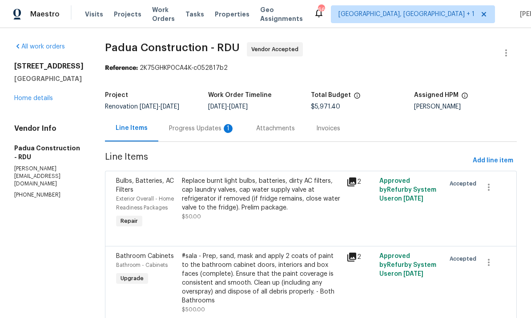
click at [186, 136] on div "Progress Updates 1" at bounding box center [201, 128] width 87 height 26
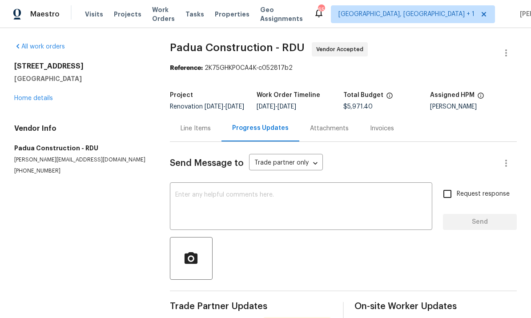
click at [226, 204] on textarea at bounding box center [301, 207] width 252 height 31
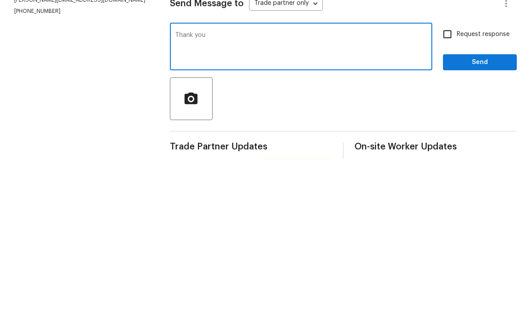
type textarea "Thank you"
click at [486, 217] on span "Send" at bounding box center [480, 222] width 60 height 11
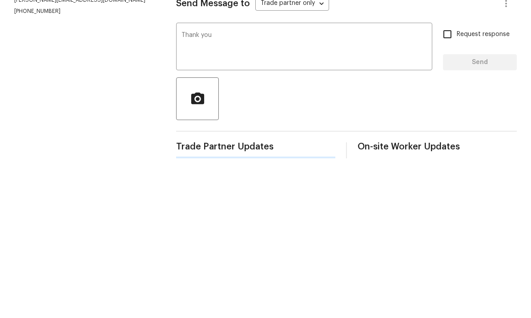
scroll to position [21, 0]
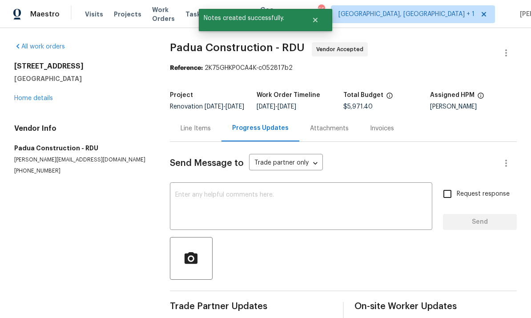
click at [33, 95] on link "Home details" at bounding box center [33, 98] width 39 height 6
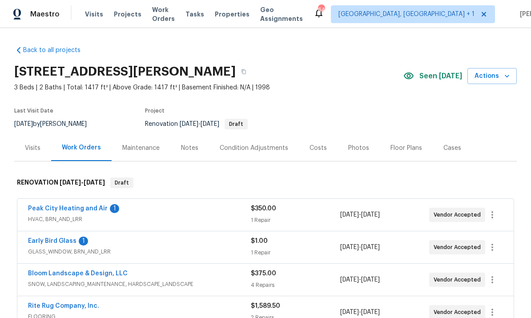
click at [60, 243] on link "Early Bird Glass" at bounding box center [52, 241] width 48 height 6
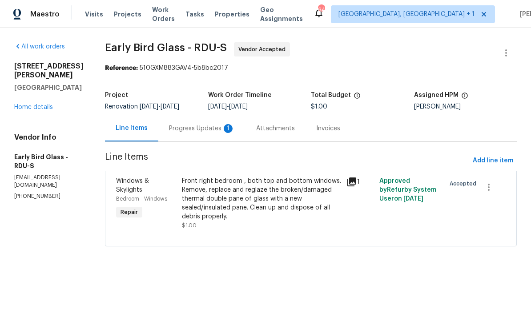
click at [198, 129] on div "Progress Updates 1" at bounding box center [202, 128] width 66 height 9
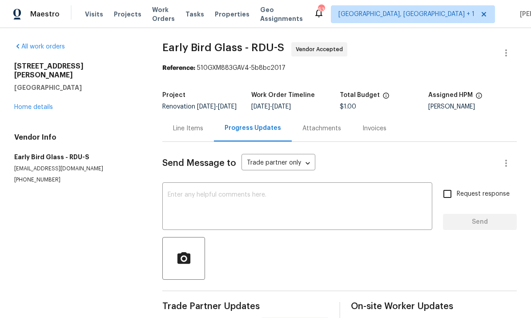
click at [44, 104] on link "Home details" at bounding box center [33, 107] width 39 height 6
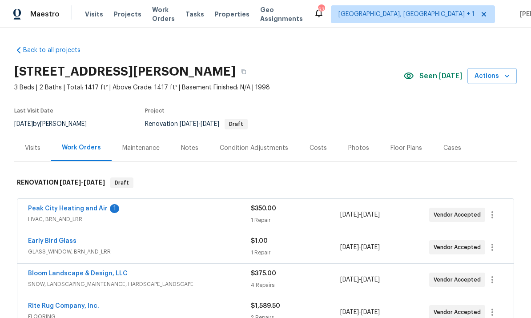
click at [88, 209] on link "Peak City Heating and Air" at bounding box center [68, 208] width 80 height 6
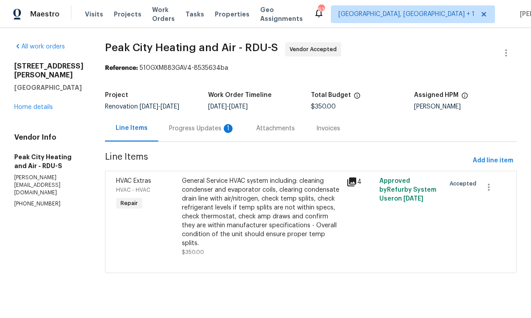
click at [206, 121] on div "Progress Updates 1" at bounding box center [201, 128] width 87 height 26
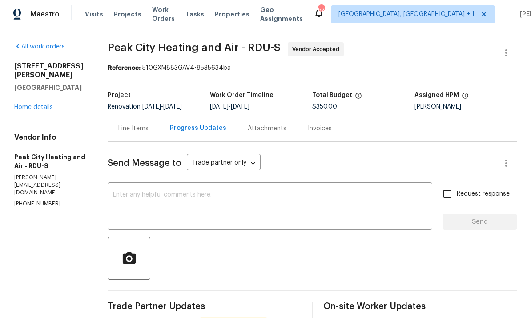
click at [36, 104] on link "Home details" at bounding box center [33, 107] width 39 height 6
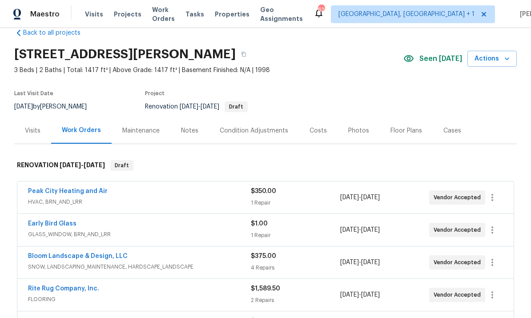
scroll to position [25, 0]
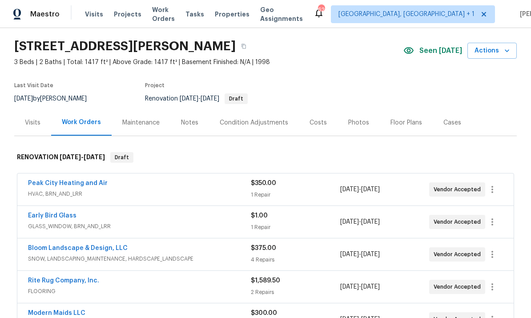
click at [88, 245] on link "Bloom Landscape & Design, LLC" at bounding box center [78, 248] width 100 height 6
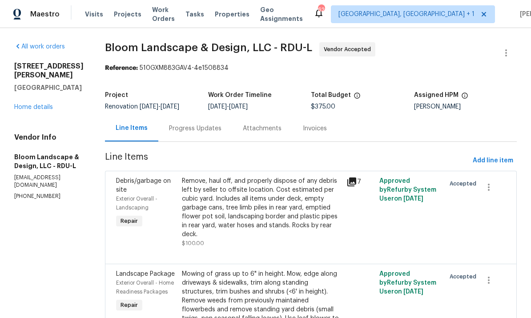
click at [52, 104] on link "Home details" at bounding box center [33, 107] width 39 height 6
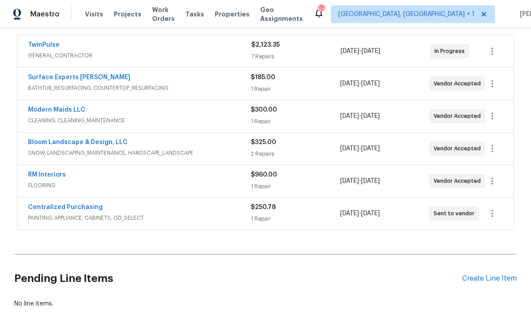
scroll to position [163, 0]
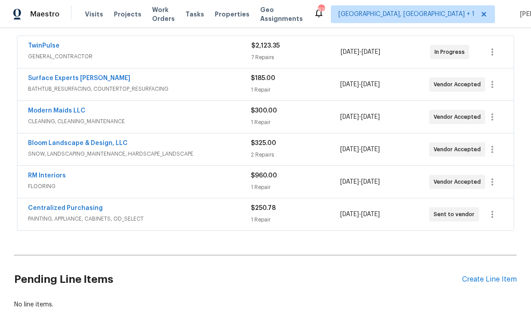
click at [89, 143] on link "Bloom Landscape & Design, LLC" at bounding box center [78, 143] width 100 height 6
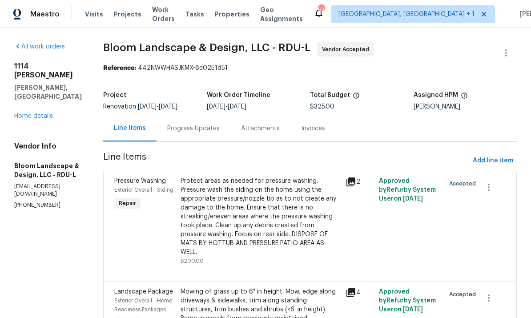
click at [39, 113] on link "Home details" at bounding box center [33, 116] width 39 height 6
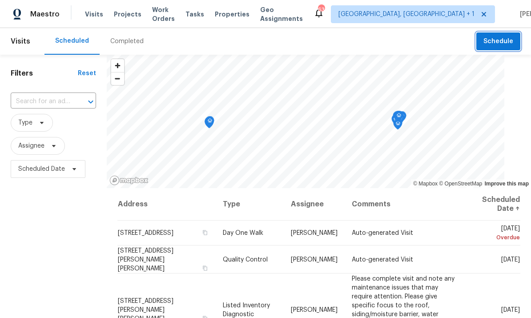
click at [507, 38] on span "Schedule" at bounding box center [498, 41] width 30 height 11
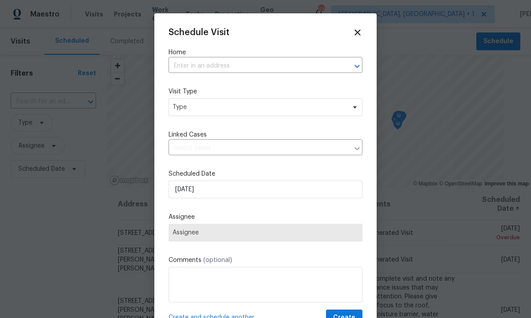
click at [212, 68] on input "text" at bounding box center [253, 66] width 169 height 14
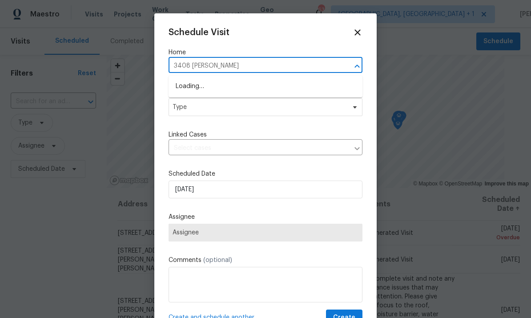
type input "3408 [PERSON_NAME]"
click at [247, 89] on li "[STREET_ADDRESS][PERSON_NAME]" at bounding box center [266, 86] width 194 height 15
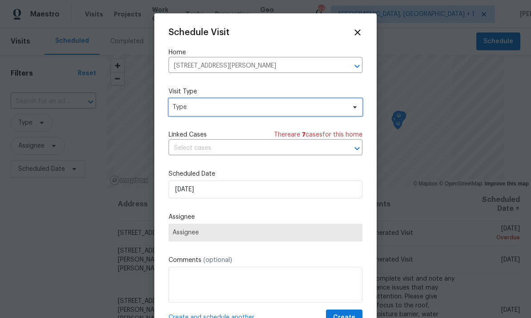
click at [355, 112] on span "Type" at bounding box center [266, 107] width 194 height 18
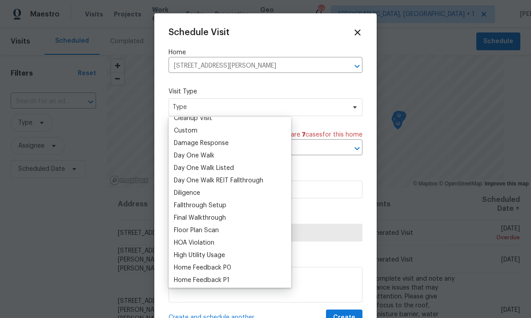
scroll to position [128, 0]
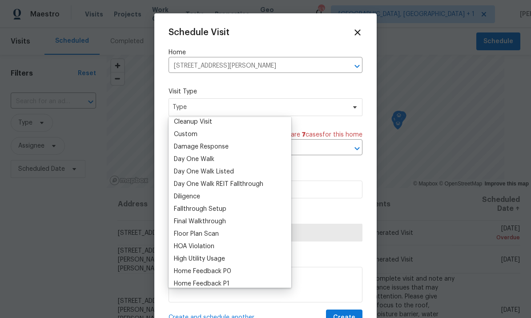
click at [191, 11] on input "search" at bounding box center [230, 2] width 114 height 18
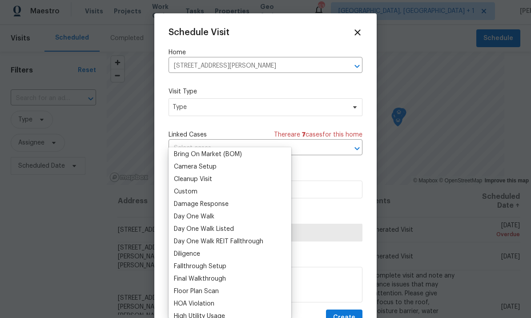
scroll to position [104, 0]
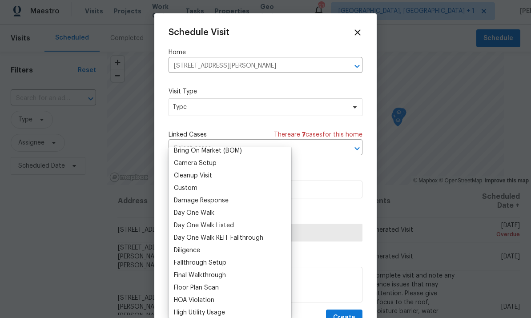
click at [195, 184] on div "Custom" at bounding box center [186, 188] width 24 height 9
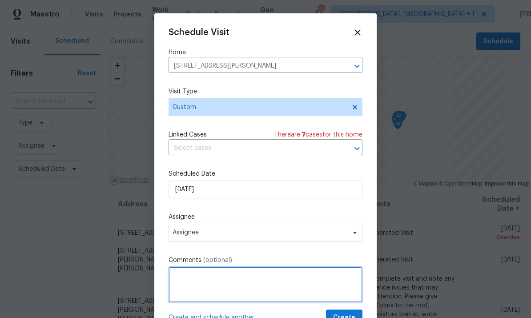
click at [217, 279] on textarea at bounding box center [266, 285] width 194 height 36
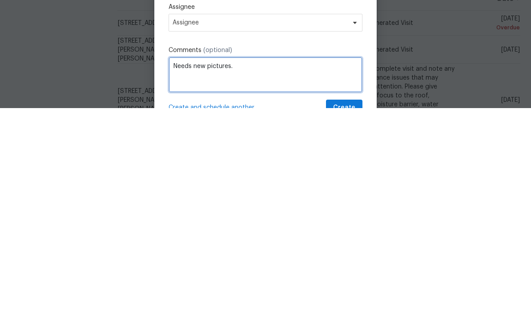
type textarea "Needs new pictures."
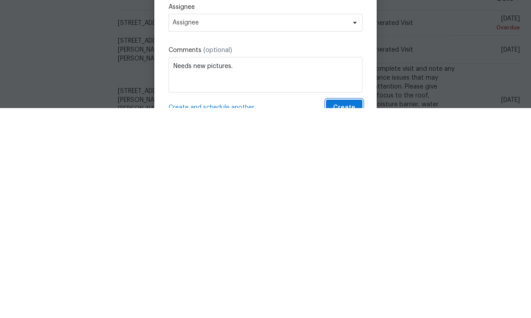
click at [347, 310] on button "Create" at bounding box center [344, 318] width 36 height 16
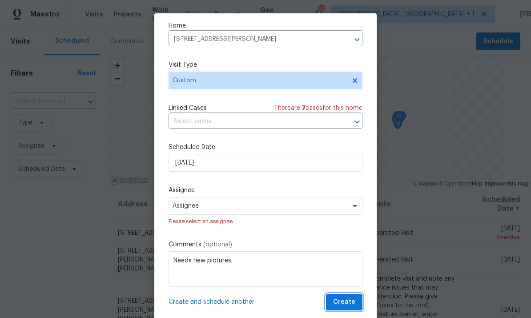
scroll to position [28, 0]
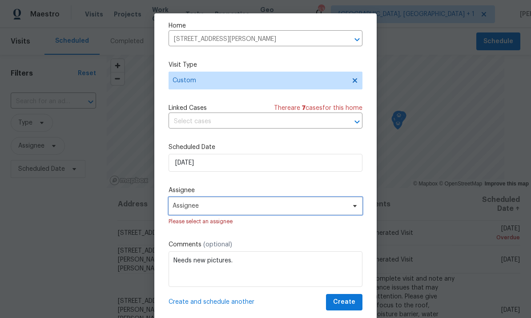
click at [360, 210] on span "Assignee" at bounding box center [266, 206] width 194 height 18
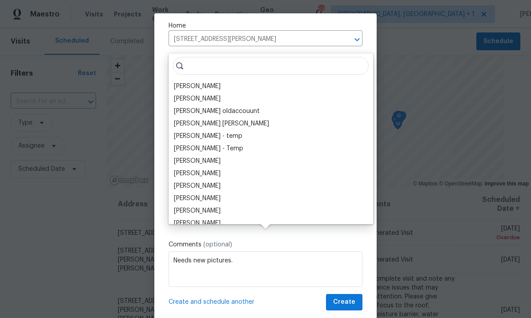
click at [210, 82] on div "[PERSON_NAME]" at bounding box center [197, 86] width 47 height 9
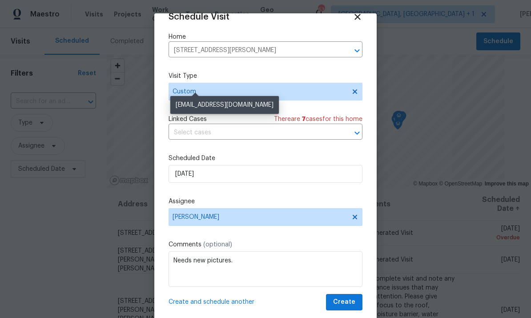
scroll to position [17, 0]
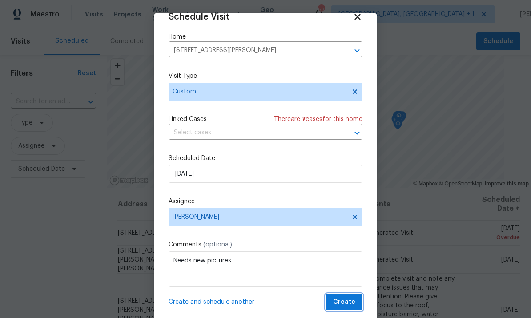
click at [350, 299] on span "Create" at bounding box center [344, 302] width 22 height 11
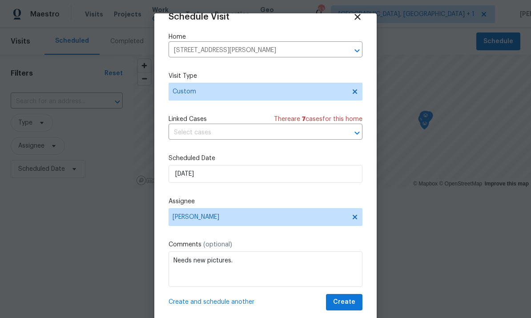
scroll to position [0, 0]
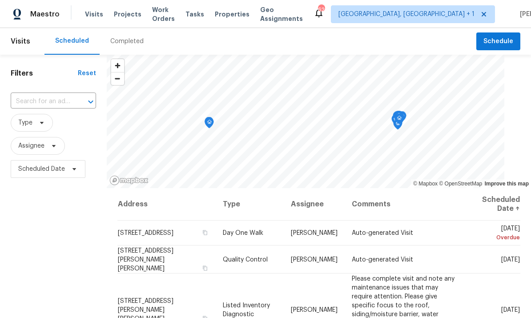
click at [67, 103] on input "text" at bounding box center [41, 102] width 60 height 14
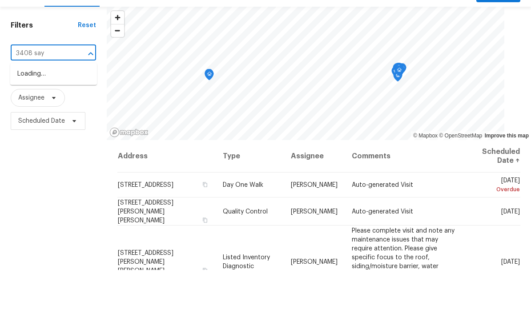
type input "3408 sa"
click at [60, 115] on li "3408 Sawyers Mill Dr, Apex, NC 27539" at bounding box center [53, 127] width 87 height 24
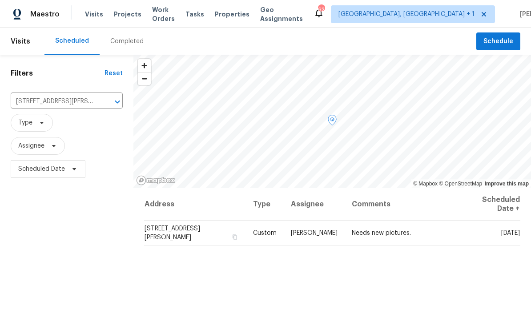
click at [0, 0] on icon at bounding box center [0, 0] width 0 height 0
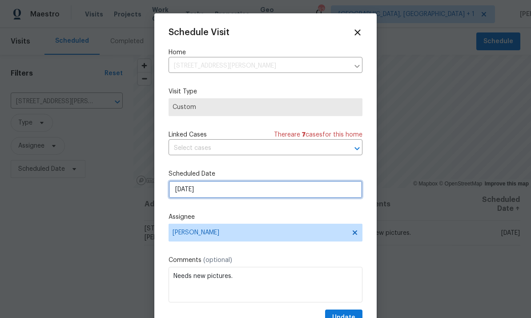
click at [232, 189] on input "[DATE]" at bounding box center [266, 190] width 194 height 18
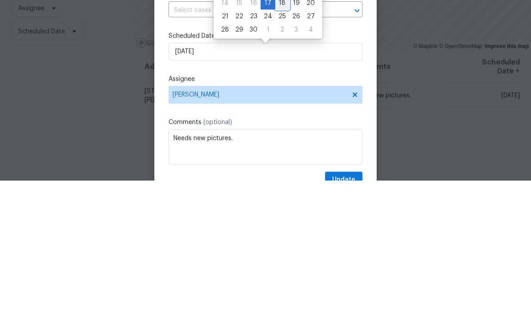
click at [282, 134] on div "18" at bounding box center [282, 140] width 14 height 12
type input "9/18/2025"
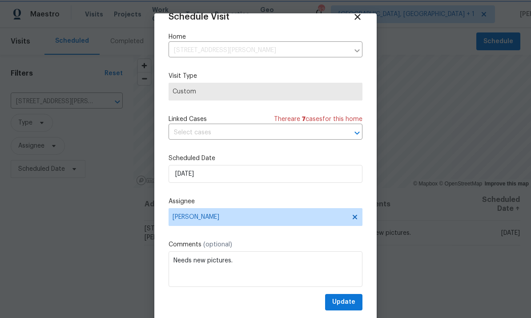
scroll to position [17, 0]
click at [352, 305] on span "Update" at bounding box center [343, 302] width 23 height 11
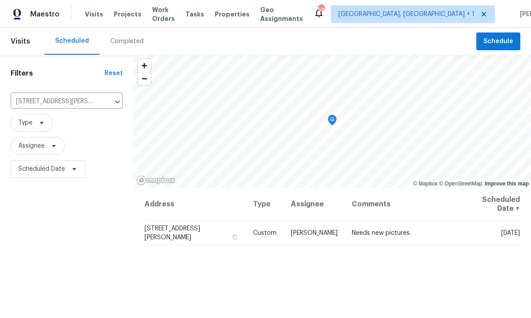
scroll to position [0, 0]
click at [511, 37] on span "Schedule" at bounding box center [498, 41] width 30 height 11
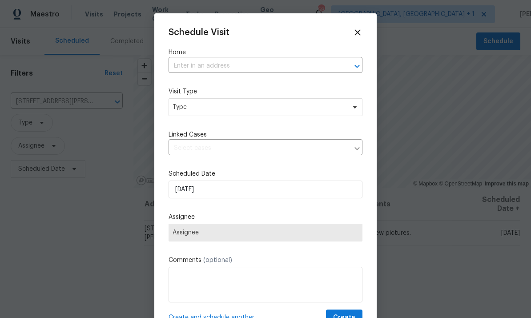
click at [209, 66] on input "text" at bounding box center [253, 66] width 169 height 14
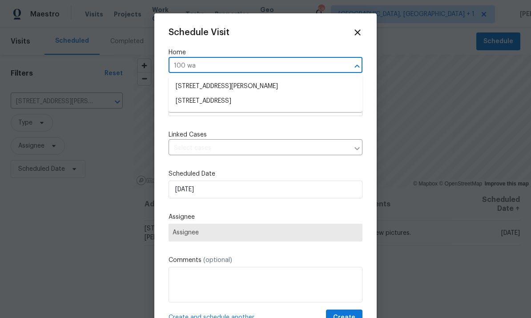
type input "100 wat"
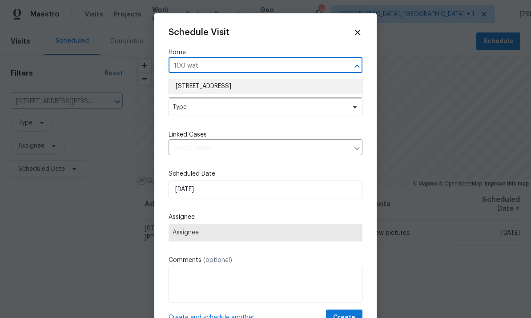
click at [245, 91] on li "100 Waterford Dr, Angier, NC 27501" at bounding box center [266, 86] width 194 height 15
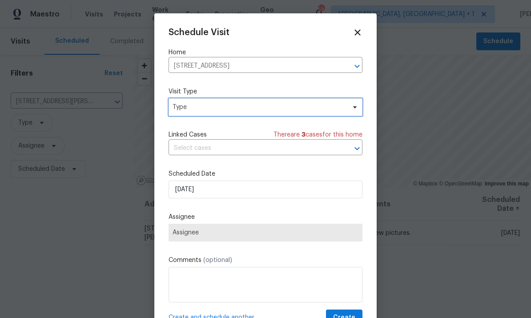
click at [346, 110] on span "Type" at bounding box center [266, 107] width 194 height 18
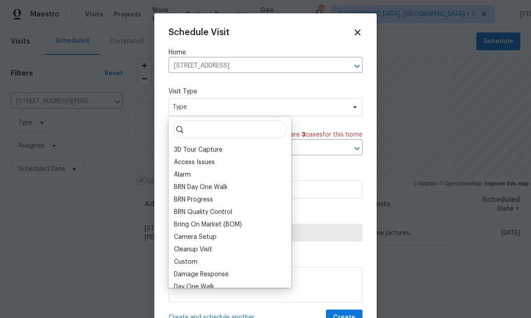
click at [196, 252] on div "Cleanup Visit" at bounding box center [193, 249] width 38 height 9
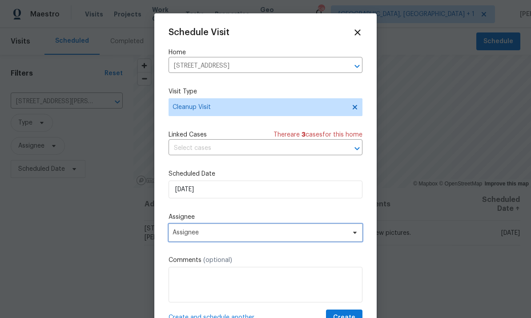
click at [350, 236] on span at bounding box center [354, 232] width 10 height 7
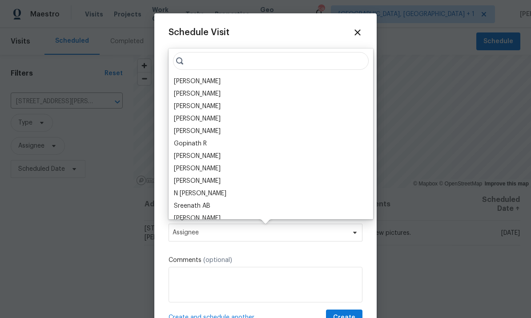
click at [198, 81] on div "[PERSON_NAME]" at bounding box center [197, 81] width 47 height 9
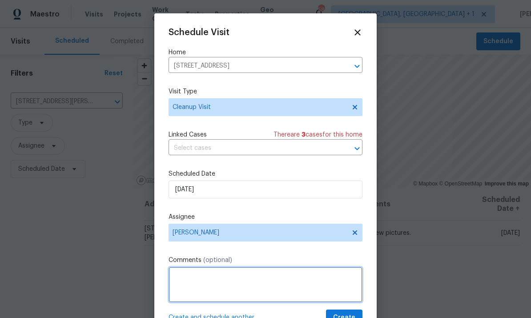
click at [247, 286] on textarea at bounding box center [266, 285] width 194 height 36
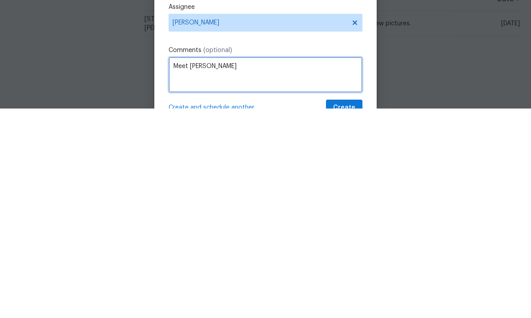
type textarea "Meet Bloom"
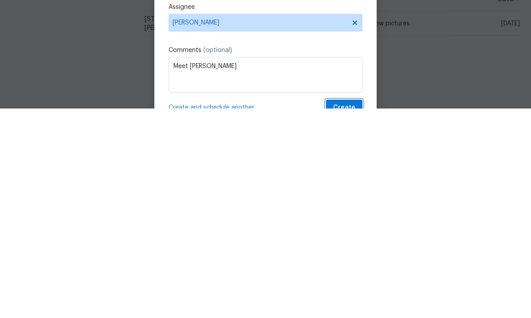
click at [349, 310] on button "Create" at bounding box center [344, 318] width 36 height 16
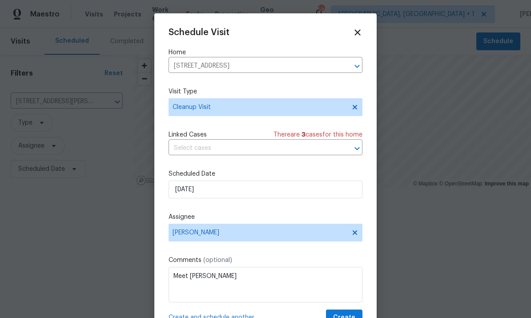
scroll to position [0, 0]
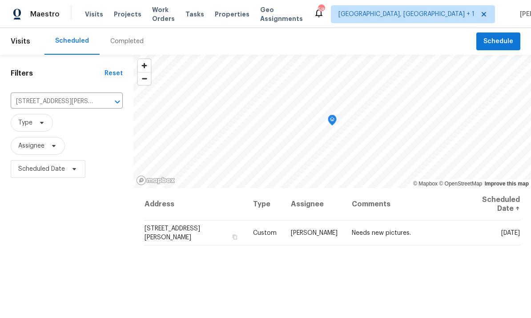
click at [91, 105] on input "3408 Sawyers Mill Dr, Apex, NC 27539" at bounding box center [54, 102] width 87 height 14
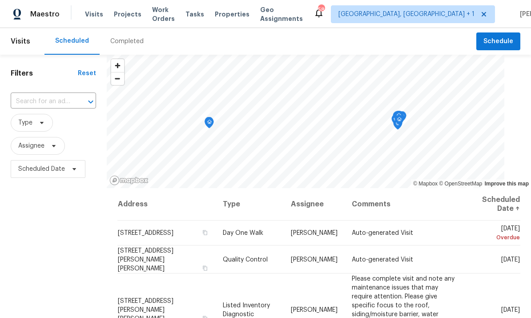
click at [63, 99] on input "text" at bounding box center [41, 102] width 60 height 14
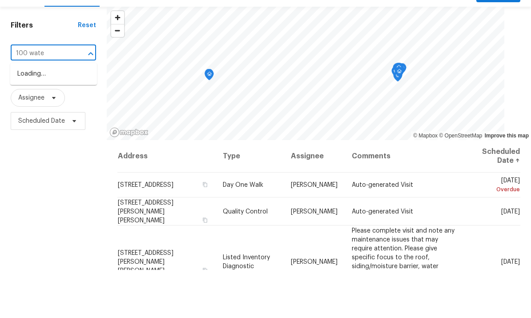
type input "100 water"
click at [64, 115] on li "100 Waterford Dr, Angier, NC 27501" at bounding box center [53, 122] width 87 height 15
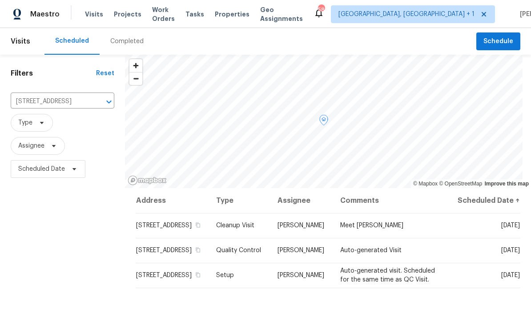
click at [0, 0] on icon at bounding box center [0, 0] width 0 height 0
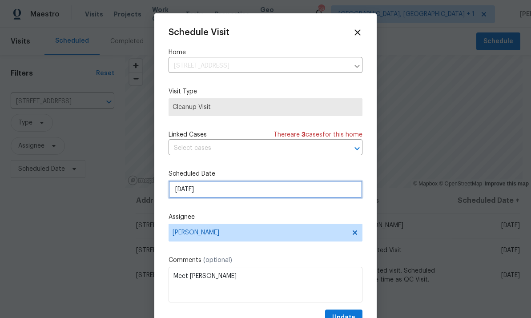
click at [236, 193] on input "[DATE]" at bounding box center [266, 190] width 194 height 18
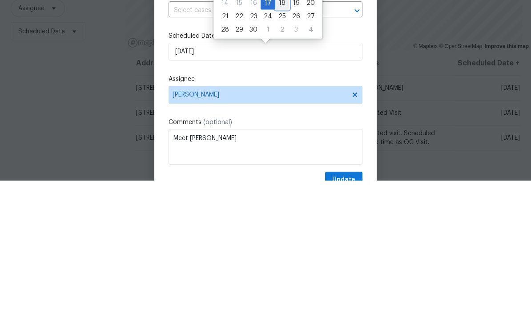
click at [281, 134] on div "18" at bounding box center [282, 140] width 14 height 12
type input "9/18/2025"
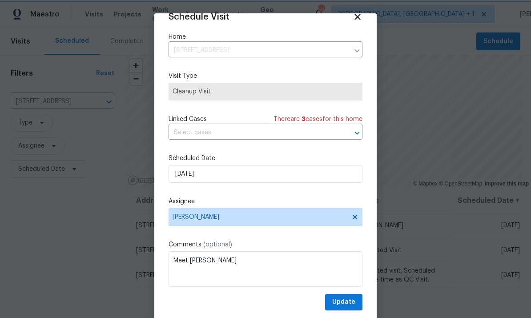
scroll to position [17, 0]
click at [356, 296] on button "Update" at bounding box center [343, 302] width 37 height 16
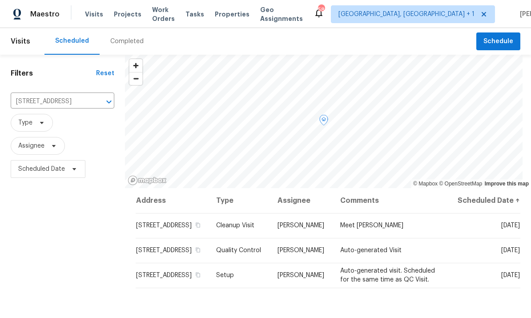
click at [0, 0] on icon at bounding box center [0, 0] width 0 height 0
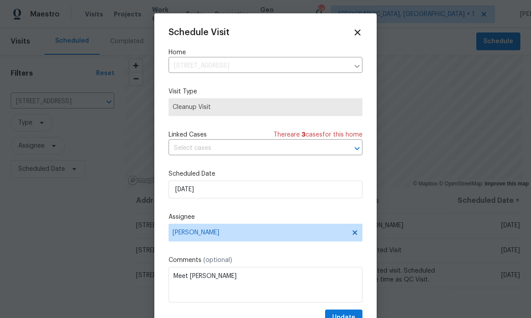
click at [325, 109] on span "Cleanup Visit" at bounding box center [266, 107] width 186 height 9
click at [329, 114] on span "Cleanup Visit" at bounding box center [266, 107] width 194 height 18
click at [313, 184] on input "9/18/2025" at bounding box center [266, 190] width 194 height 18
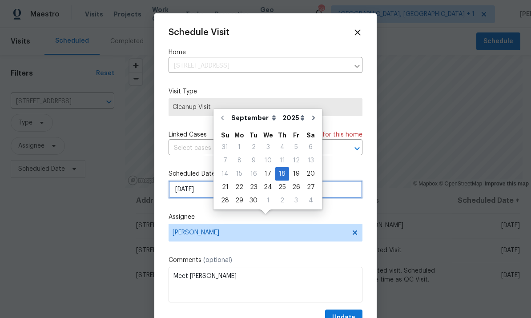
click at [298, 198] on input "9/18/2025" at bounding box center [266, 190] width 194 height 18
click at [338, 209] on div "Schedule Visit Home 100 Waterford Dr, Angier, NC 27501 ​ Visit Type Cleanup Vis…" at bounding box center [266, 177] width 194 height 298
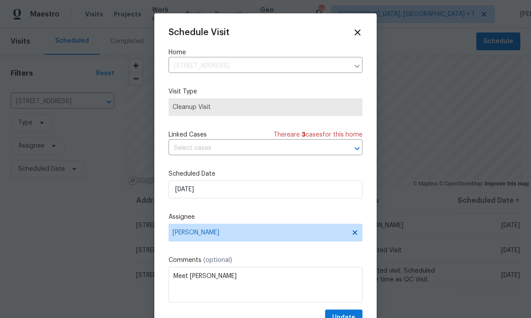
click at [338, 109] on span "Cleanup Visit" at bounding box center [266, 107] width 186 height 9
click at [356, 36] on icon at bounding box center [358, 33] width 10 height 10
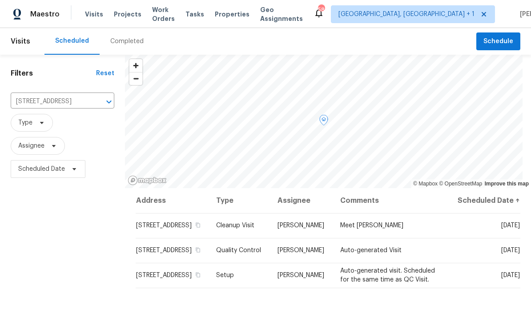
click at [0, 0] on icon at bounding box center [0, 0] width 0 height 0
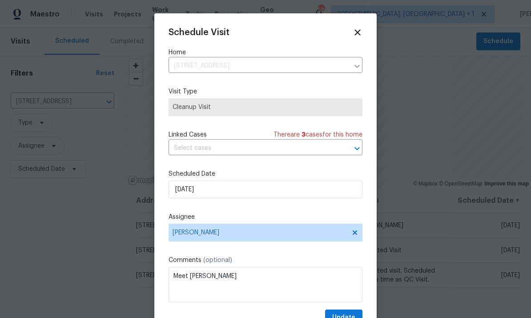
click at [349, 112] on span "Cleanup Visit" at bounding box center [266, 107] width 186 height 9
click at [357, 30] on icon at bounding box center [358, 33] width 10 height 10
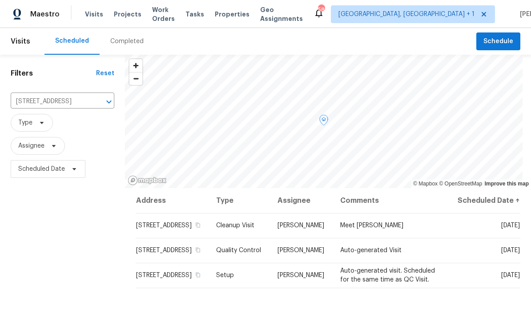
click at [0, 0] on icon at bounding box center [0, 0] width 0 height 0
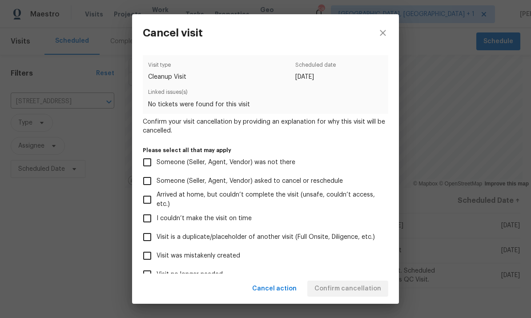
click at [156, 262] on input "Visit was mistakenly created" at bounding box center [147, 255] width 19 height 19
checkbox input "true"
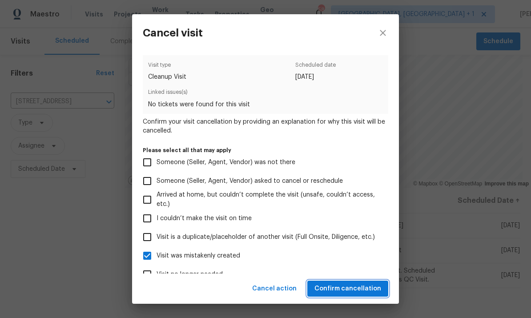
click at [349, 293] on span "Confirm cancellation" at bounding box center [347, 288] width 67 height 11
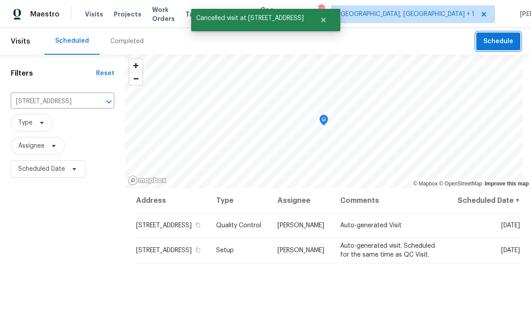
click at [504, 40] on span "Schedule" at bounding box center [498, 41] width 30 height 11
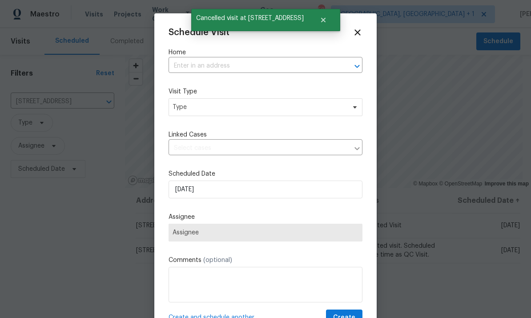
click at [207, 67] on input "text" at bounding box center [253, 66] width 169 height 14
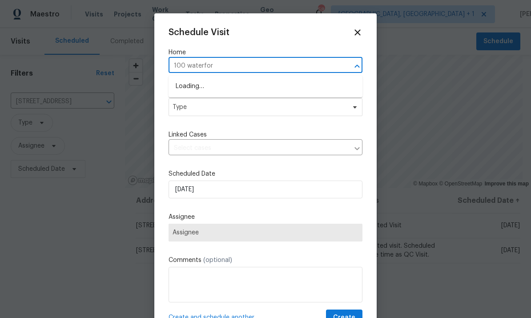
type input "100 waterford"
click at [246, 82] on li "100 Waterford Dr, Angier, NC 27501" at bounding box center [266, 86] width 194 height 15
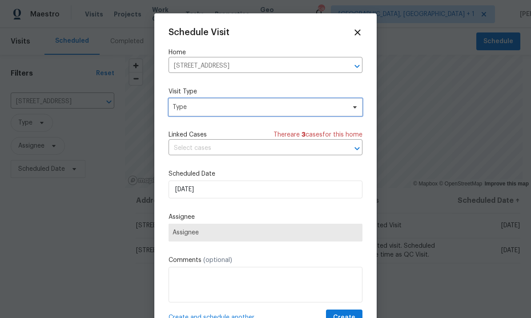
click at [346, 110] on span "Type" at bounding box center [266, 107] width 194 height 18
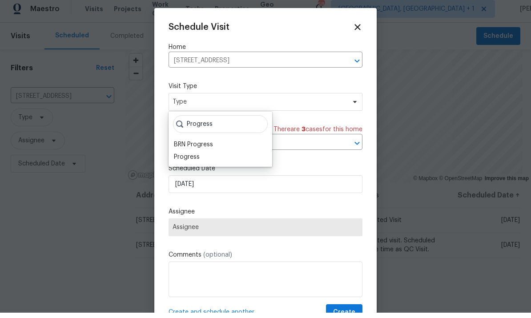
scroll to position [5, 0]
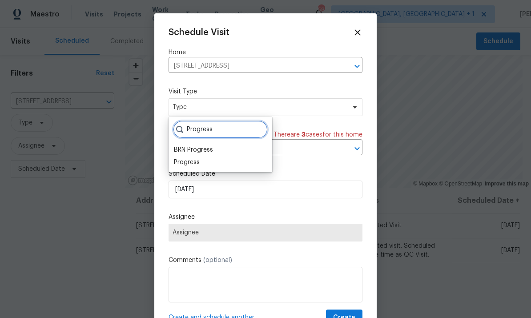
type input "Progress"
click at [198, 158] on div "Progress" at bounding box center [187, 162] width 26 height 9
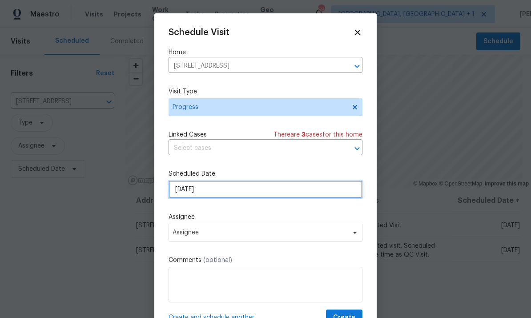
click at [315, 193] on input "[DATE]" at bounding box center [266, 190] width 194 height 18
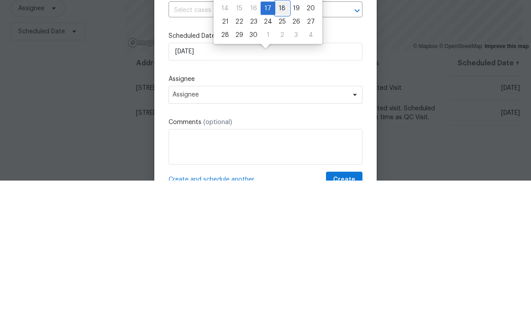
click at [282, 140] on div "18" at bounding box center [282, 146] width 14 height 12
type input "9/18/2025"
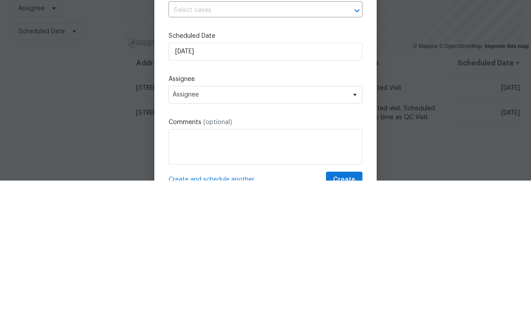
scroll to position [33, 0]
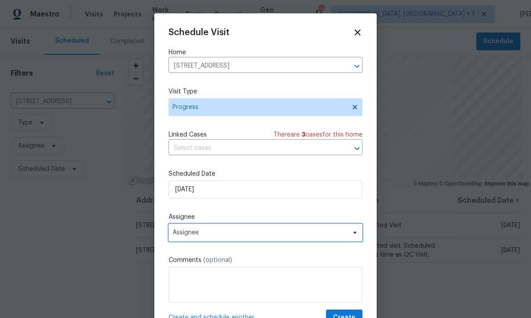
click at [356, 236] on icon at bounding box center [354, 232] width 7 height 7
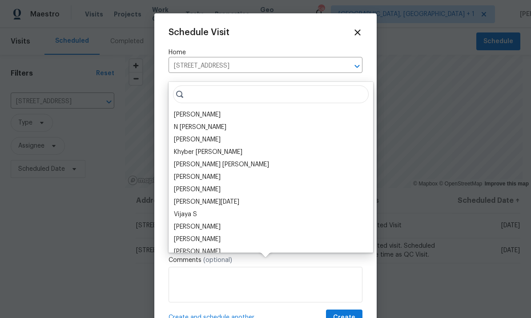
click at [203, 110] on div "[PERSON_NAME]" at bounding box center [197, 114] width 47 height 9
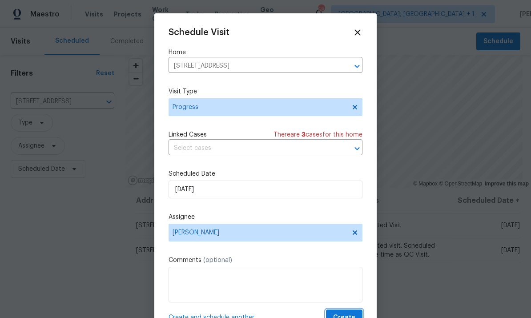
click at [359, 312] on button "Create" at bounding box center [344, 318] width 36 height 16
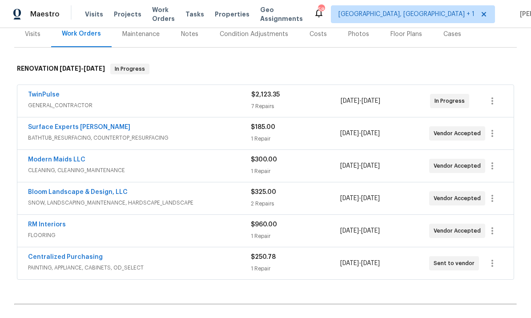
scroll to position [123, 0]
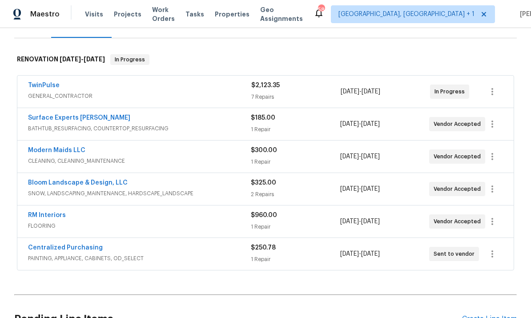
click at [102, 184] on link "Bloom Landscape & Design, LLC" at bounding box center [78, 183] width 100 height 6
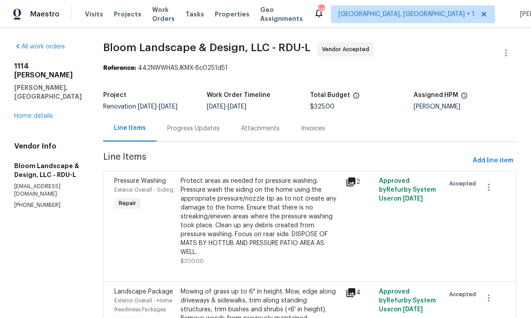
click at [47, 113] on link "Home details" at bounding box center [33, 116] width 39 height 6
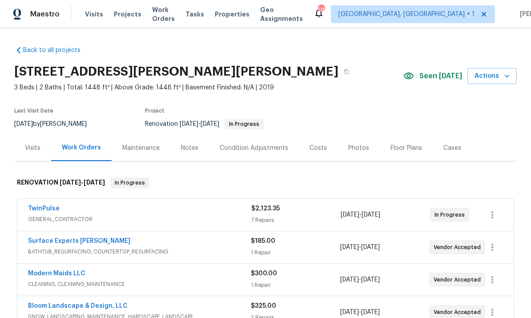
click at [48, 211] on link "TwinPulse" at bounding box center [44, 208] width 32 height 6
